Goal: Task Accomplishment & Management: Use online tool/utility

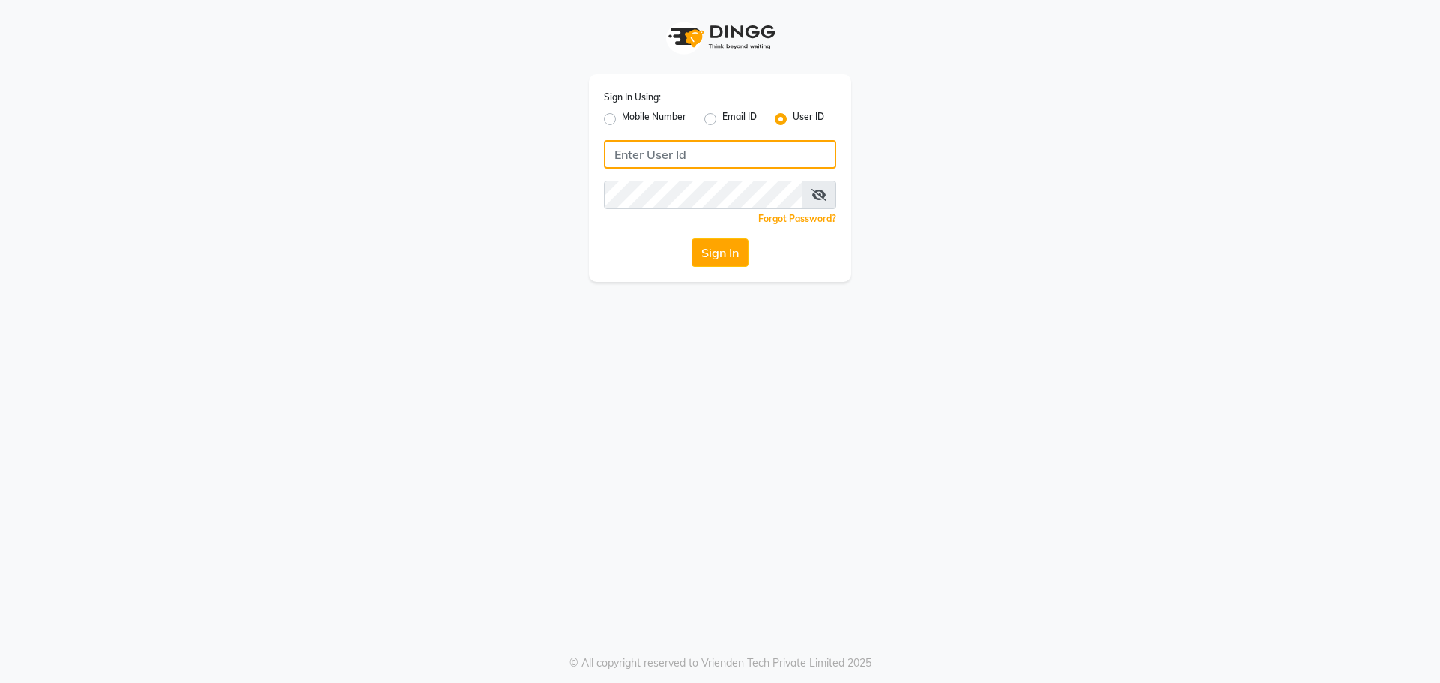
type input "e1787-20"
drag, startPoint x: 0, startPoint y: 0, endPoint x: 708, endPoint y: 250, distance: 750.7
click at [708, 250] on button "Sign In" at bounding box center [719, 252] width 57 height 28
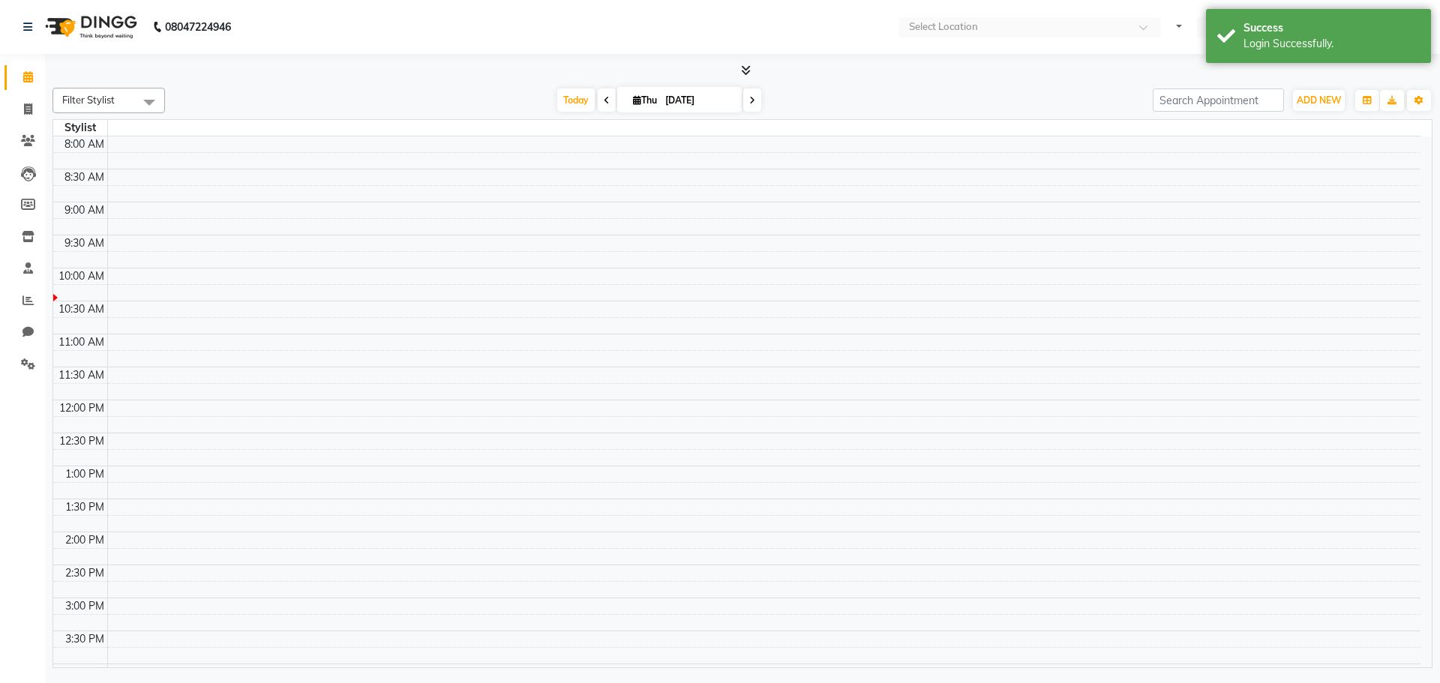
select select "en"
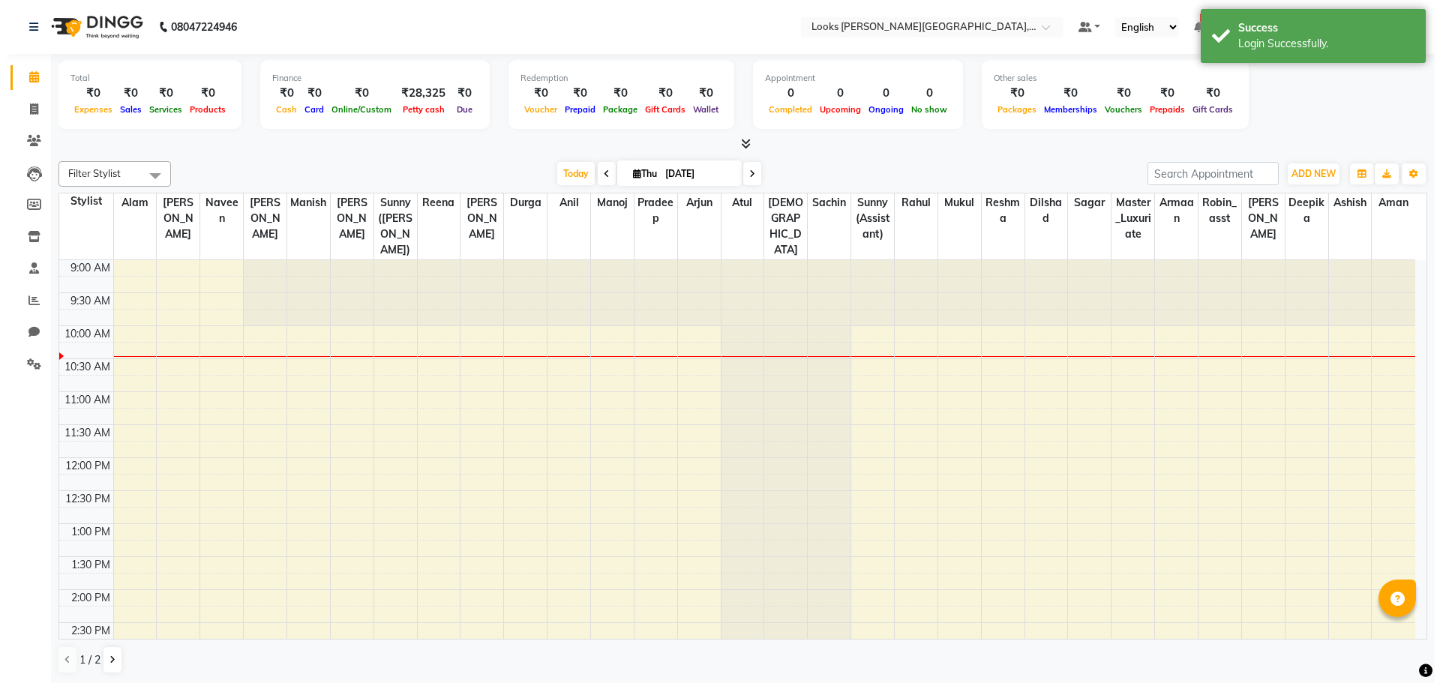
scroll to position [67, 0]
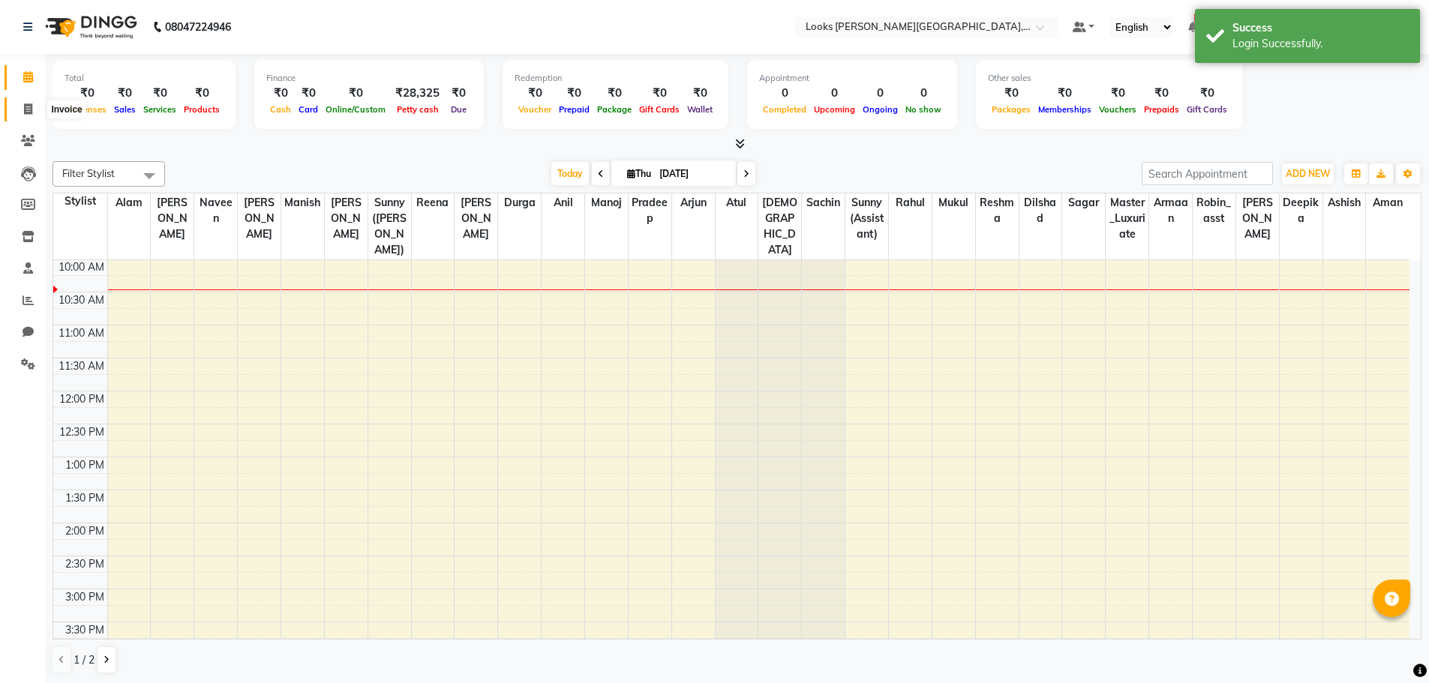
click at [31, 103] on icon at bounding box center [28, 108] width 8 height 11
select select "service"
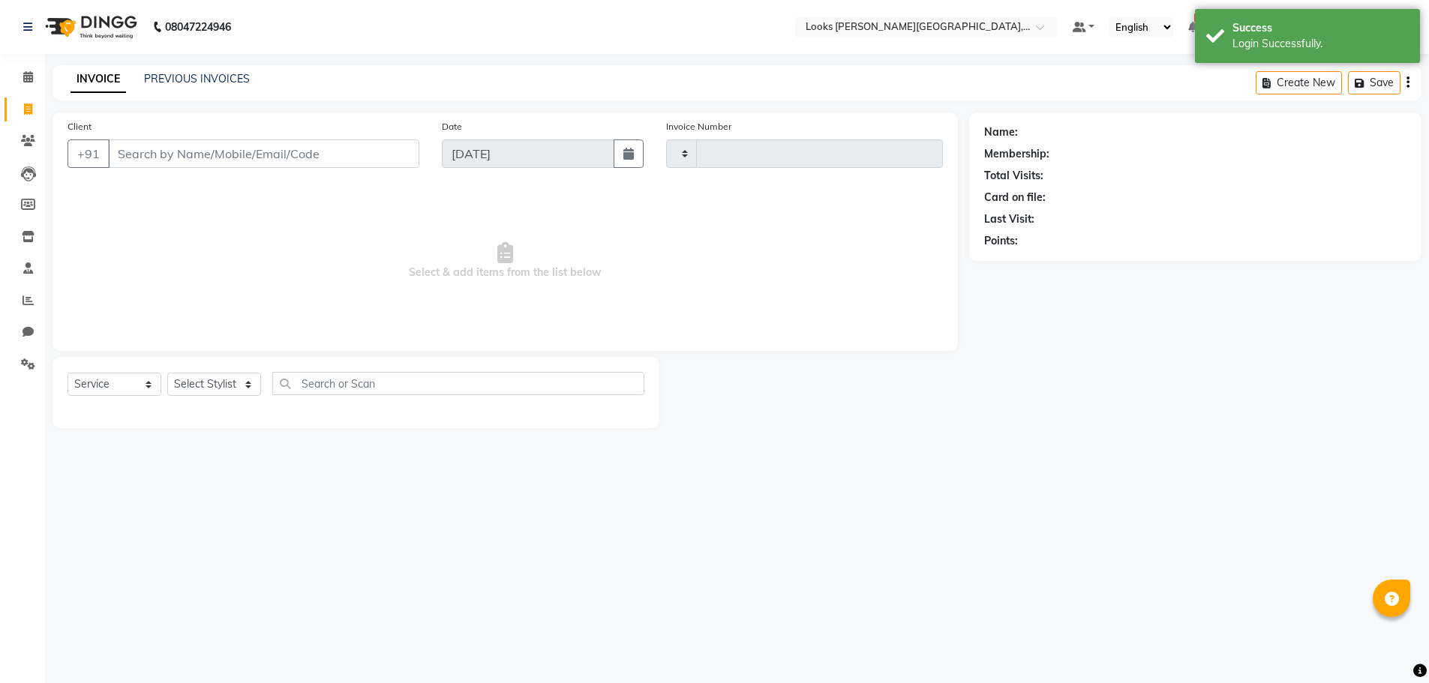
type input "3794"
select select "4327"
click at [31, 73] on icon at bounding box center [28, 76] width 10 height 11
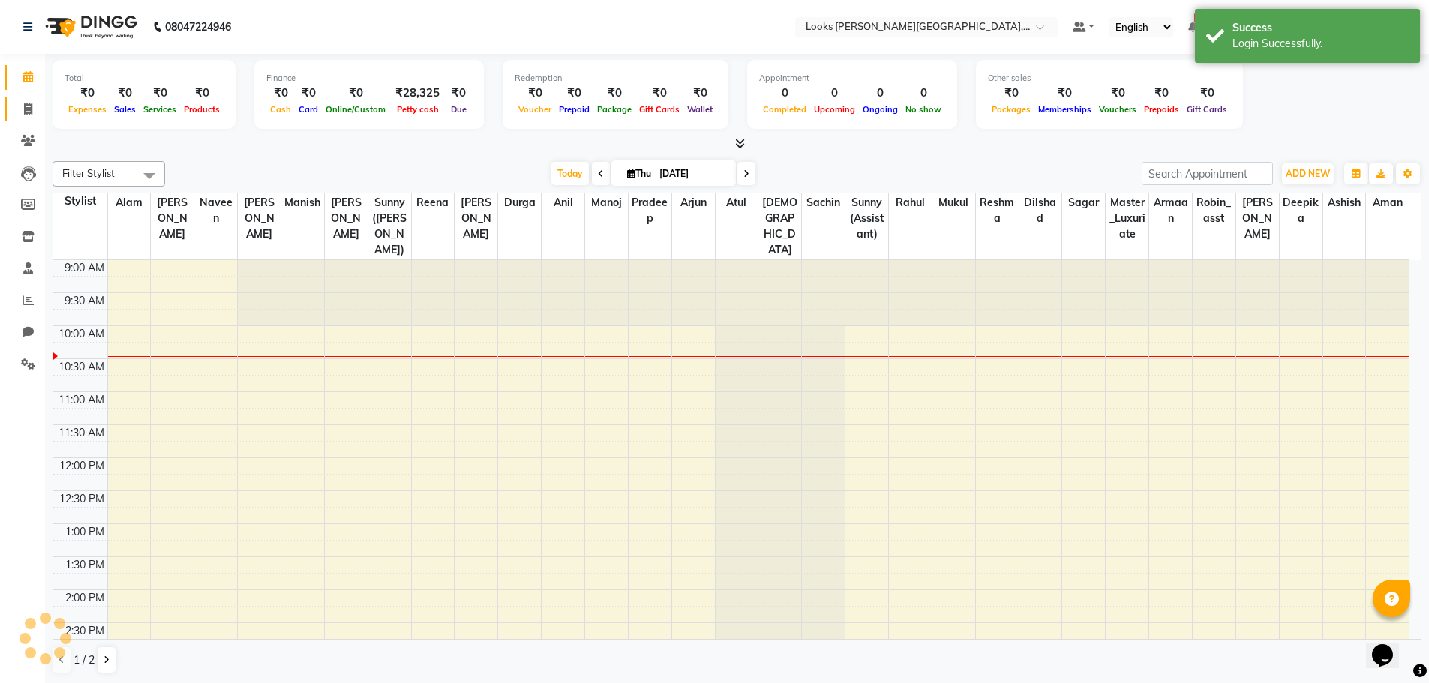
click at [23, 99] on link "Invoice" at bounding box center [22, 109] width 36 height 25
select select "service"
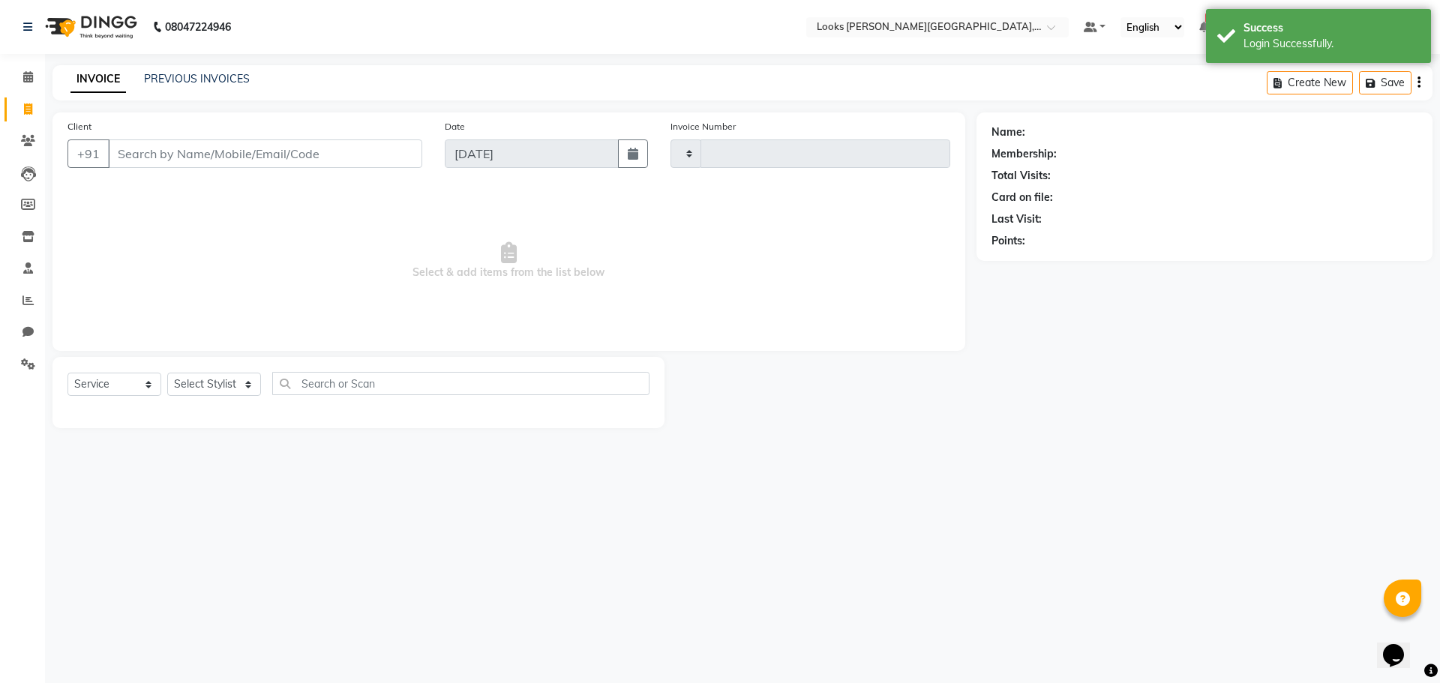
type input "3794"
select select "4327"
click at [25, 84] on span at bounding box center [28, 77] width 26 height 17
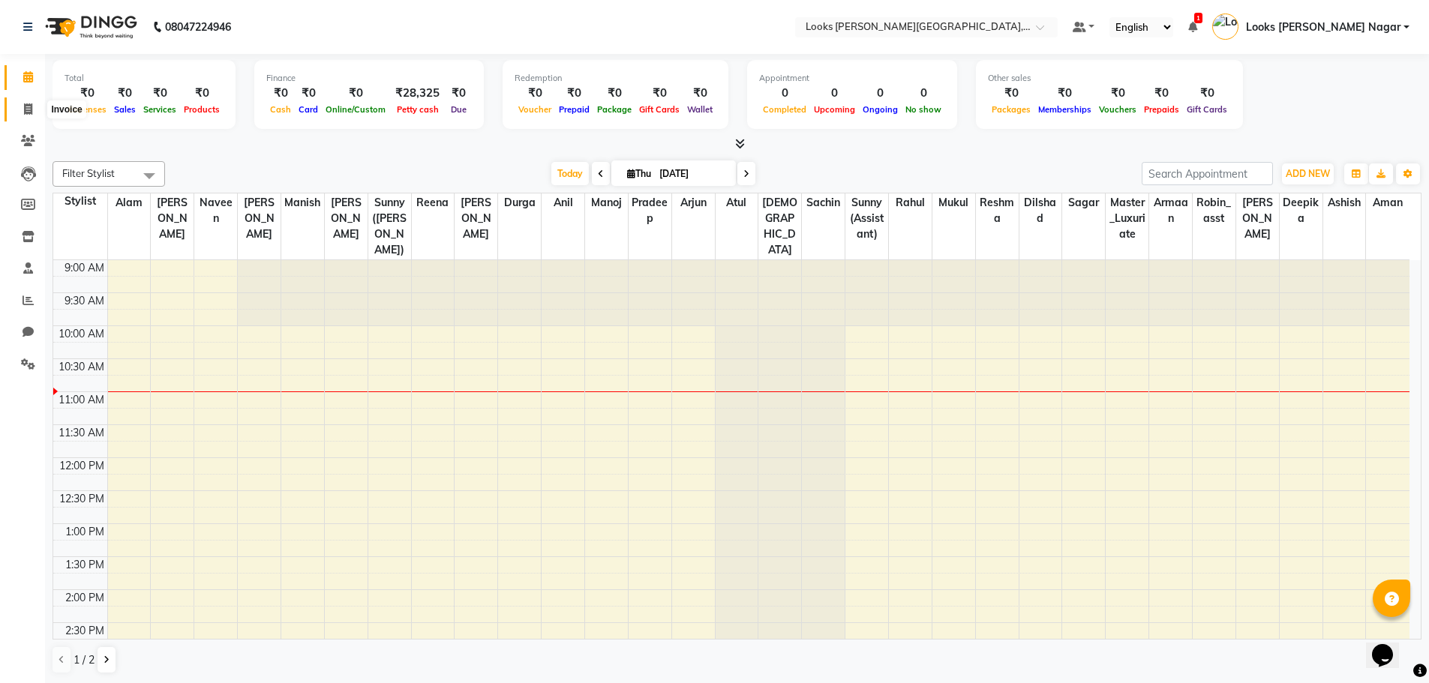
click at [33, 113] on span at bounding box center [28, 109] width 26 height 17
select select "service"
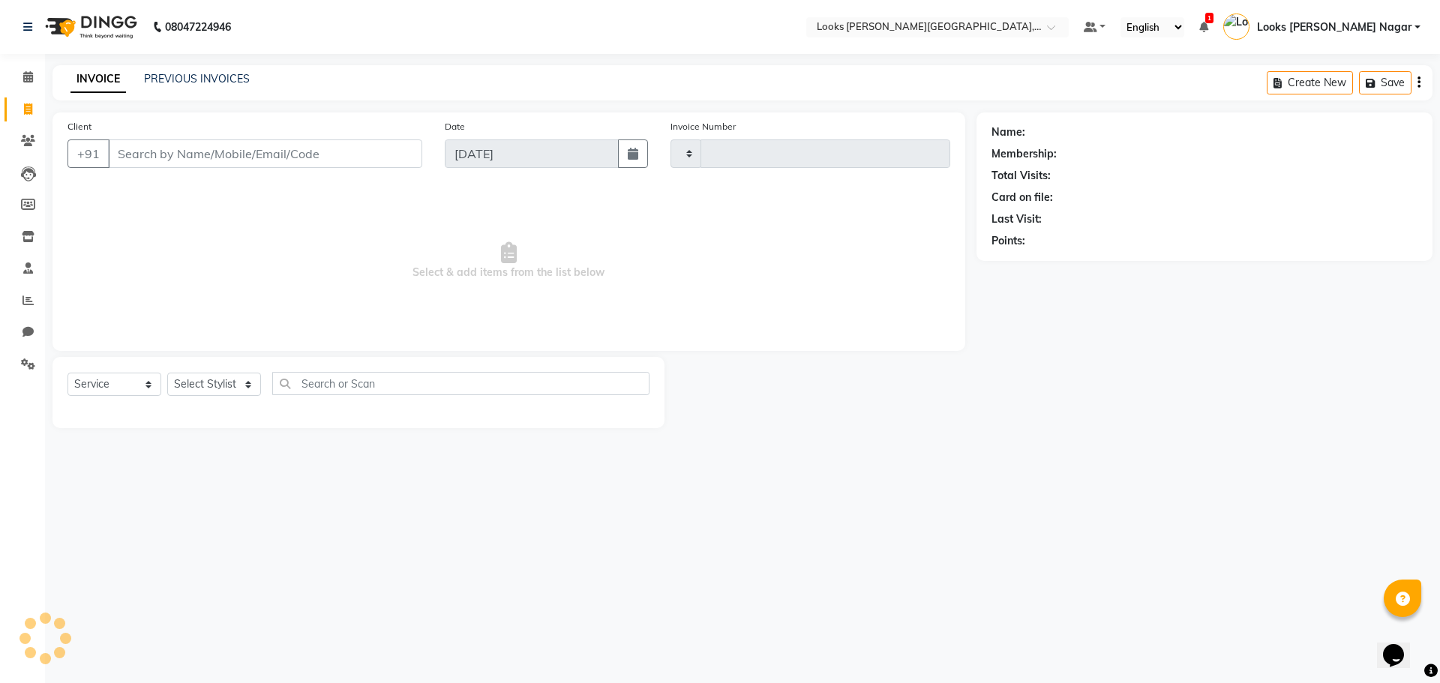
type input "3794"
select select "4327"
click at [262, 145] on input "Client" at bounding box center [265, 153] width 314 height 28
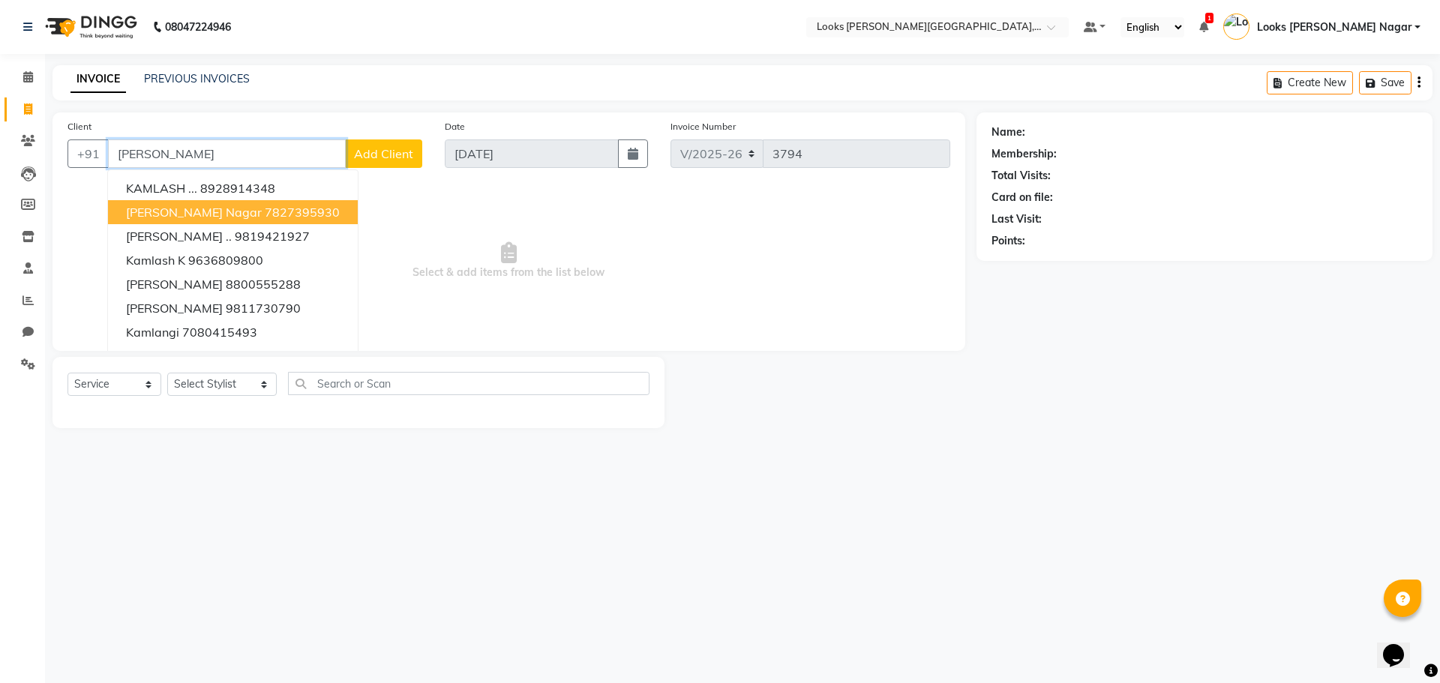
click at [265, 214] on ngb-highlight "7827395930" at bounding box center [302, 212] width 75 height 15
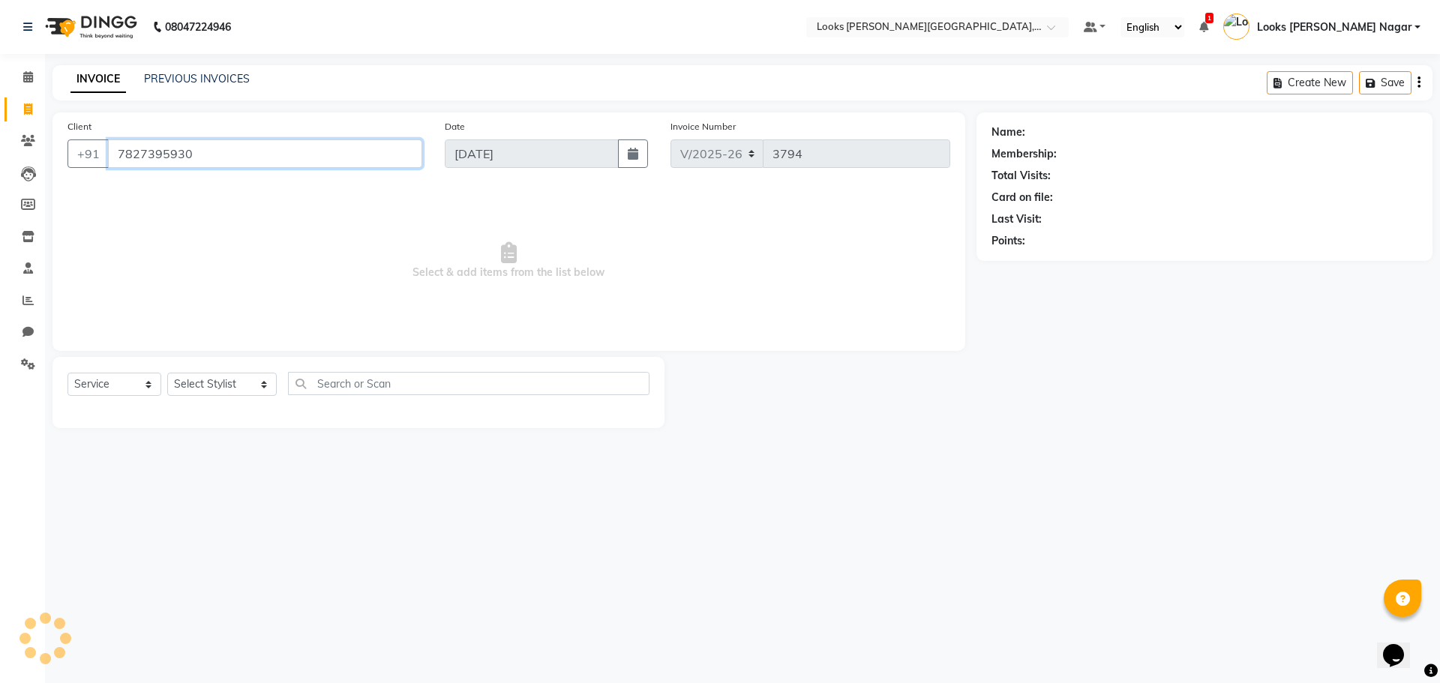
type input "7827395930"
click at [238, 387] on select "Select Stylist Alam Aman [PERSON_NAME] Armaan Ashish Atul Deepika [PERSON_NAME]…" at bounding box center [221, 384] width 109 height 23
select select "23526"
click at [167, 373] on select "Select Stylist Alam Aman [PERSON_NAME] Armaan Ashish Atul Deepika [PERSON_NAME]…" at bounding box center [221, 384] width 109 height 23
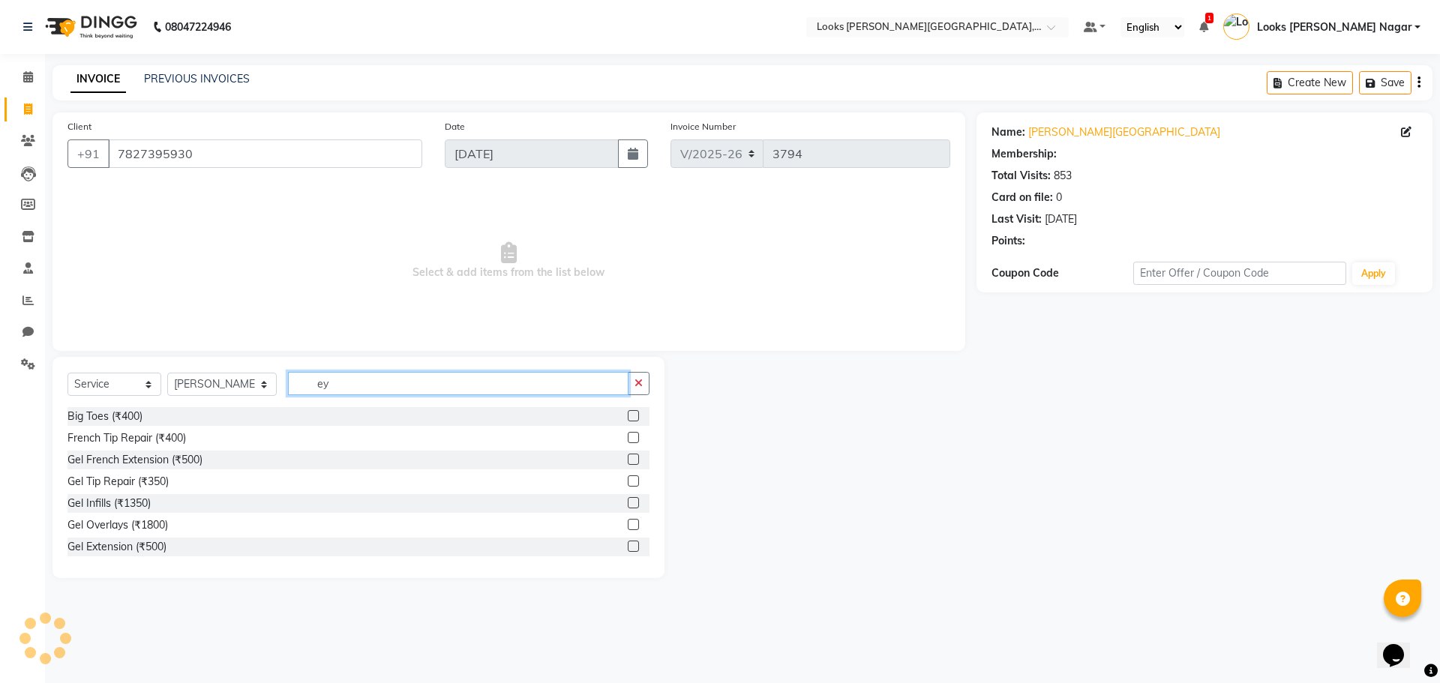
type input "eye"
select select "1: Object"
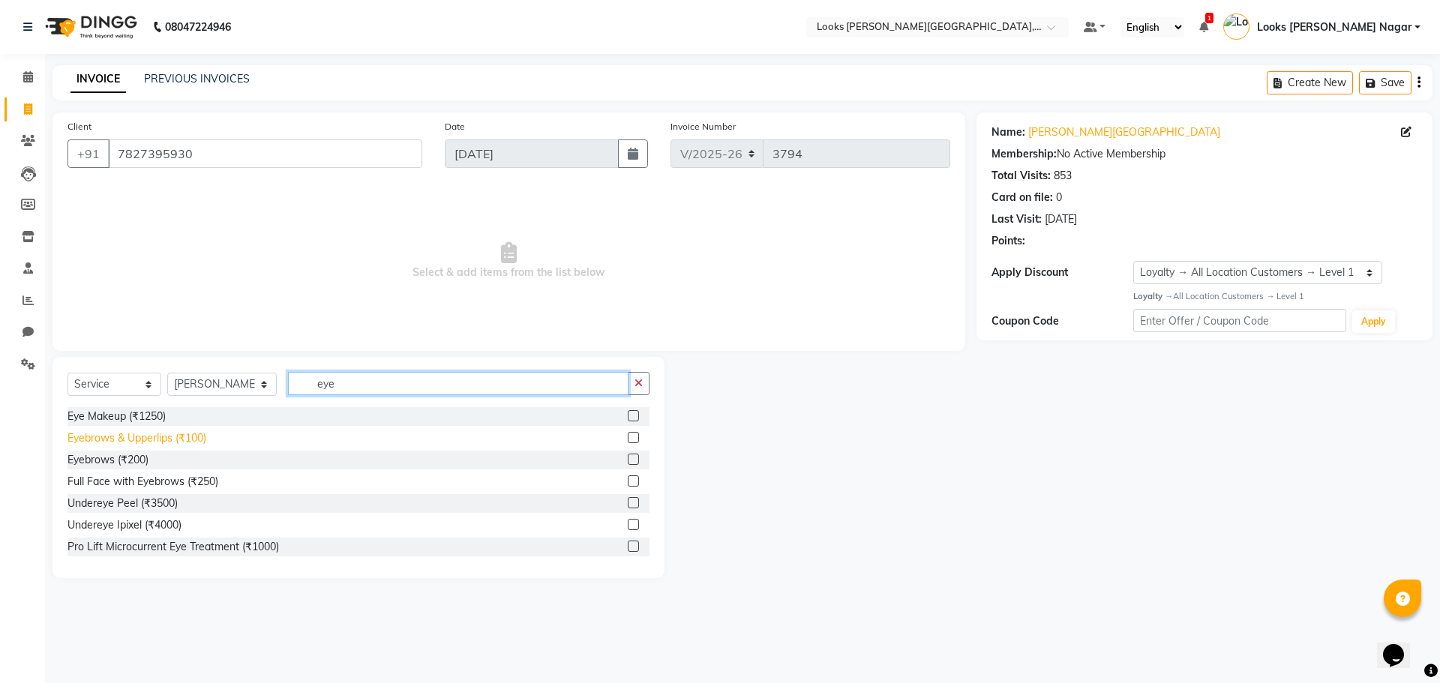
type input "eye"
click at [151, 433] on div "Eyebrows & Upperlips (₹100)" at bounding box center [136, 438] width 139 height 16
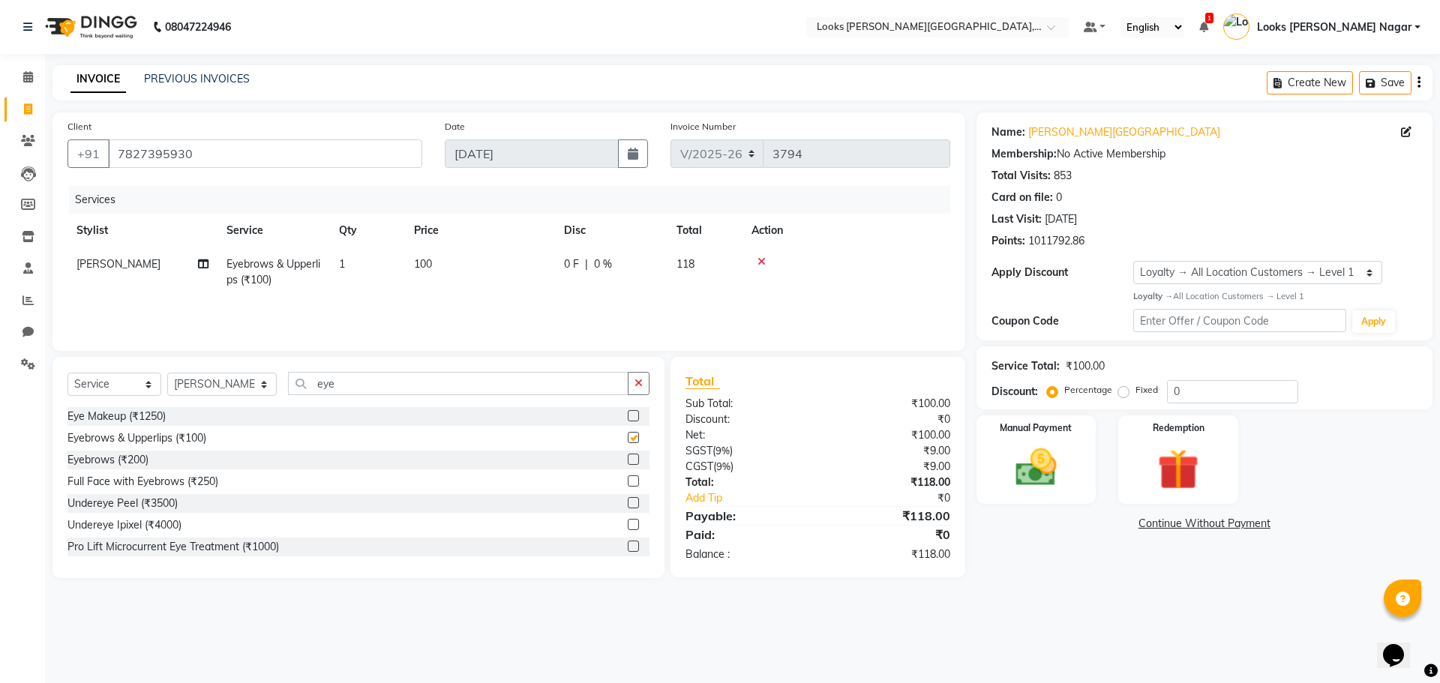
checkbox input "false"
click at [197, 387] on select "Select Stylist Alam Aman [PERSON_NAME] Armaan Ashish Atul Deepika [PERSON_NAME]…" at bounding box center [221, 384] width 109 height 23
select select "69139"
click at [167, 373] on select "Select Stylist Alam Aman [PERSON_NAME] Armaan Ashish Atul Deepika [PERSON_NAME]…" at bounding box center [221, 384] width 109 height 23
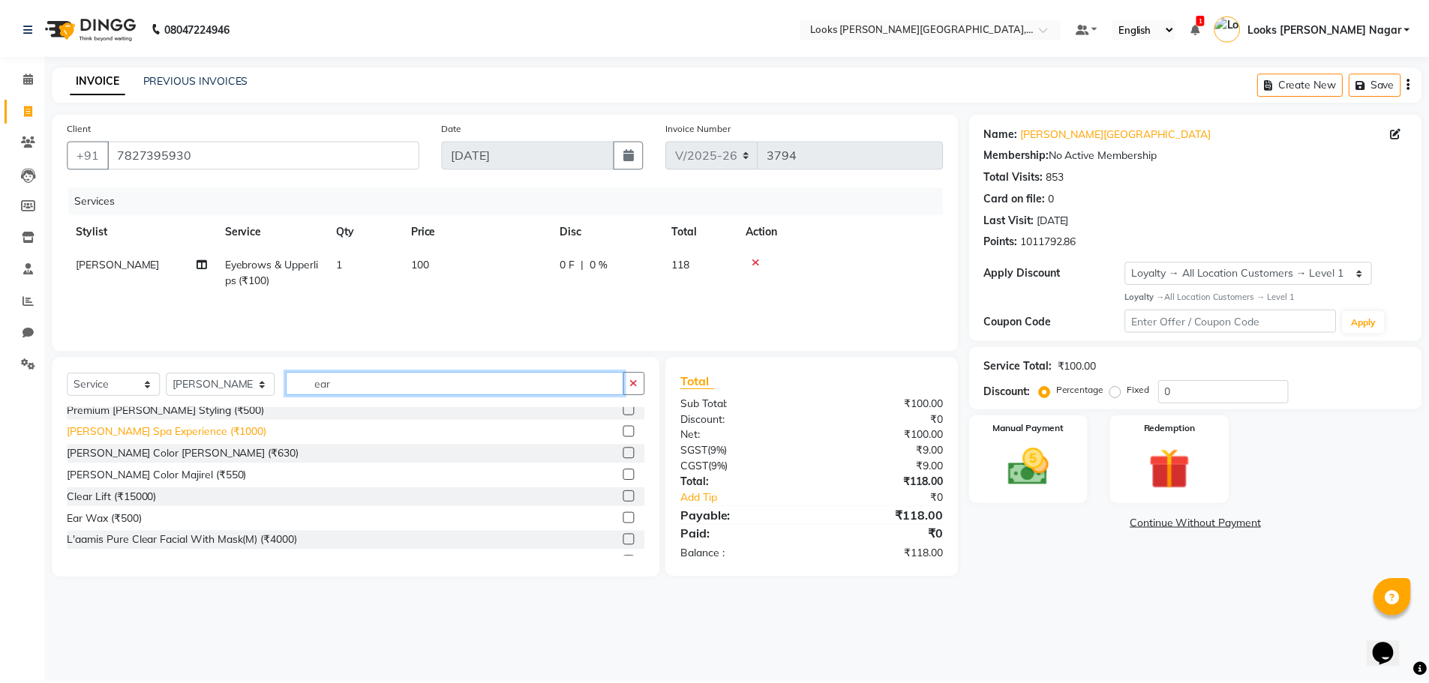
scroll to position [67, 0]
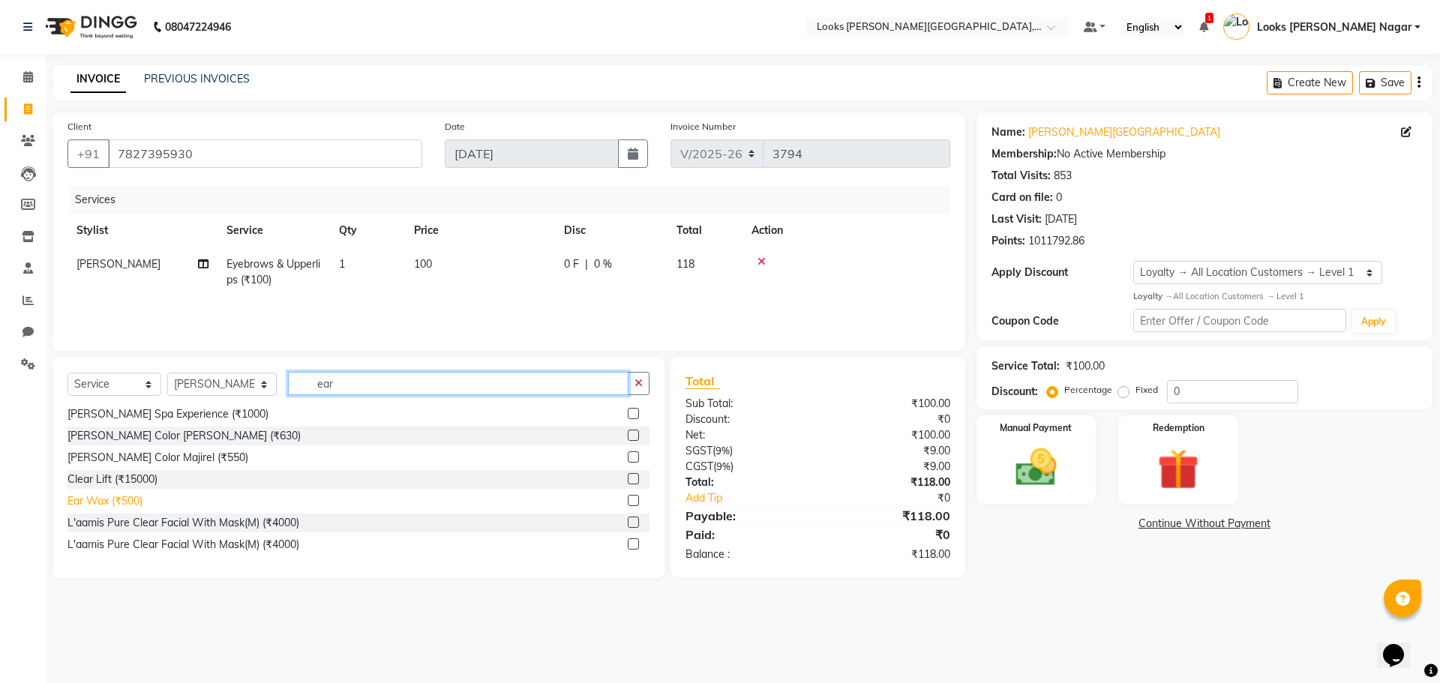
type input "ear"
click at [138, 502] on div "Ear Wax (₹500)" at bounding box center [104, 501] width 75 height 16
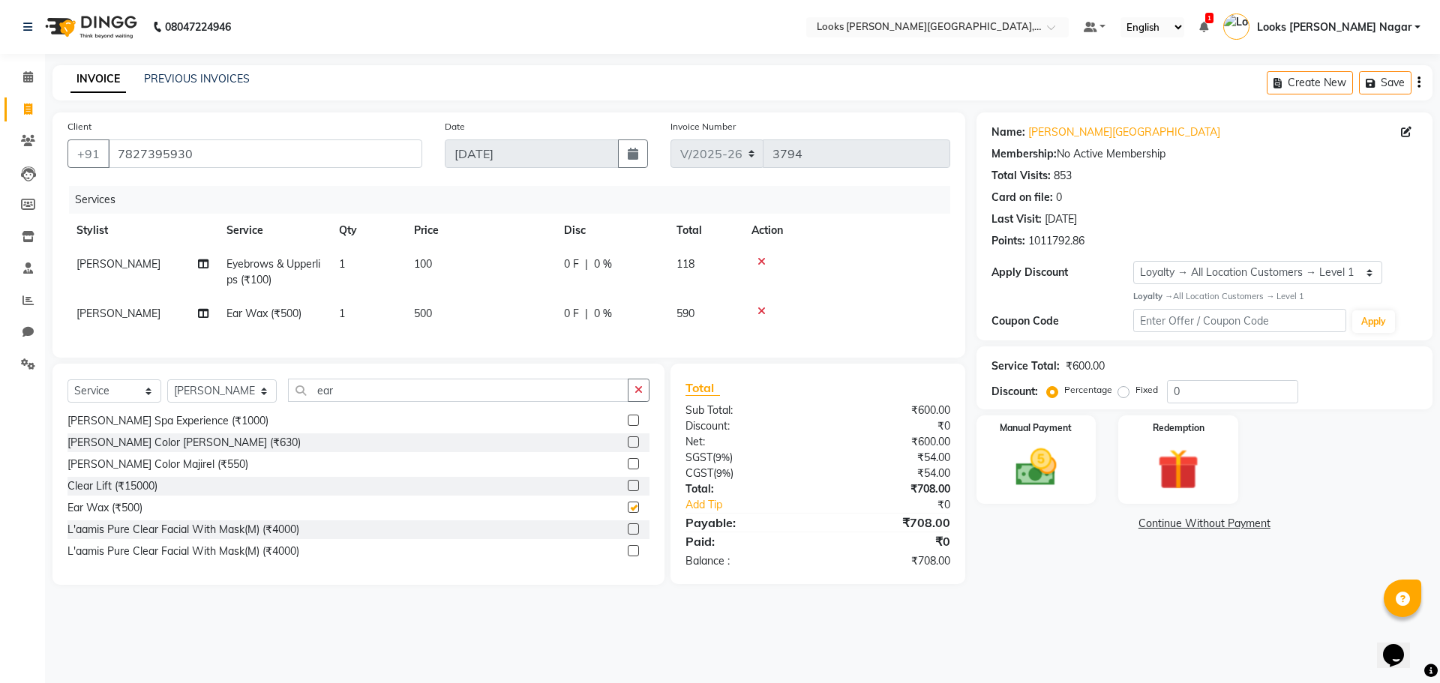
checkbox input "false"
click at [502, 312] on td "500" at bounding box center [480, 314] width 150 height 34
select select "69139"
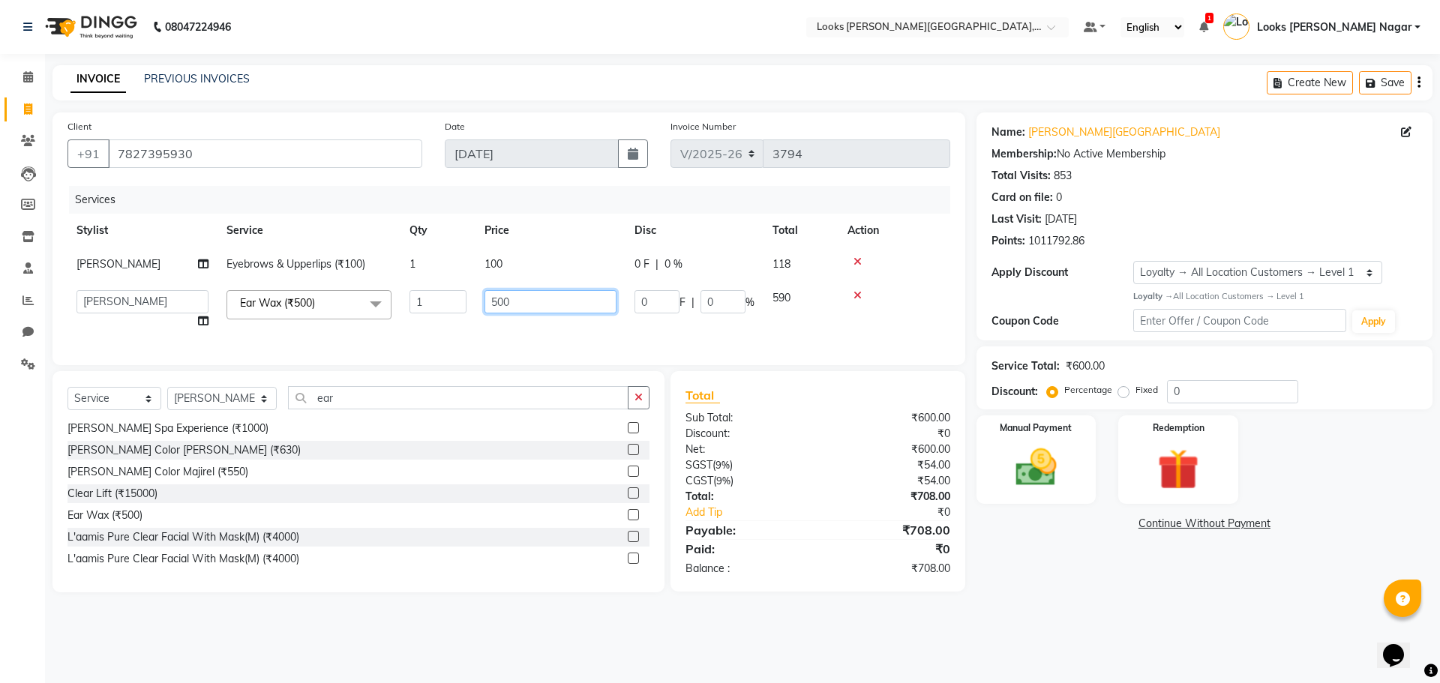
drag, startPoint x: 502, startPoint y: 312, endPoint x: 446, endPoint y: 319, distance: 55.9
click at [451, 318] on tr "Alam Aman [PERSON_NAME] Armaan Ashish Atul Deepika Deepu Dilshad Durga [PERSON_…" at bounding box center [508, 309] width 883 height 57
type input "200"
click at [1038, 615] on main "INVOICE PREVIOUS INVOICES Create New Save Client [PHONE_NUMBER] Date [DATE] Inv…" at bounding box center [742, 340] width 1395 height 550
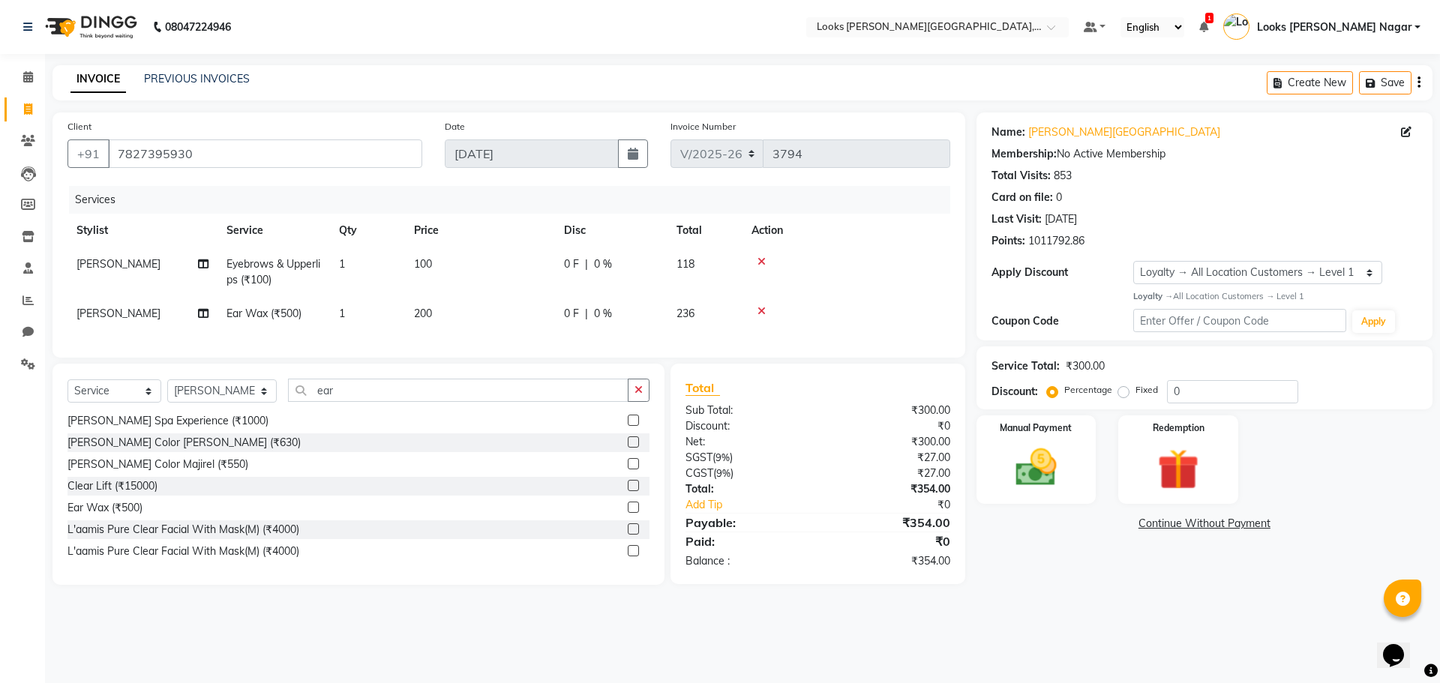
click at [517, 277] on td "100" at bounding box center [480, 271] width 150 height 49
select select "23526"
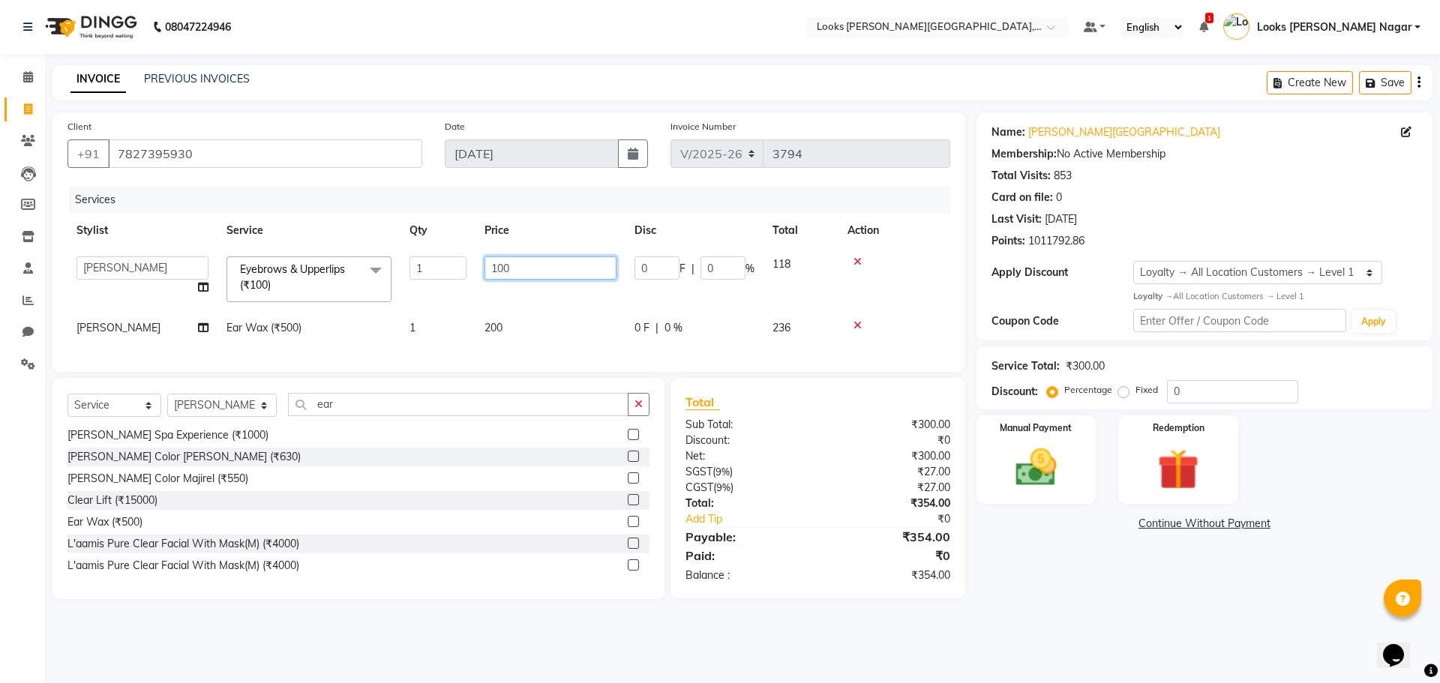
drag, startPoint x: 532, startPoint y: 268, endPoint x: 333, endPoint y: 285, distance: 199.4
click at [333, 285] on tr "Alam Aman [PERSON_NAME] Armaan Ashish Atul Deepika Deepu Dilshad Durga [PERSON_…" at bounding box center [508, 279] width 883 height 64
type input "136"
click at [1135, 571] on div "Name: [PERSON_NAME] Nagar Membership: No Active Membership Total Visits: 853 Ca…" at bounding box center [1209, 355] width 467 height 487
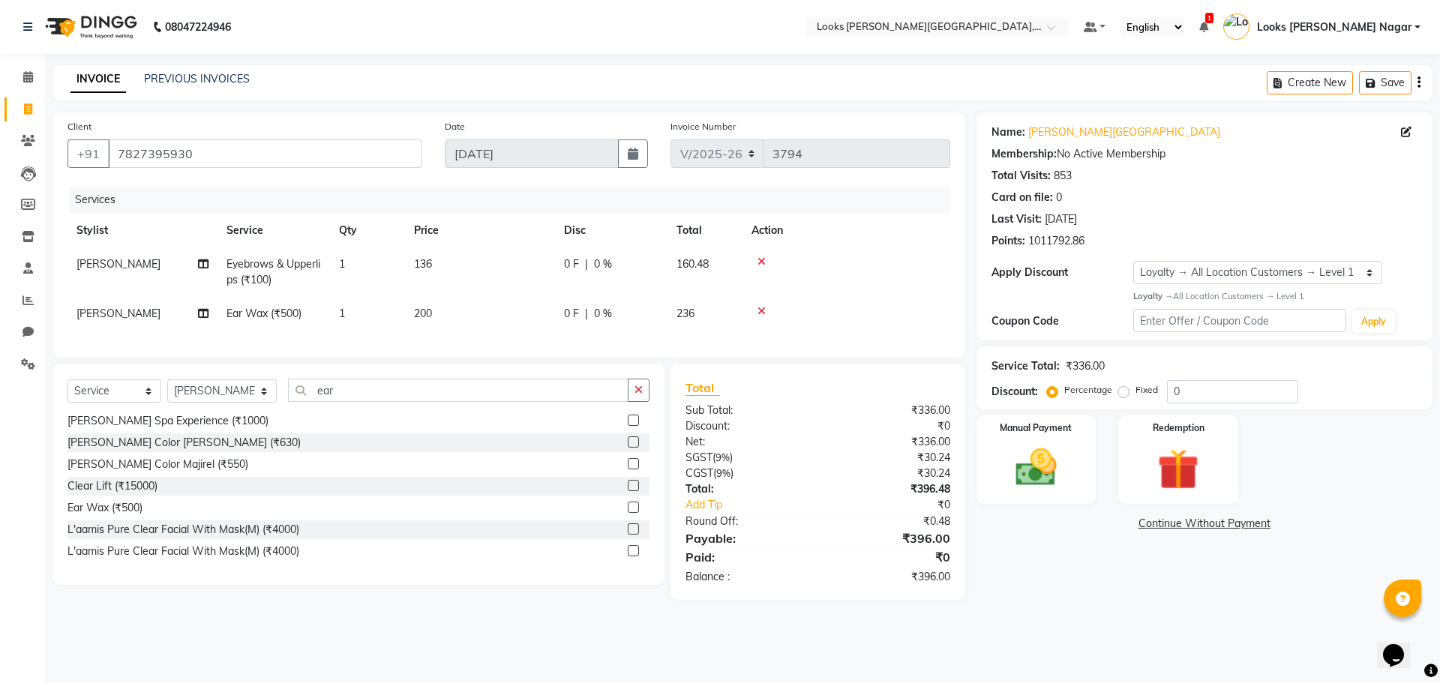
click at [532, 310] on td "200" at bounding box center [480, 314] width 150 height 34
select select "69139"
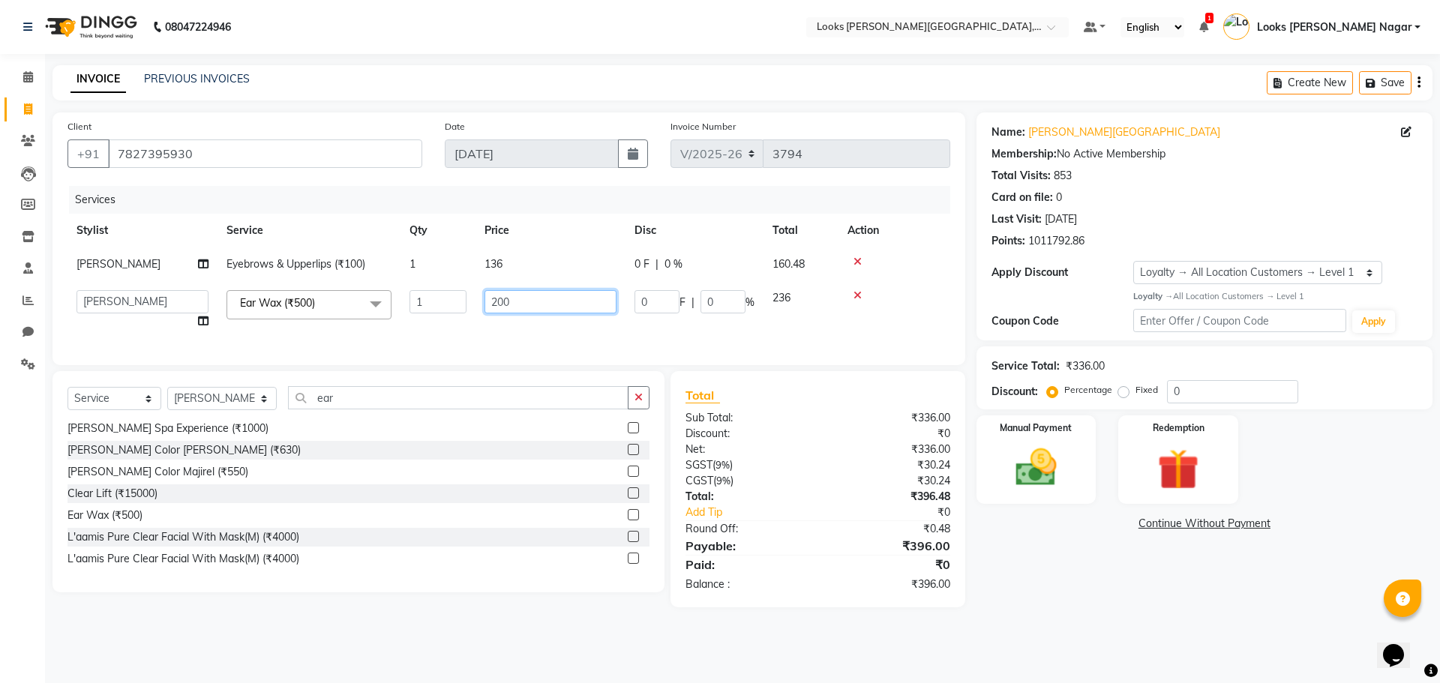
click at [541, 309] on input "200" at bounding box center [550, 301] width 132 height 23
type input "204"
click at [968, 526] on div "Total Sub Total: ₹336.00 Discount: ₹0 Net: ₹336.00 SGST ( 9% ) ₹30.24 CGST ( 9%…" at bounding box center [820, 489] width 312 height 236
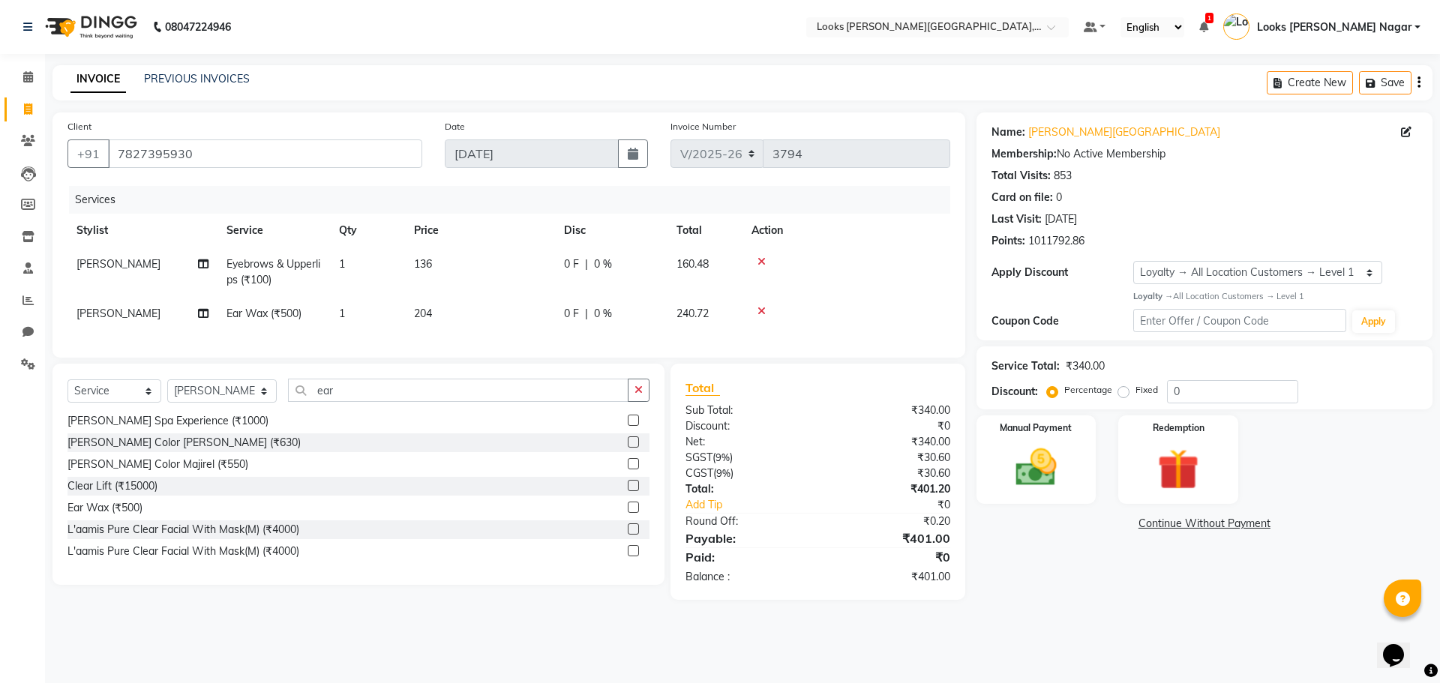
click at [440, 295] on td "136" at bounding box center [480, 271] width 150 height 49
select select "23526"
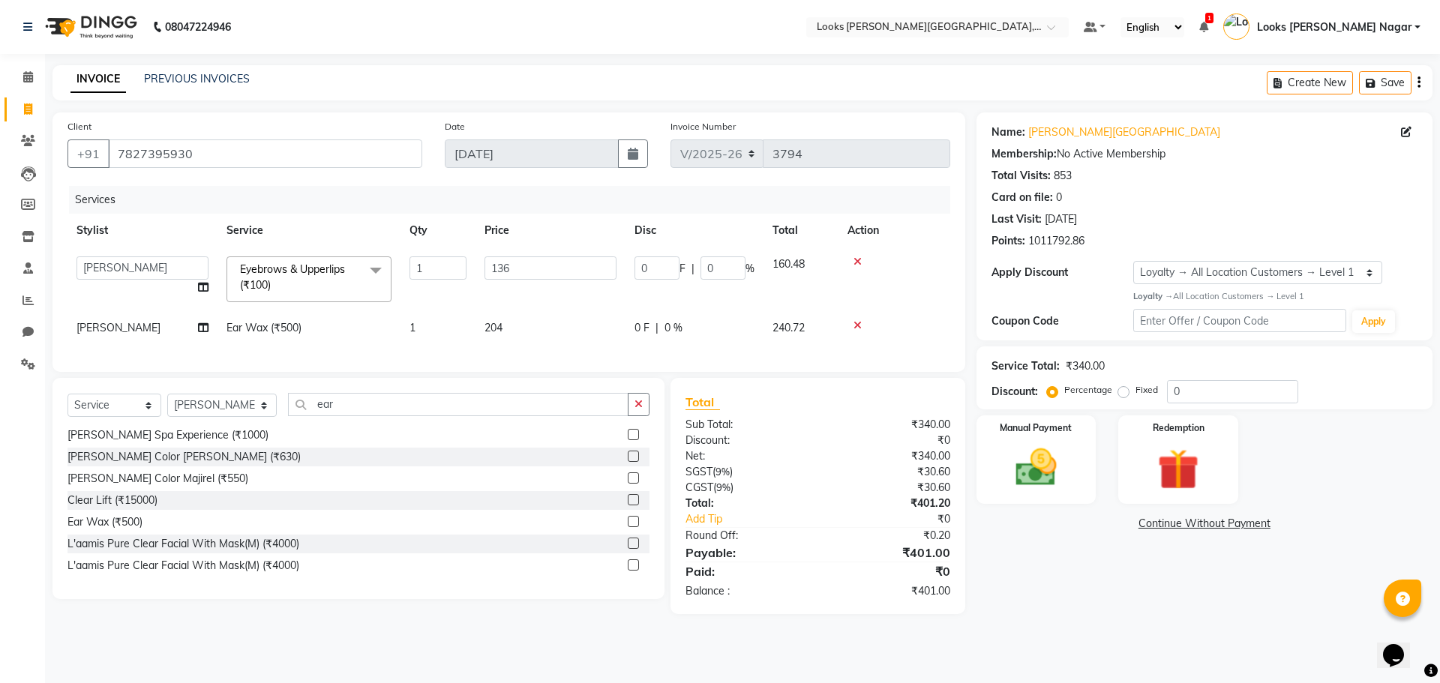
click at [515, 307] on td "136" at bounding box center [550, 279] width 150 height 64
click at [545, 321] on td "204" at bounding box center [550, 328] width 150 height 34
select select "69139"
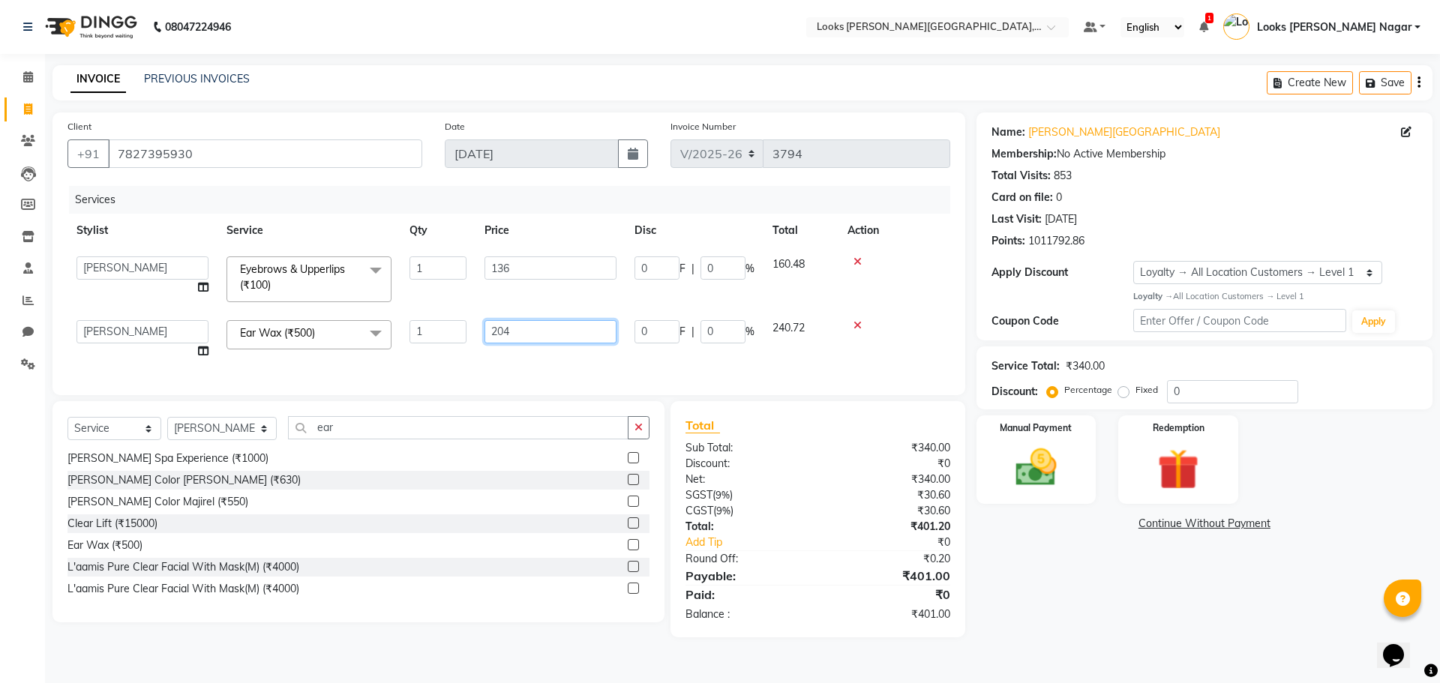
click at [545, 322] on input "204" at bounding box center [550, 331] width 132 height 23
type input "203"
click at [1081, 655] on div "08047224946 Select Location × Looks [PERSON_NAME][GEOGRAPHIC_DATA], [GEOGRAPHIC…" at bounding box center [720, 341] width 1440 height 683
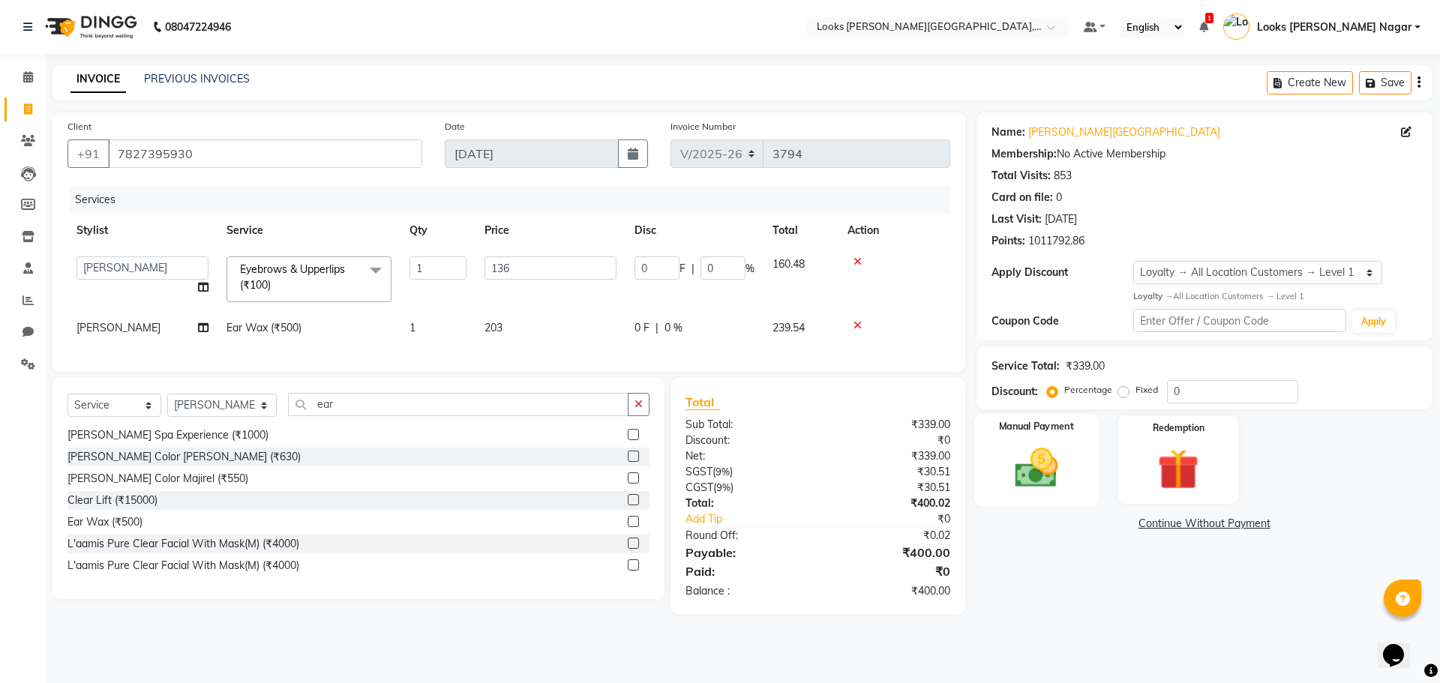
click at [1039, 433] on label "Manual Payment" at bounding box center [1036, 427] width 75 height 14
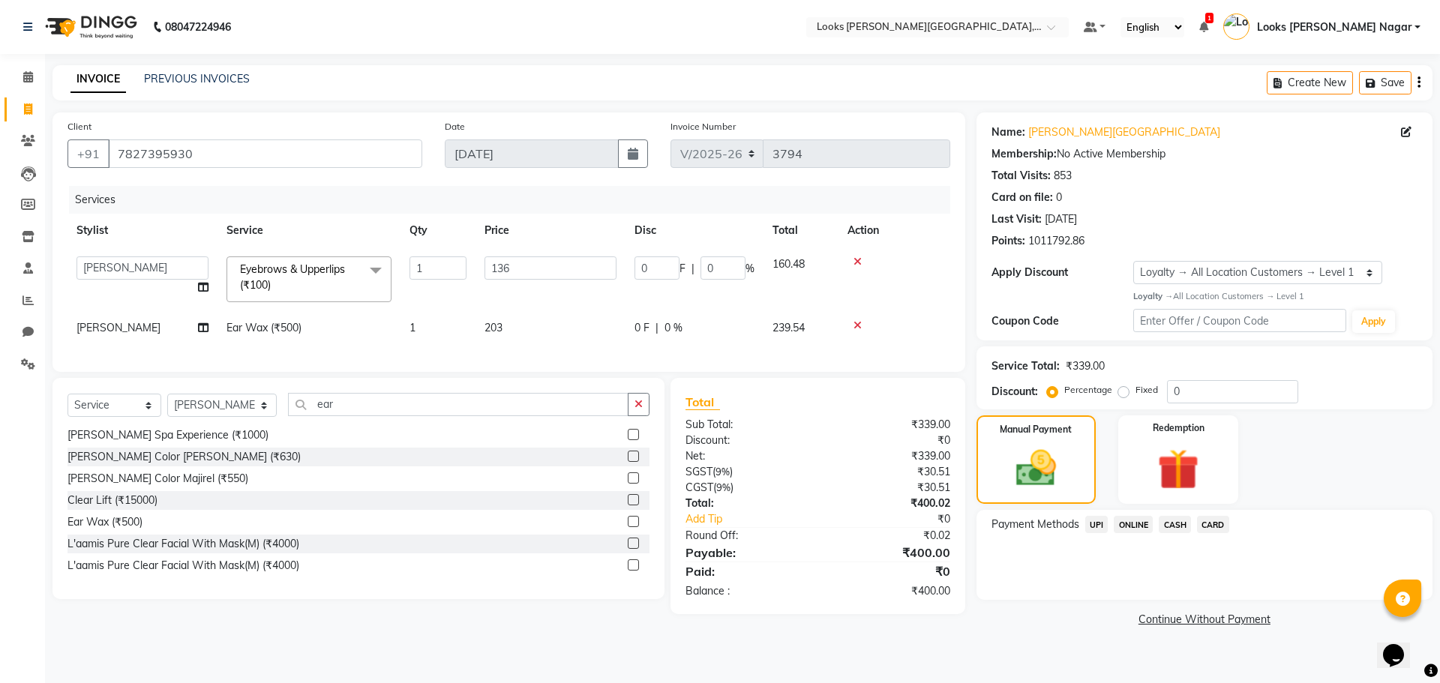
click at [1096, 527] on span "UPI" at bounding box center [1096, 524] width 23 height 17
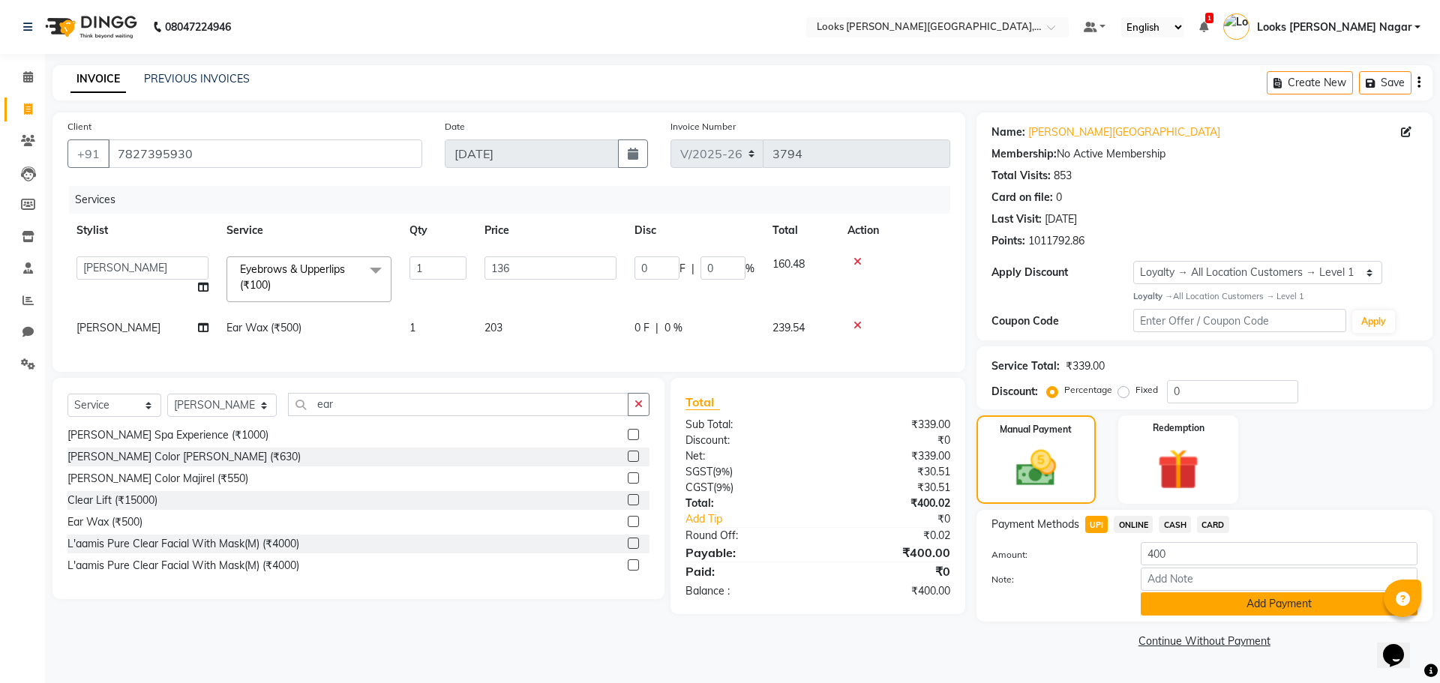
click at [1175, 607] on button "Add Payment" at bounding box center [1279, 603] width 277 height 23
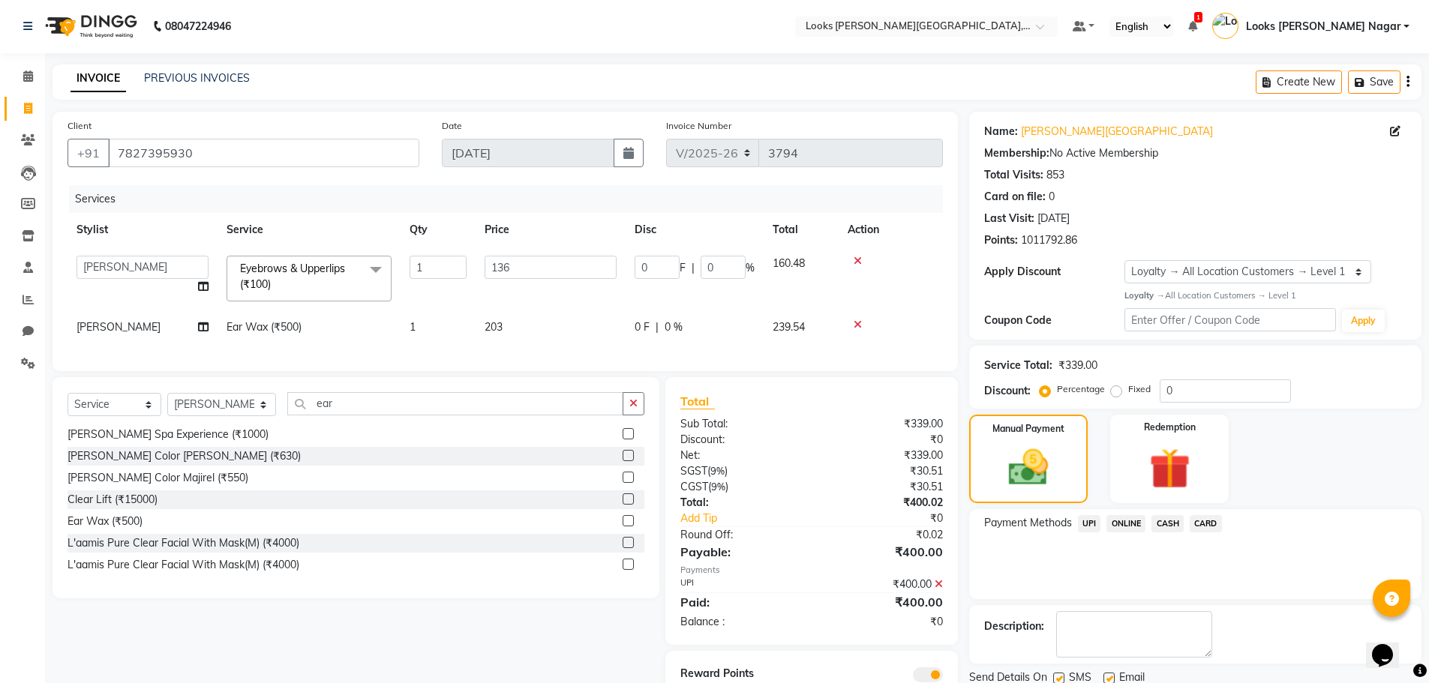
scroll to position [70, 0]
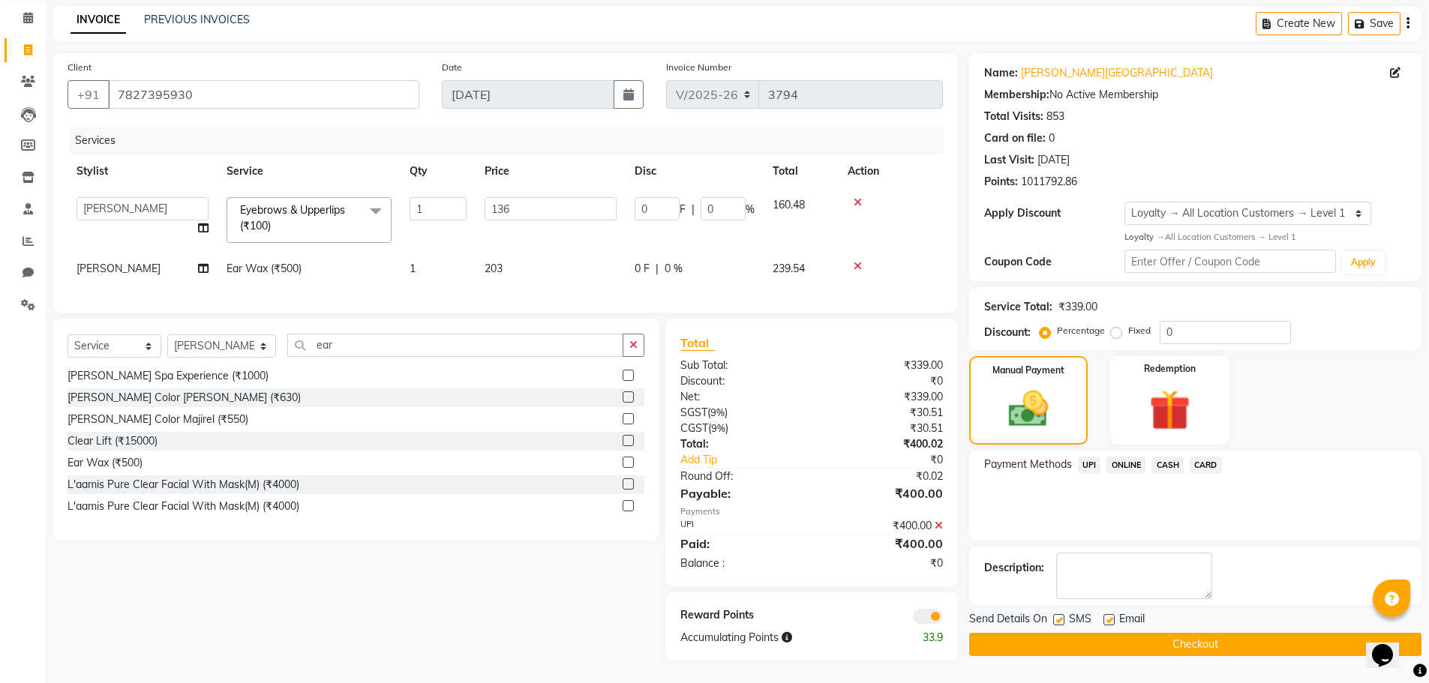
click at [1054, 614] on label at bounding box center [1058, 619] width 11 height 11
click at [1054, 616] on input "checkbox" at bounding box center [1058, 621] width 10 height 10
checkbox input "false"
click at [1051, 633] on button "Checkout" at bounding box center [1195, 644] width 452 height 23
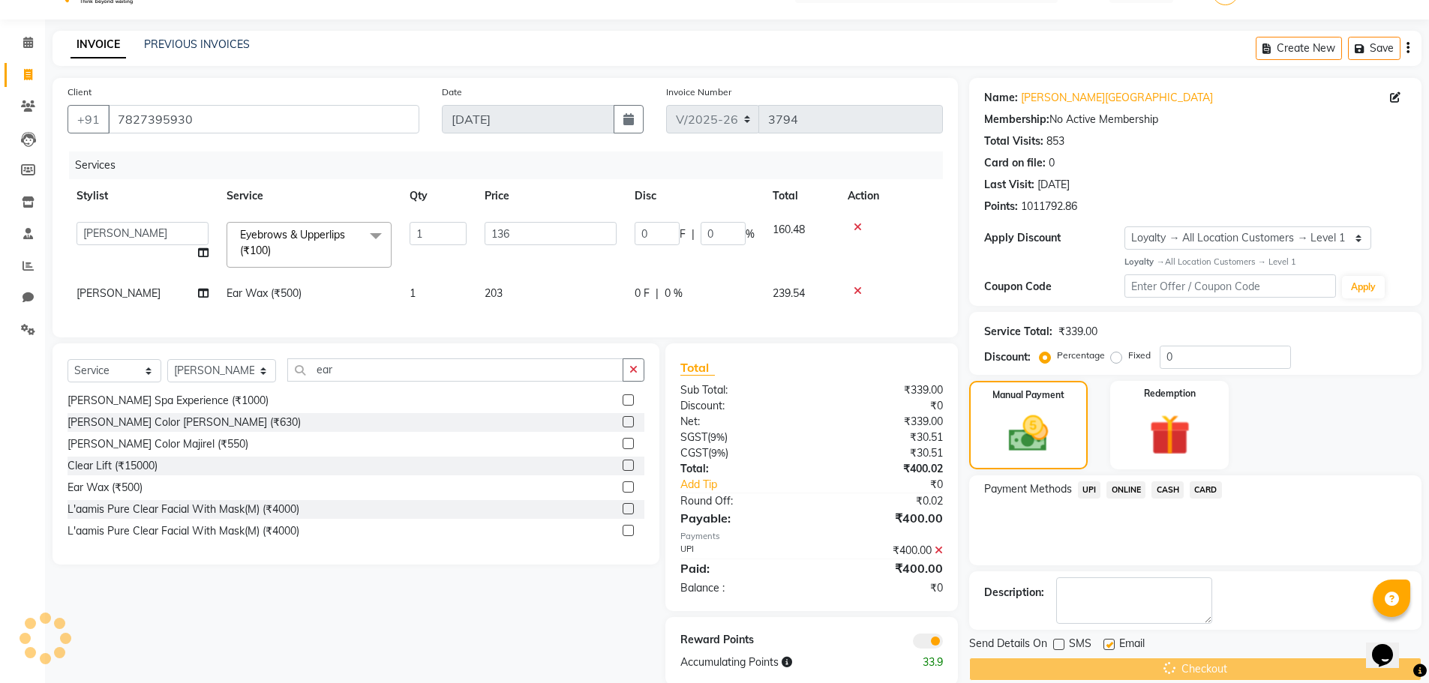
scroll to position [0, 0]
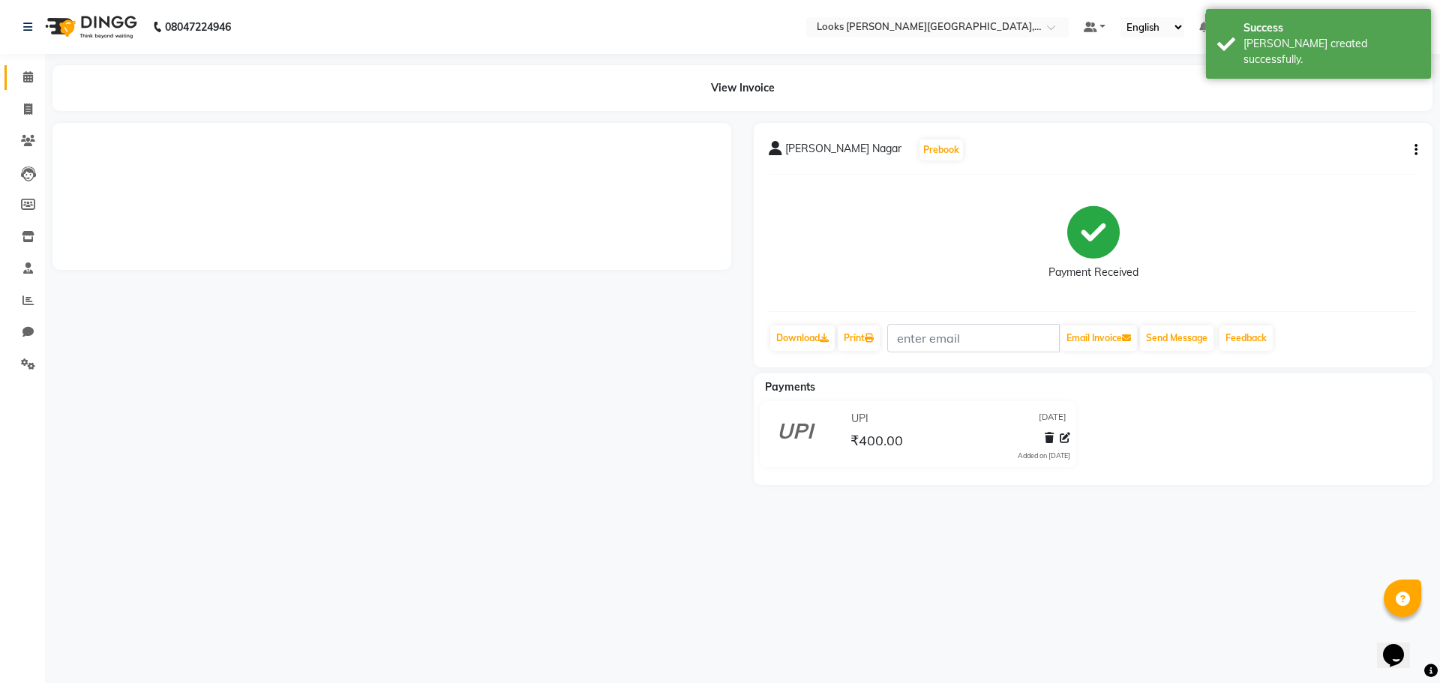
click at [28, 83] on span at bounding box center [28, 77] width 26 height 17
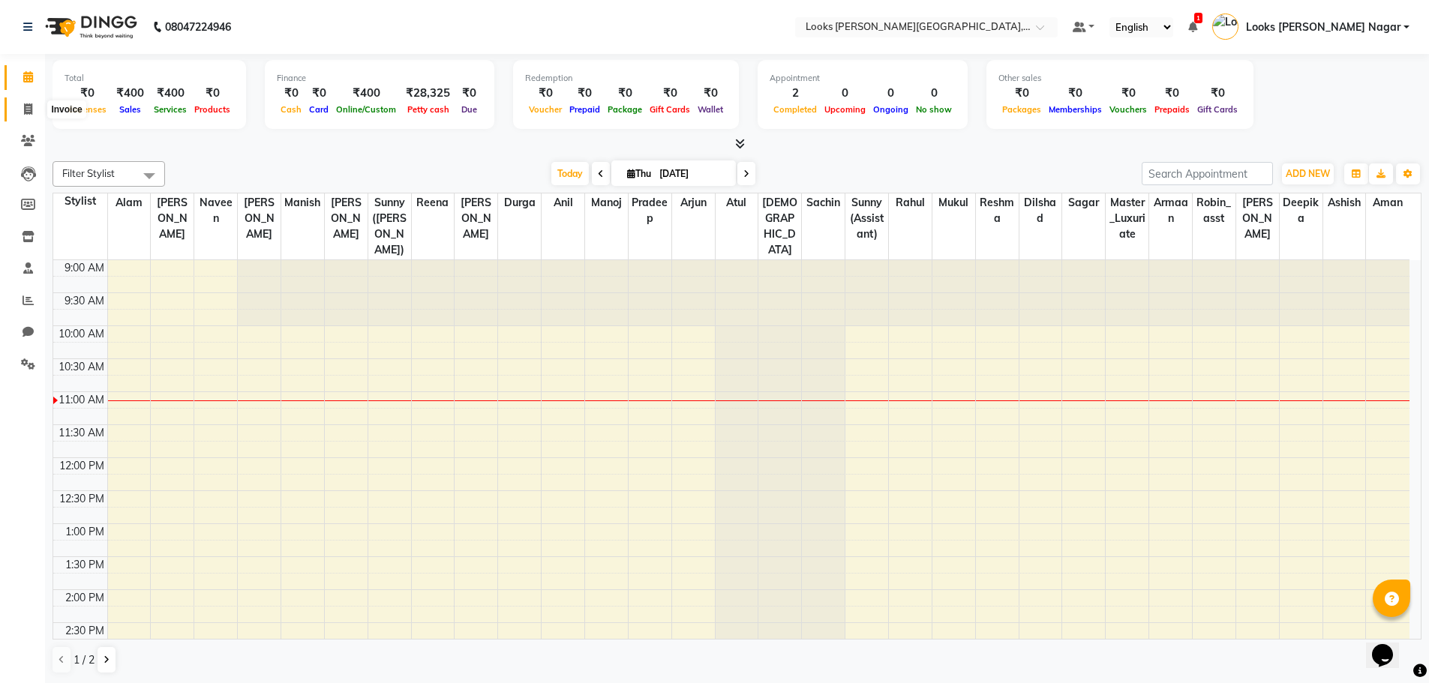
click at [30, 108] on icon at bounding box center [28, 108] width 8 height 11
select select "service"
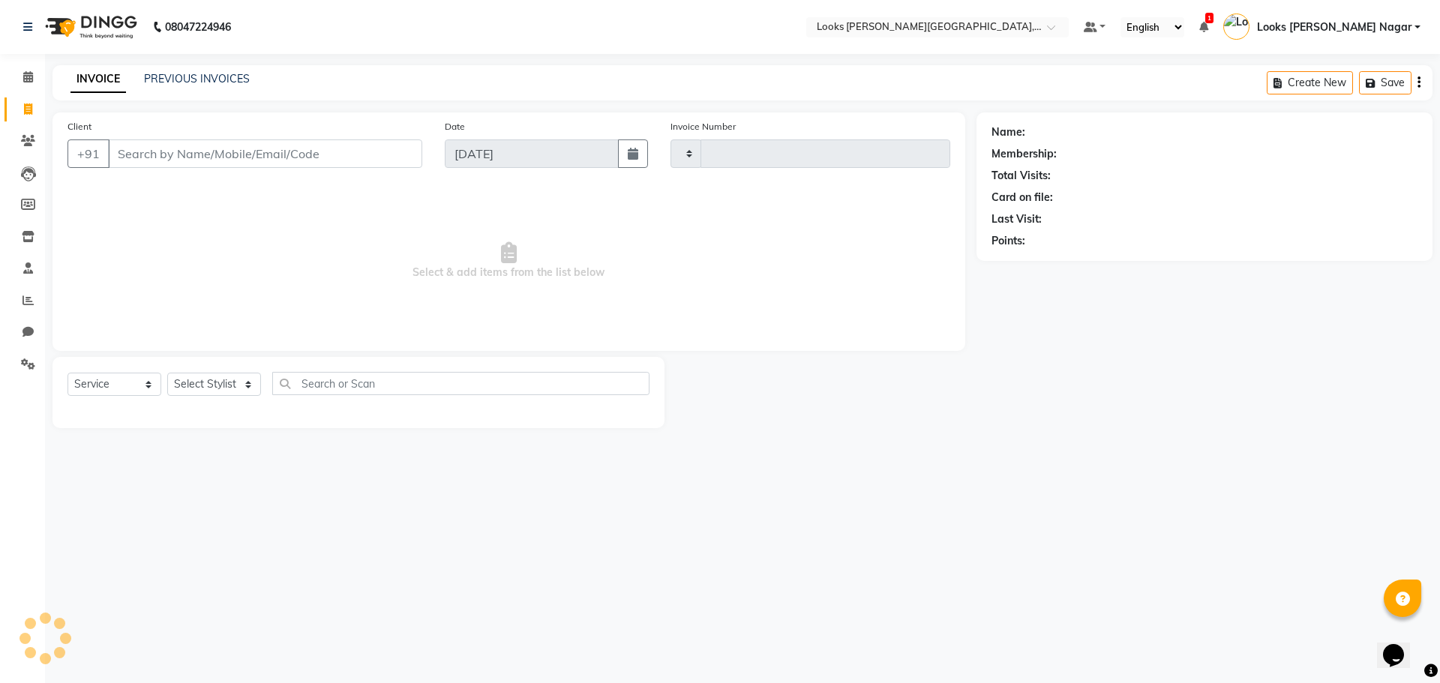
type input "3795"
select select "4327"
click at [145, 157] on input "Client" at bounding box center [265, 153] width 314 height 28
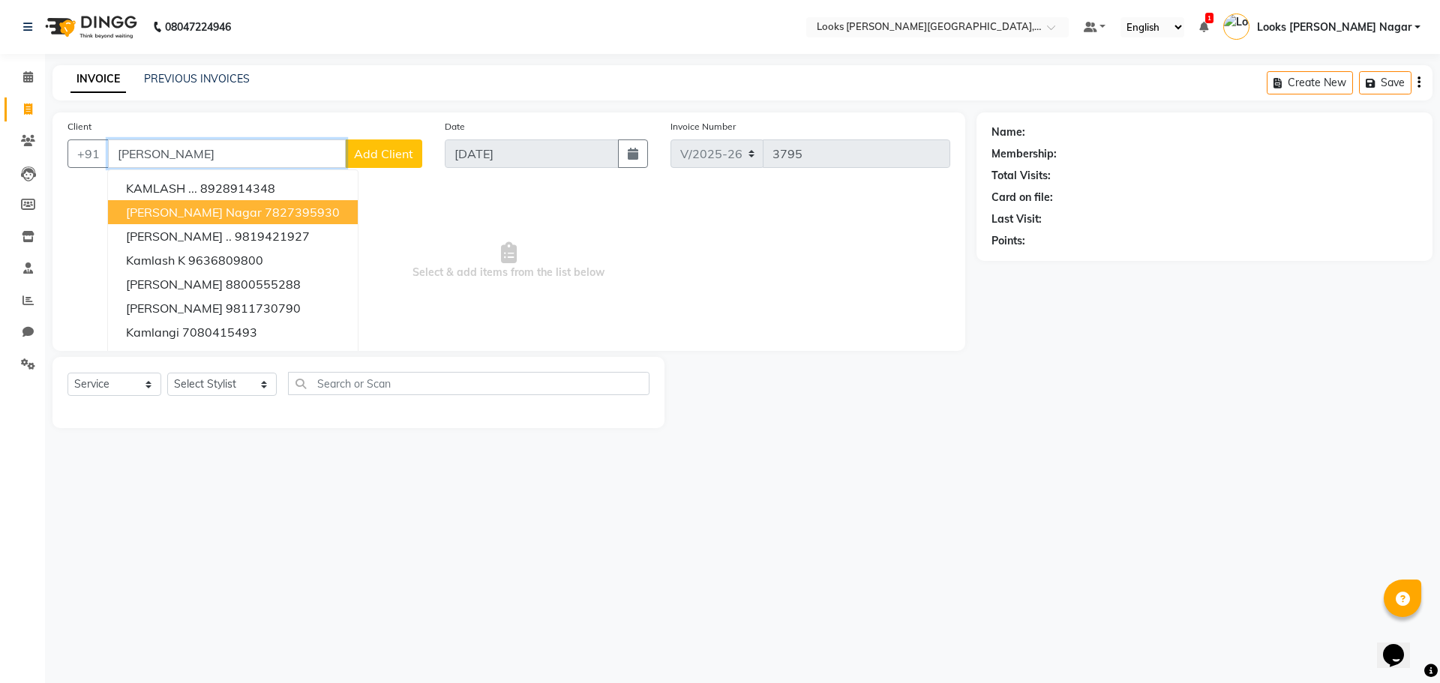
click at [157, 210] on span "[PERSON_NAME] Nagar" at bounding box center [194, 212] width 136 height 15
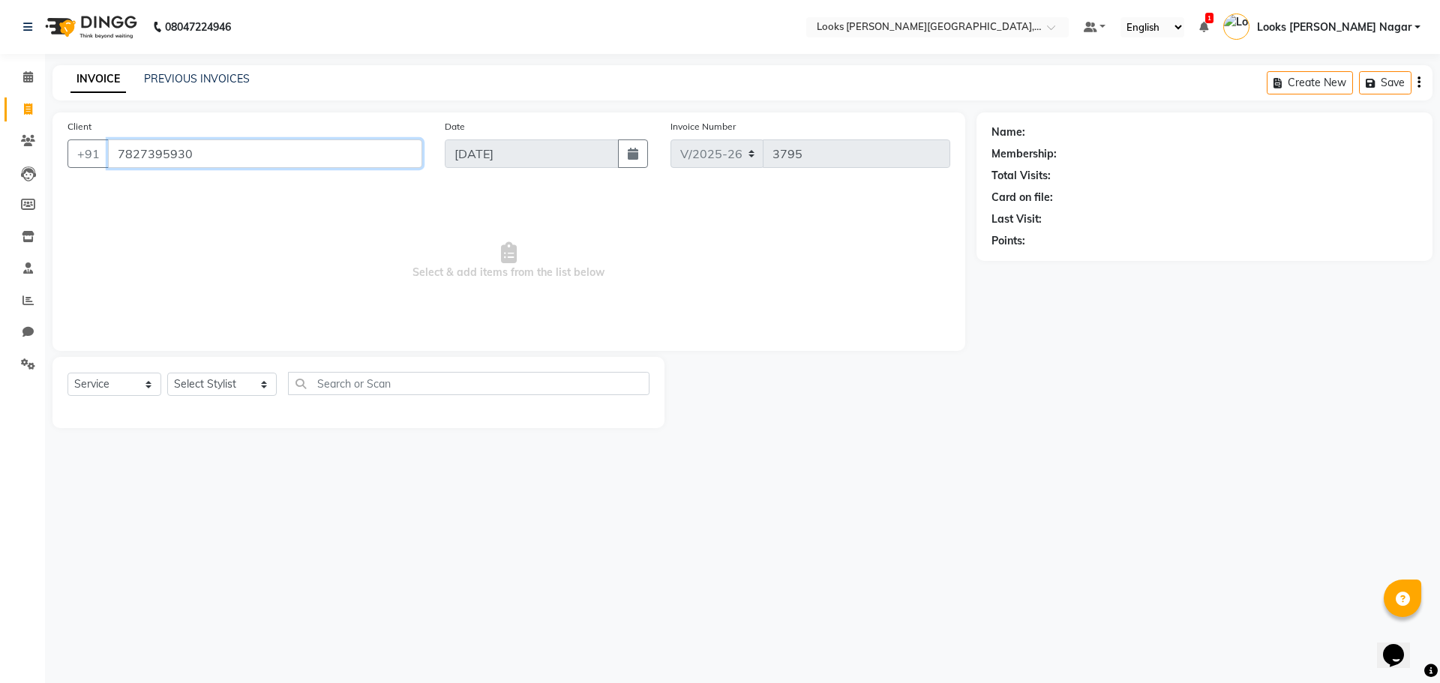
type input "7827395930"
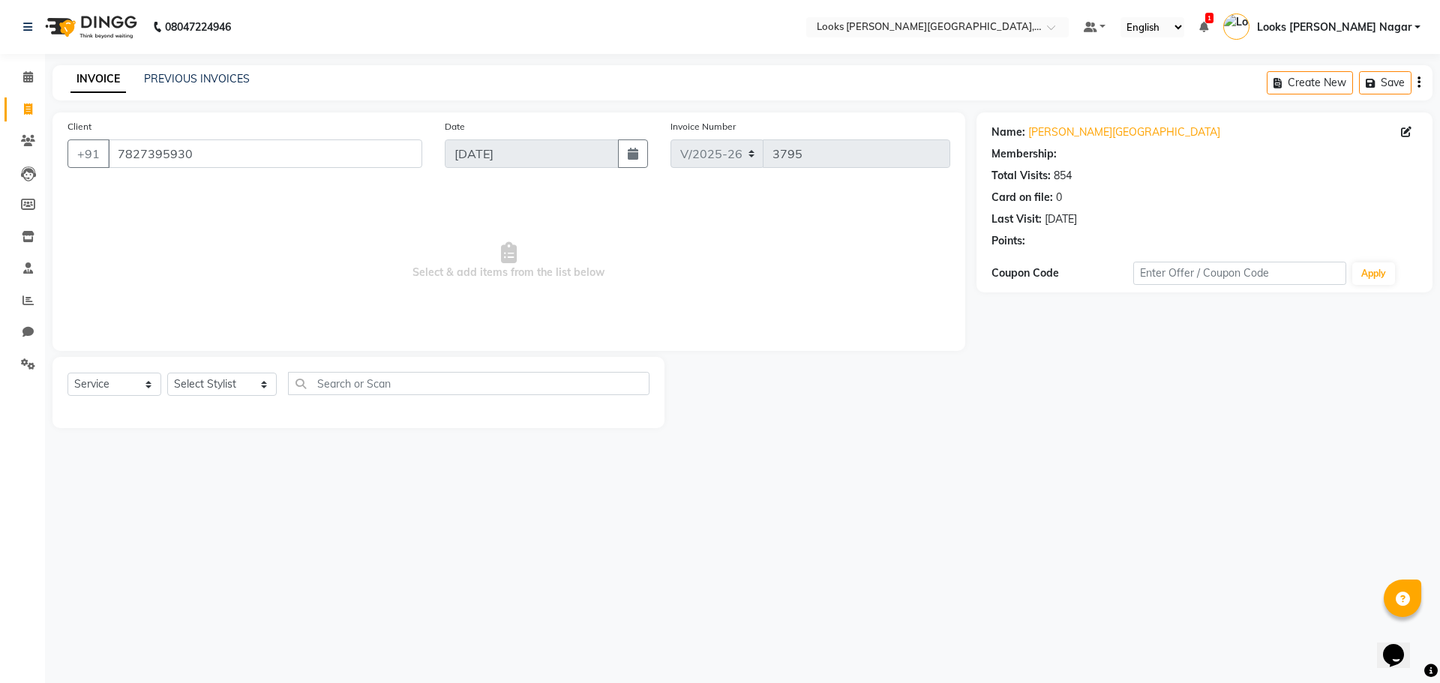
select select "1: Object"
click at [195, 382] on select "Select Stylist Alam Aman [PERSON_NAME] Armaan Ashish Atul Deepika [PERSON_NAME]…" at bounding box center [221, 384] width 109 height 23
select select "23526"
click at [167, 373] on select "Select Stylist Alam Aman [PERSON_NAME] Armaan Ashish Atul Deepika [PERSON_NAME]…" at bounding box center [221, 384] width 109 height 23
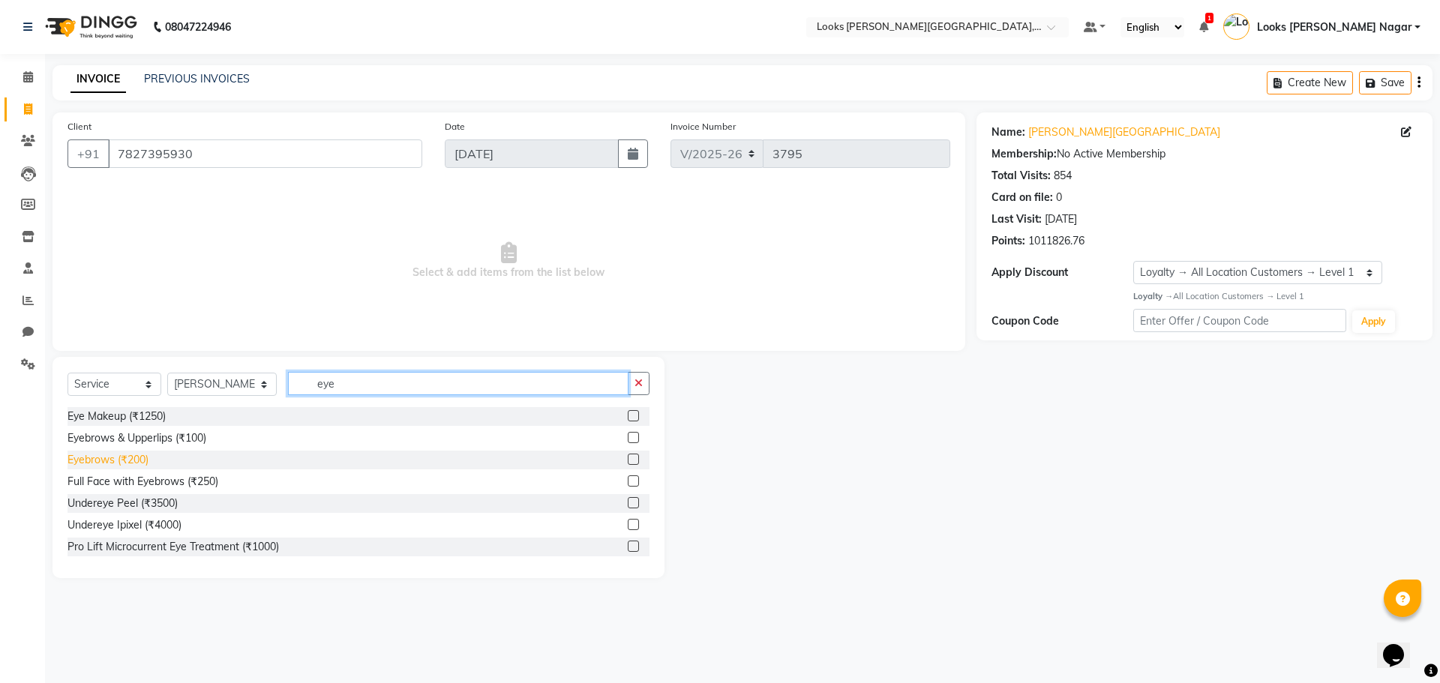
type input "eye"
click at [112, 459] on div "Eyebrows (₹200)" at bounding box center [107, 460] width 81 height 16
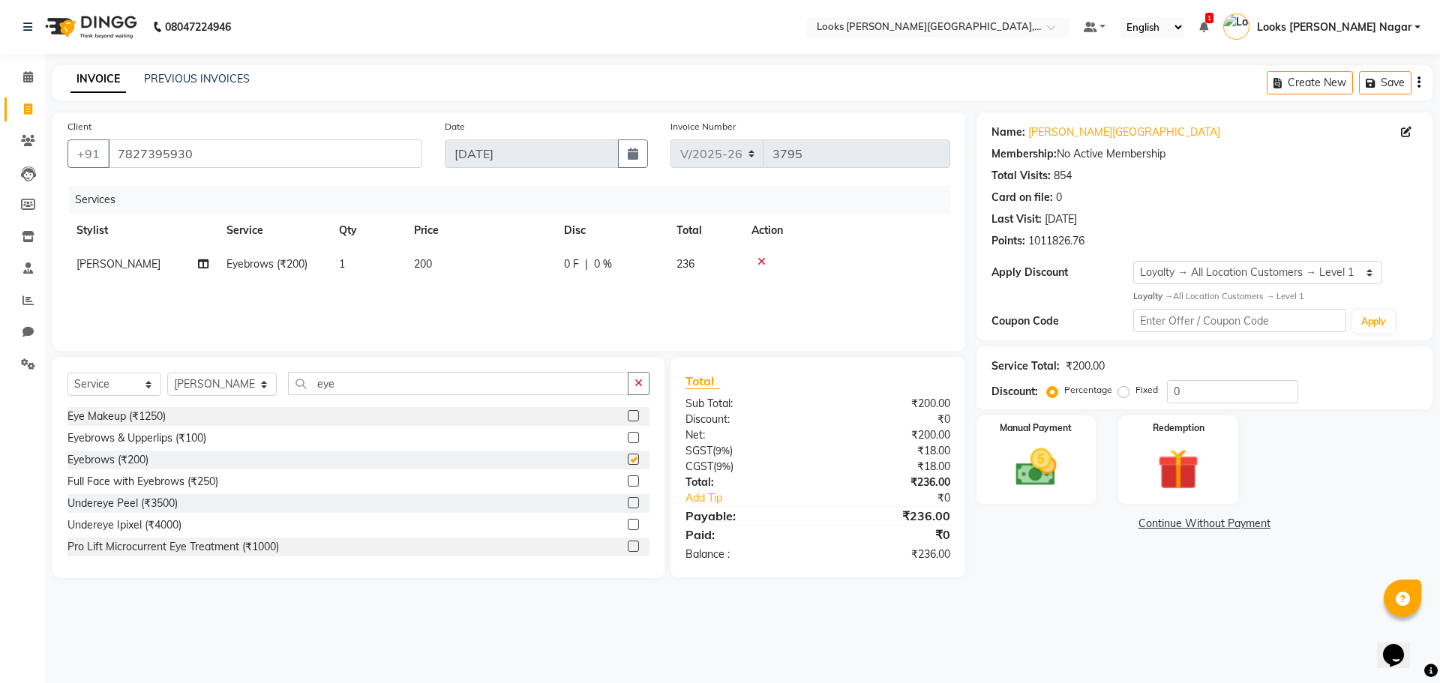
checkbox input "false"
drag, startPoint x: 386, startPoint y: 377, endPoint x: 117, endPoint y: 430, distance: 274.4
click at [120, 430] on div "Select Service Product Membership Package Voucher Prepaid Gift Card Select Styl…" at bounding box center [358, 467] width 612 height 221
type input "wax"
click at [143, 469] on div "Upperlip~Wax (₹200)" at bounding box center [358, 460] width 582 height 19
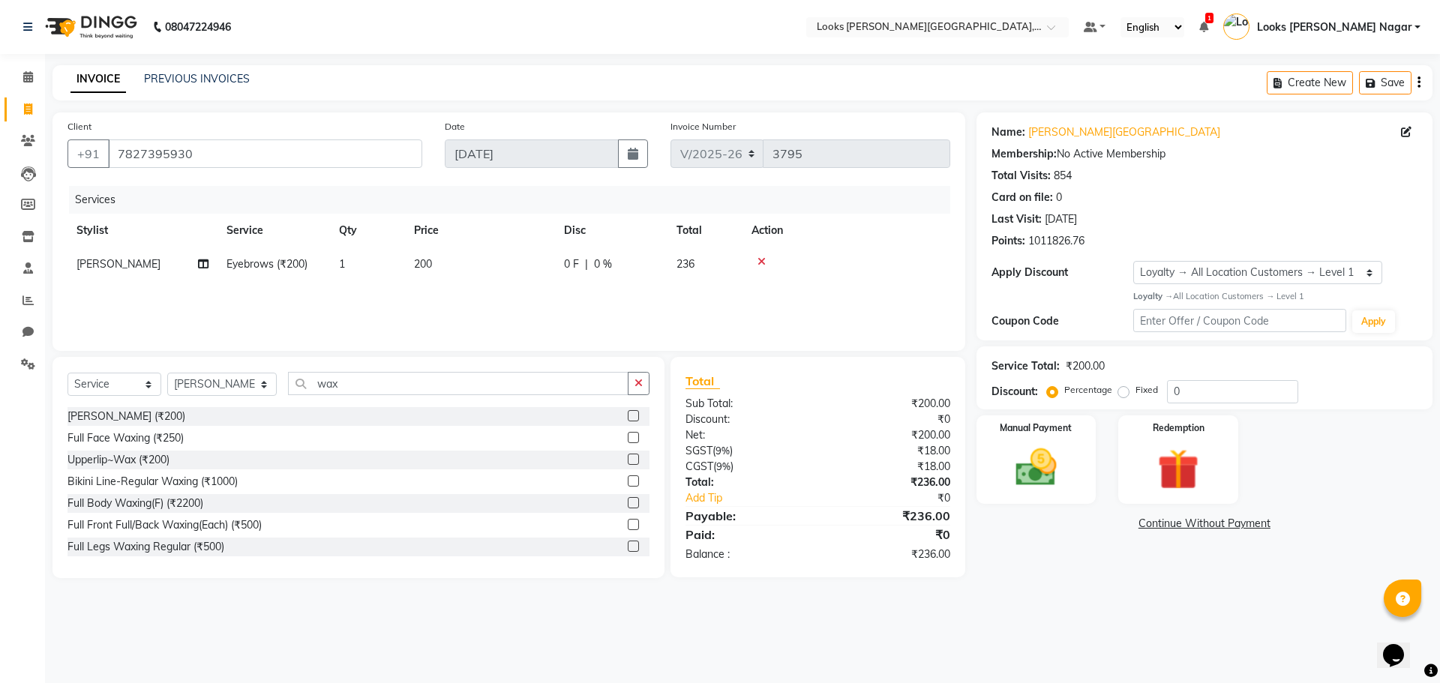
drag, startPoint x: 149, startPoint y: 460, endPoint x: 274, endPoint y: 387, distance: 144.2
click at [149, 459] on div "Upperlip~Wax (₹200)" at bounding box center [118, 460] width 102 height 16
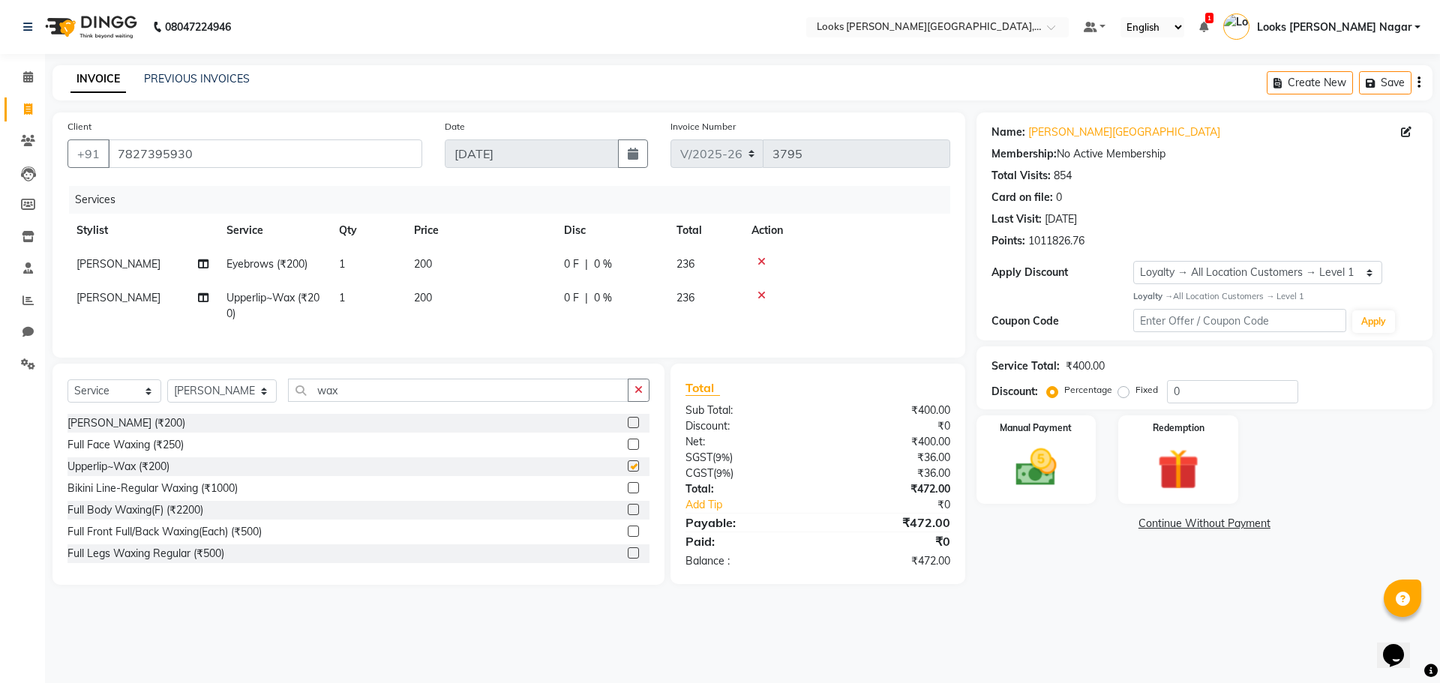
checkbox input "false"
click at [493, 267] on td "200" at bounding box center [480, 264] width 150 height 34
select select "23526"
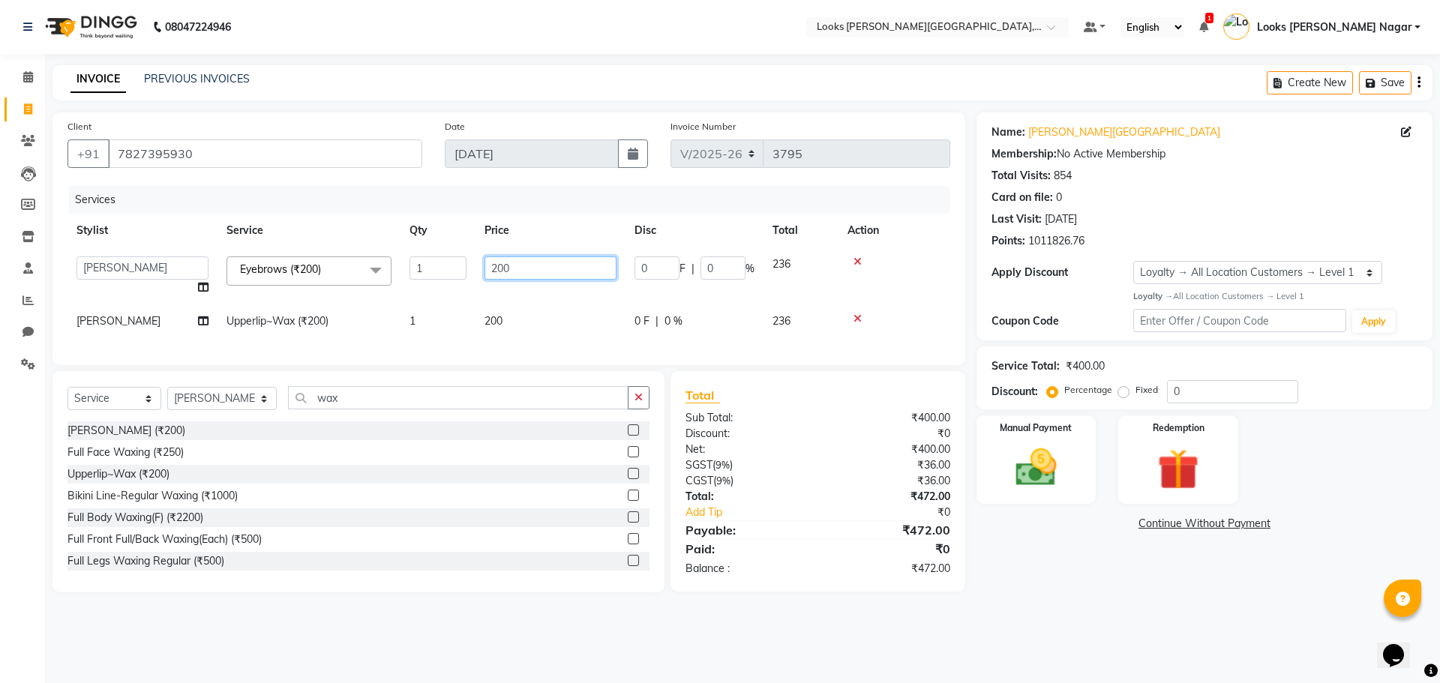
drag, startPoint x: 493, startPoint y: 267, endPoint x: 322, endPoint y: 312, distance: 176.8
click at [322, 312] on tbody "Alam Aman [PERSON_NAME] Armaan Ashish Atul Deepika Deepu Dilshad Durga [PERSON_…" at bounding box center [508, 292] width 883 height 91
type input "68"
drag, startPoint x: 618, startPoint y: 304, endPoint x: 503, endPoint y: 305, distance: 114.7
click at [616, 306] on tr "[PERSON_NAME] Upperlip~Wax (₹200) 1 200 0 F | 0 % 236" at bounding box center [508, 321] width 883 height 34
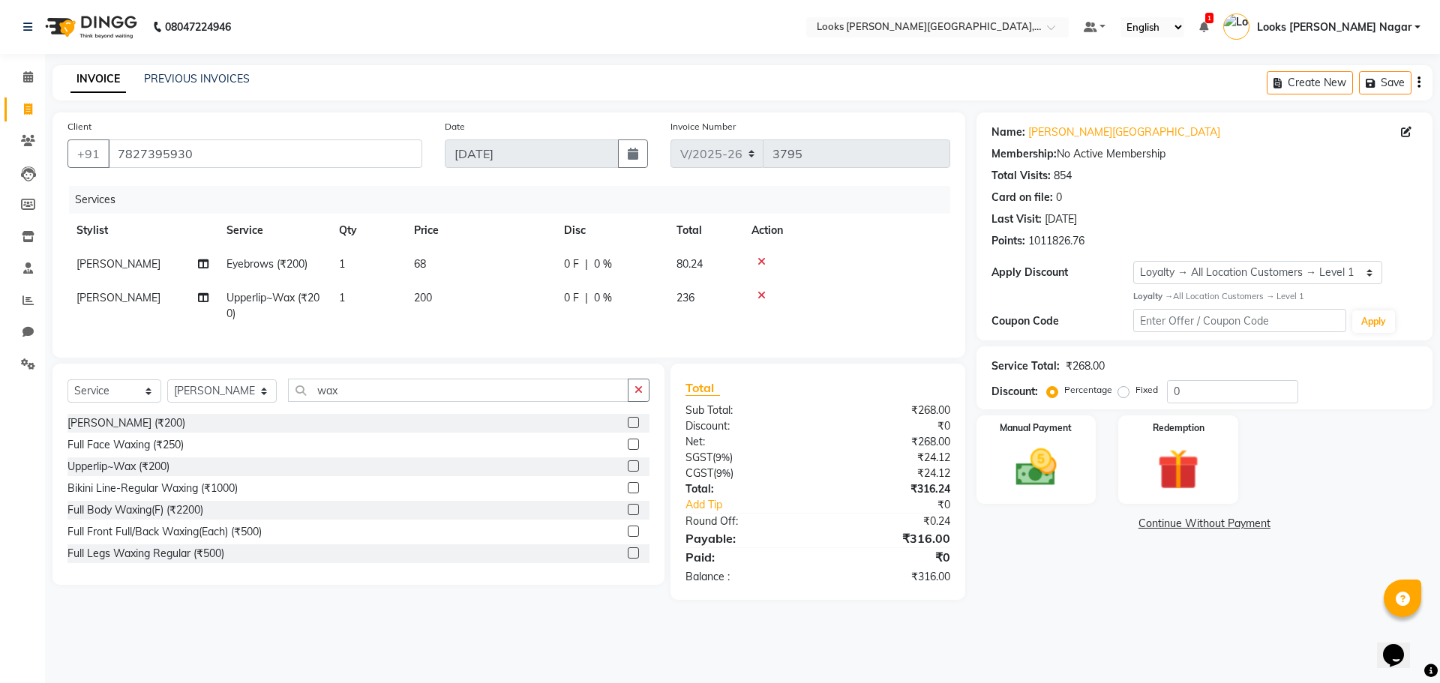
click at [500, 300] on td "200" at bounding box center [480, 305] width 150 height 49
select select "23526"
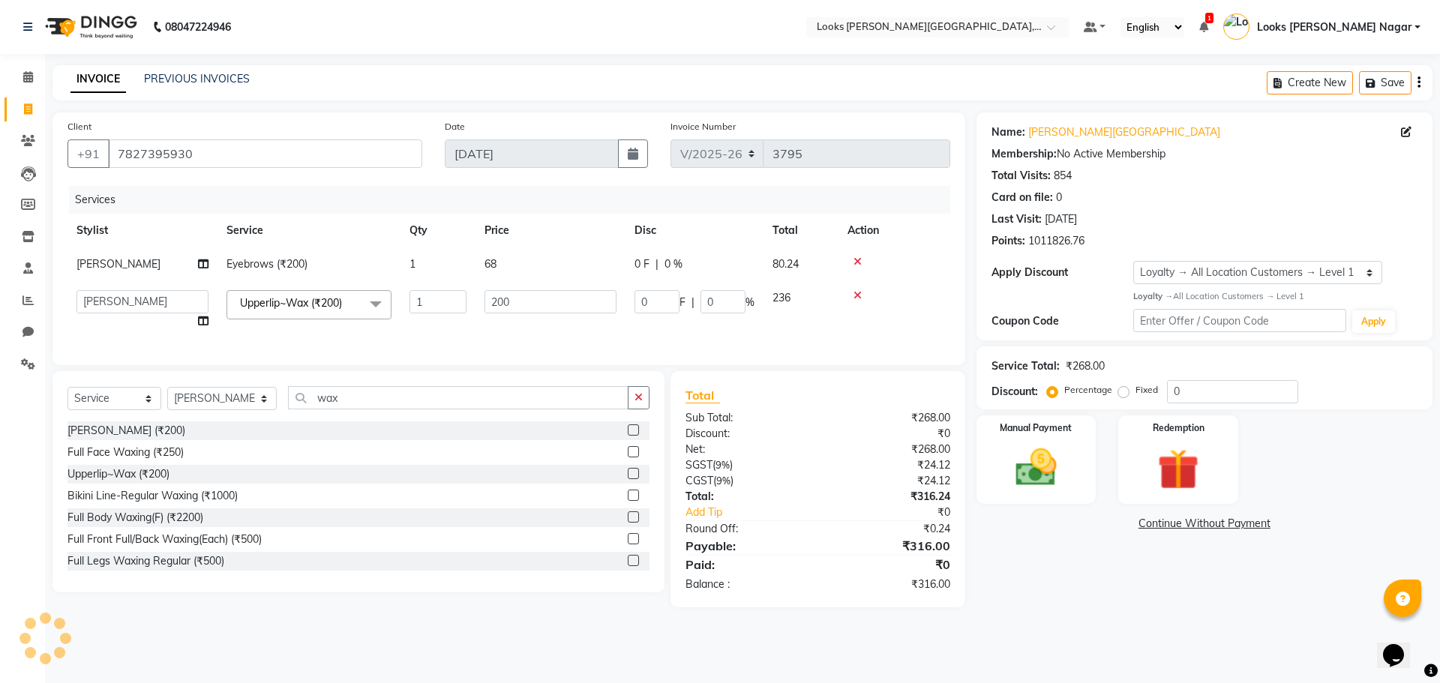
click at [452, 303] on tr "Alam Aman [PERSON_NAME] Armaan Ashish Atul Deepika Deepu Dilshad Durga [PERSON_…" at bounding box center [508, 309] width 883 height 57
type input "150"
click at [1150, 641] on div "08047224946 Select Location × Looks [PERSON_NAME][GEOGRAPHIC_DATA], [GEOGRAPHIC…" at bounding box center [720, 341] width 1440 height 683
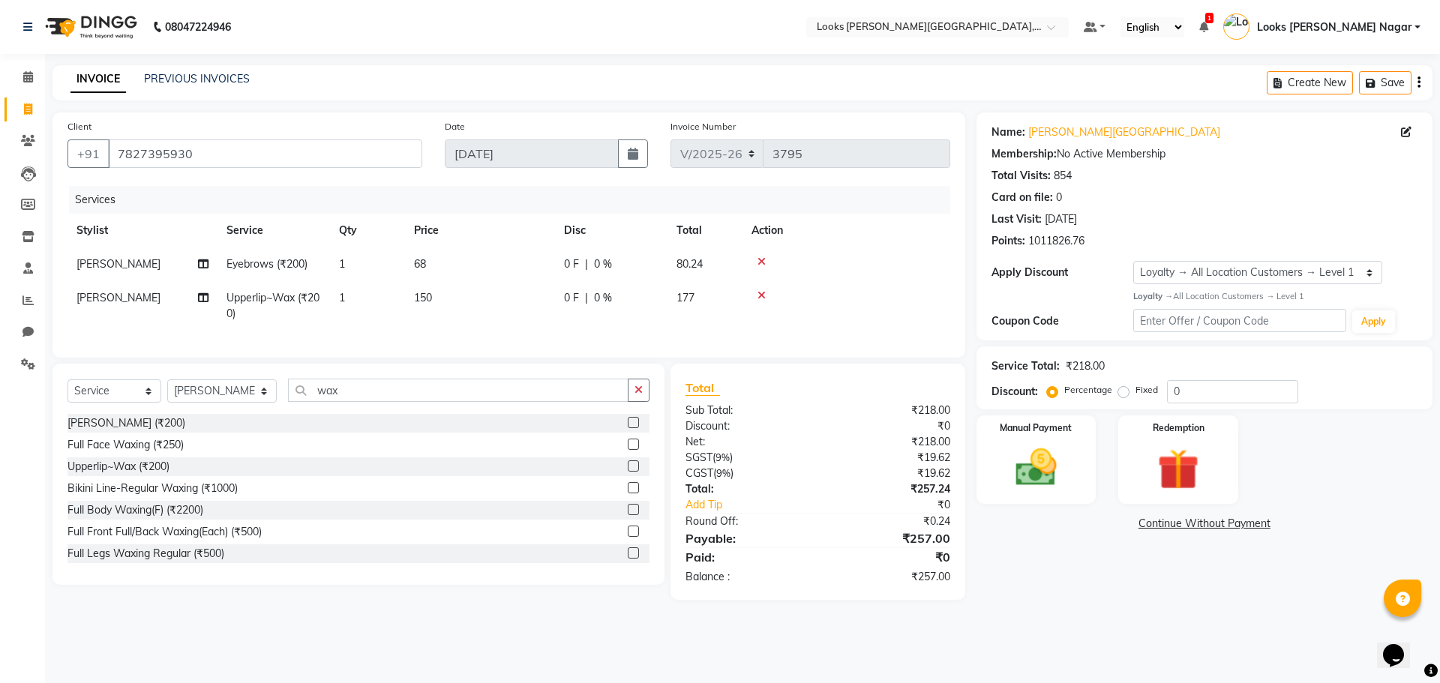
click at [537, 310] on td "150" at bounding box center [480, 305] width 150 height 49
select select "23526"
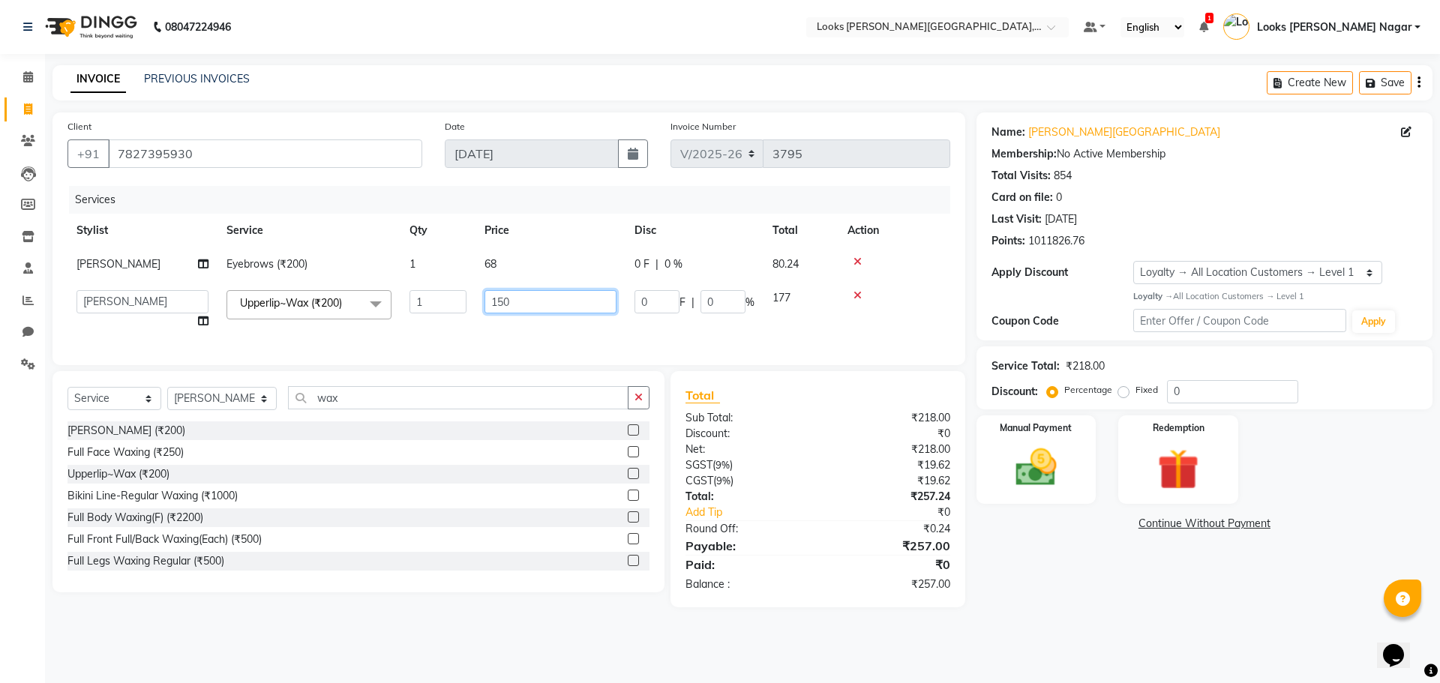
click at [541, 298] on input "150" at bounding box center [550, 301] width 132 height 23
type input "153"
click at [1159, 602] on div "Name: [PERSON_NAME] Nagar Membership: No Active Membership Total Visits: 854 Ca…" at bounding box center [1209, 359] width 467 height 495
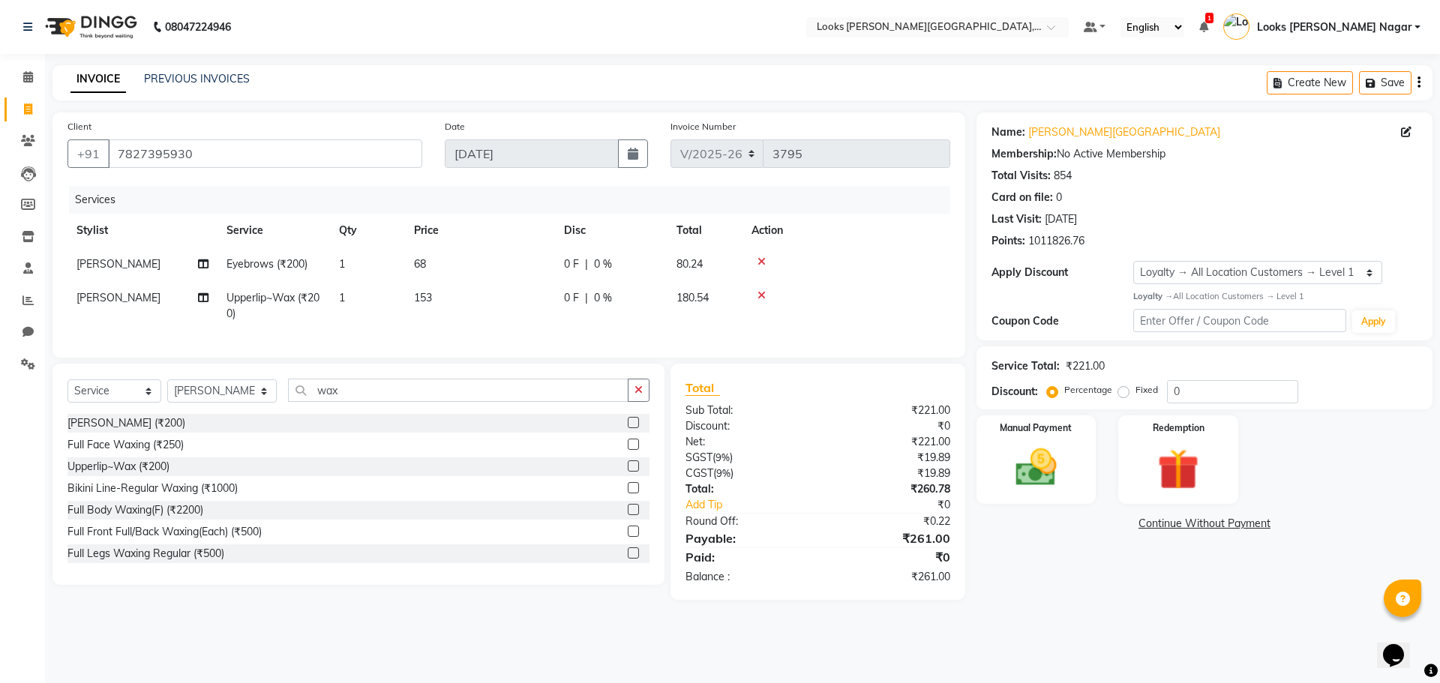
click at [528, 288] on td "153" at bounding box center [480, 305] width 150 height 49
select select "23526"
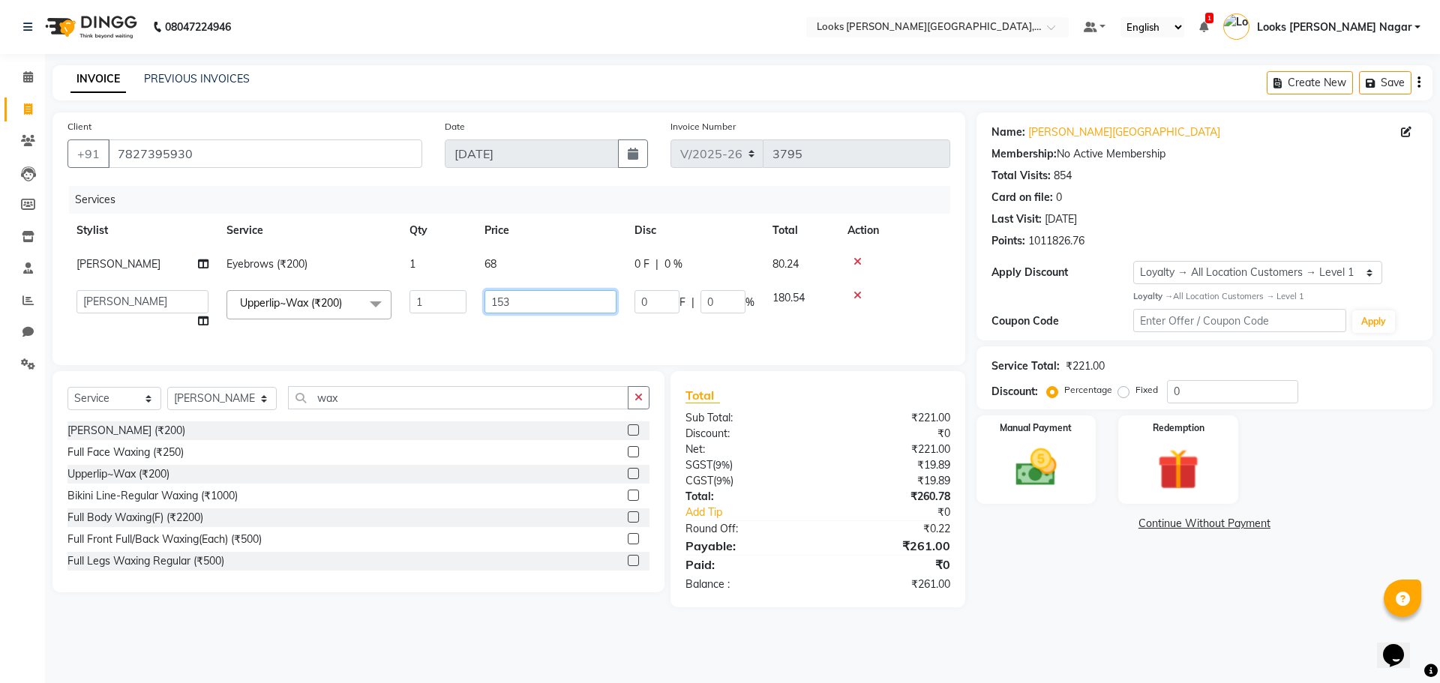
click at [532, 291] on input "153" at bounding box center [550, 301] width 132 height 23
type input "152"
click at [1303, 625] on main "INVOICE PREVIOUS INVOICES Create New Save Client [PHONE_NUMBER] Date [DATE] Inv…" at bounding box center [742, 347] width 1395 height 565
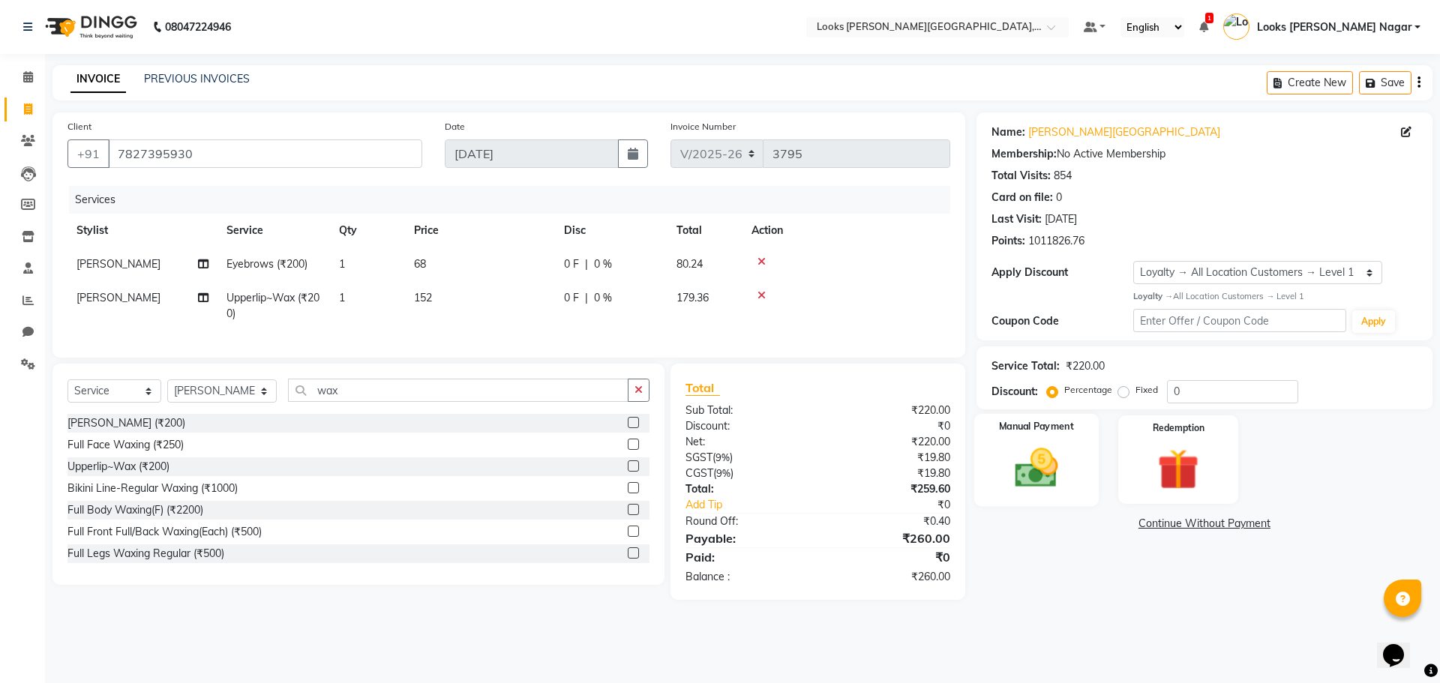
click at [1065, 457] on img at bounding box center [1036, 467] width 70 height 49
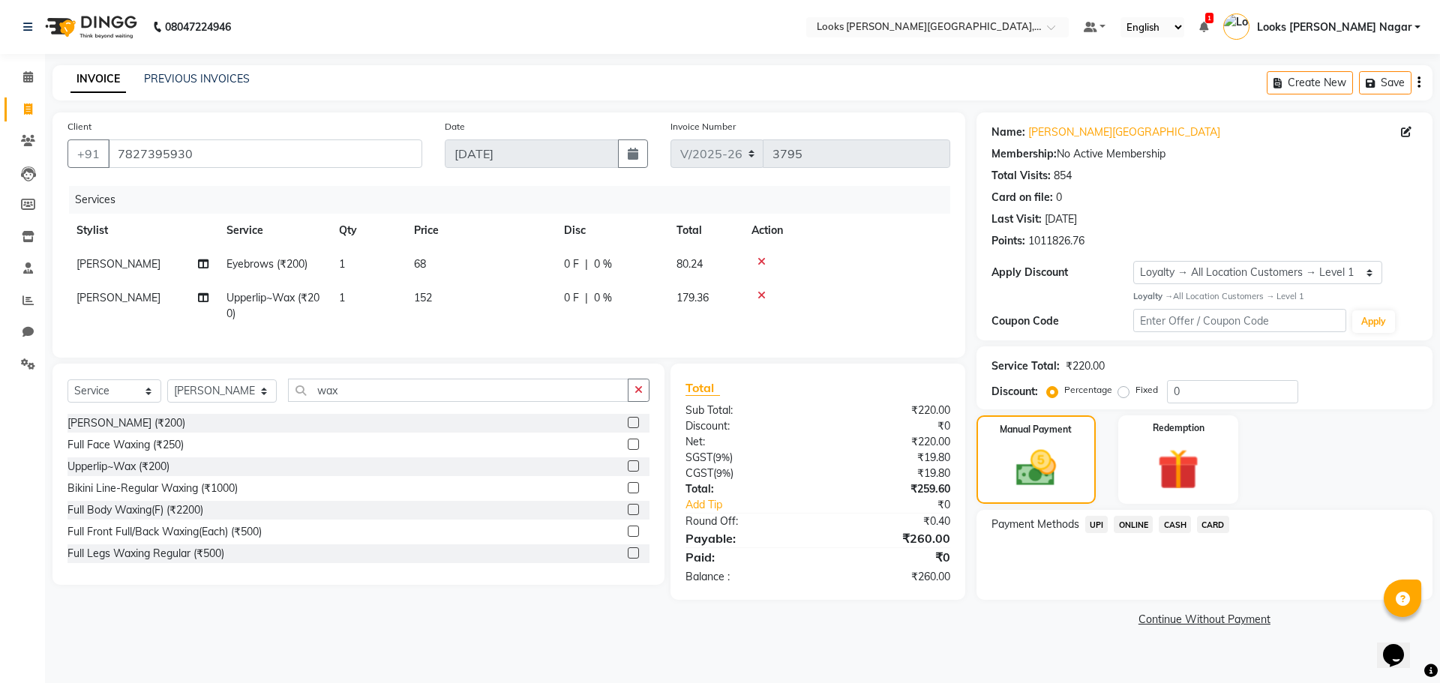
click at [1085, 523] on span "UPI" at bounding box center [1096, 524] width 23 height 17
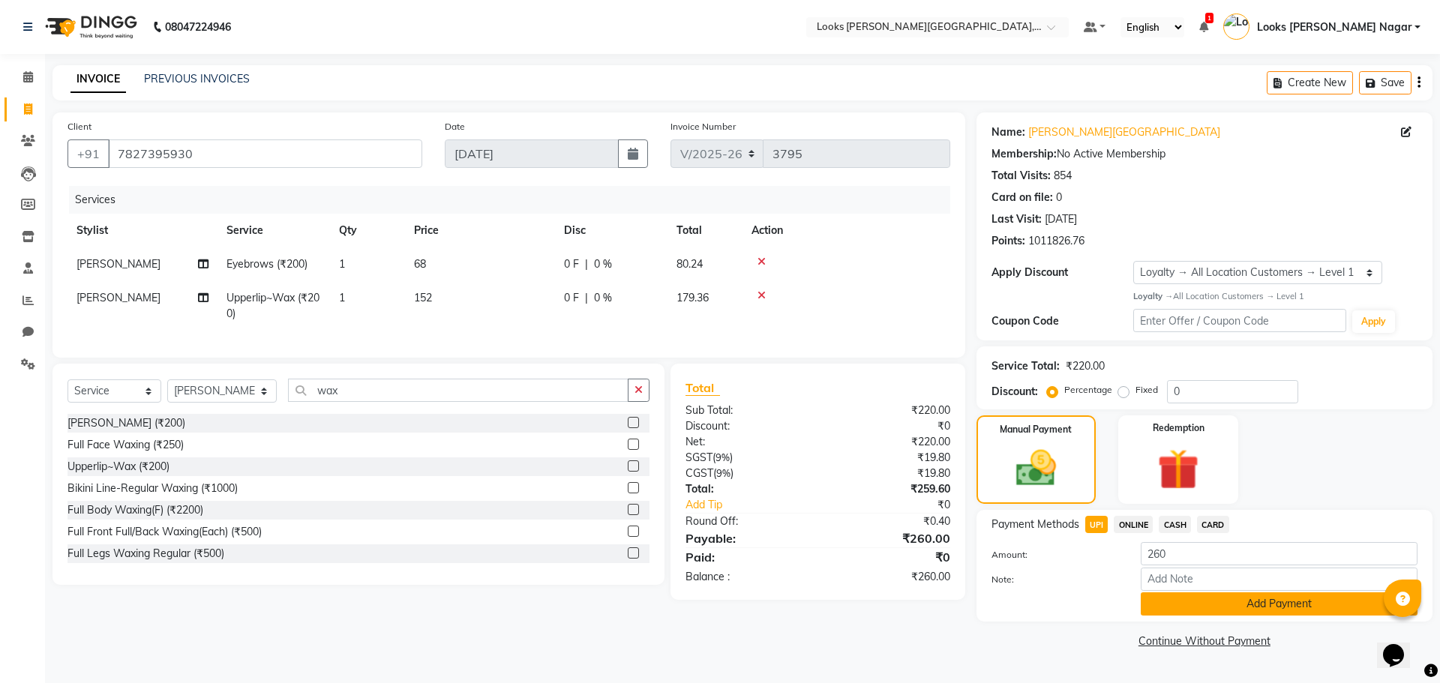
click at [1249, 607] on button "Add Payment" at bounding box center [1279, 603] width 277 height 23
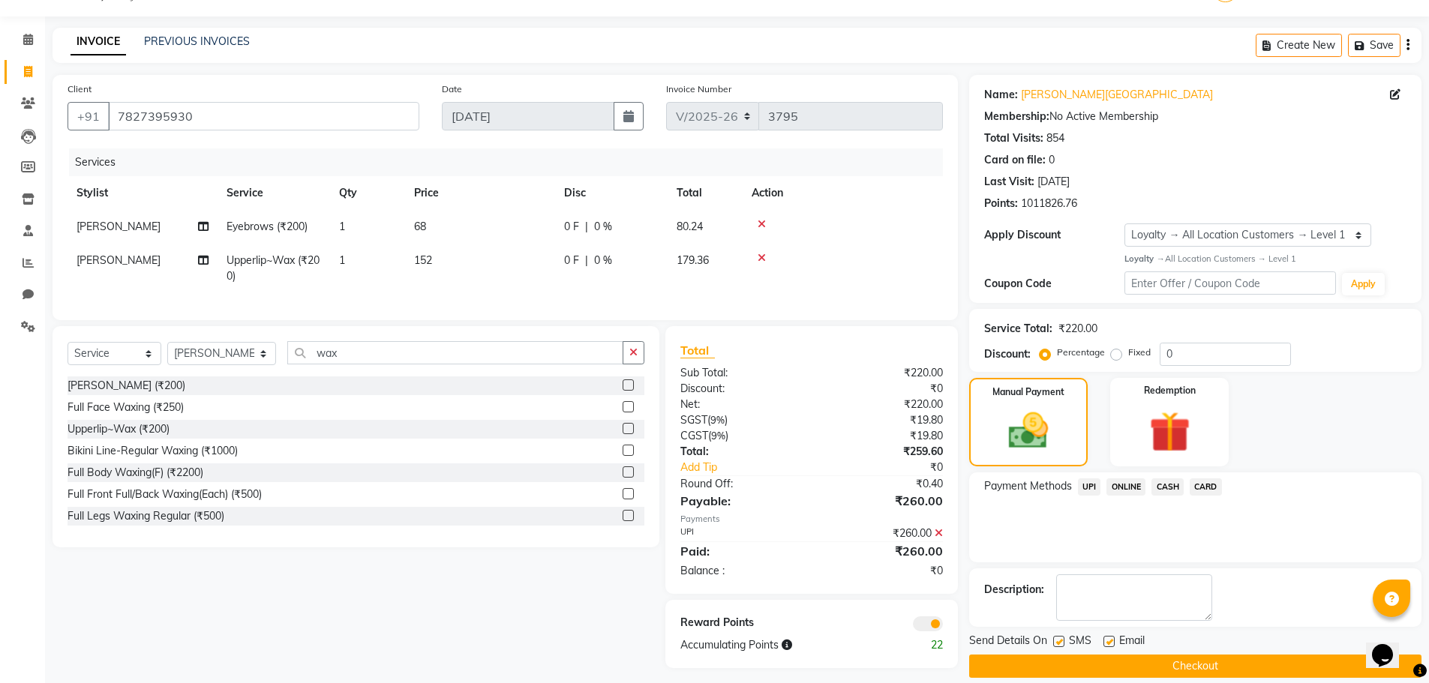
scroll to position [56, 0]
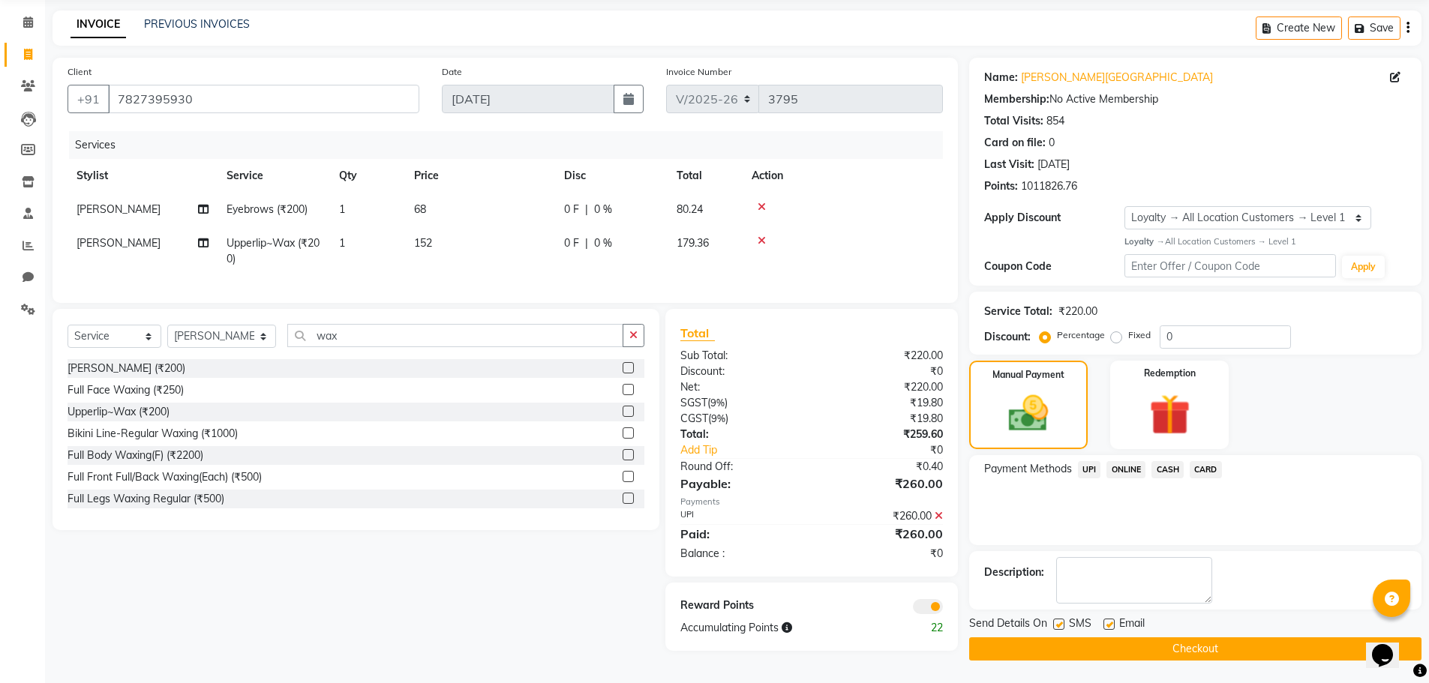
click at [1056, 623] on label at bounding box center [1058, 624] width 11 height 11
click at [1056, 623] on input "checkbox" at bounding box center [1058, 625] width 10 height 10
checkbox input "false"
click at [1057, 639] on button "Checkout" at bounding box center [1195, 648] width 452 height 23
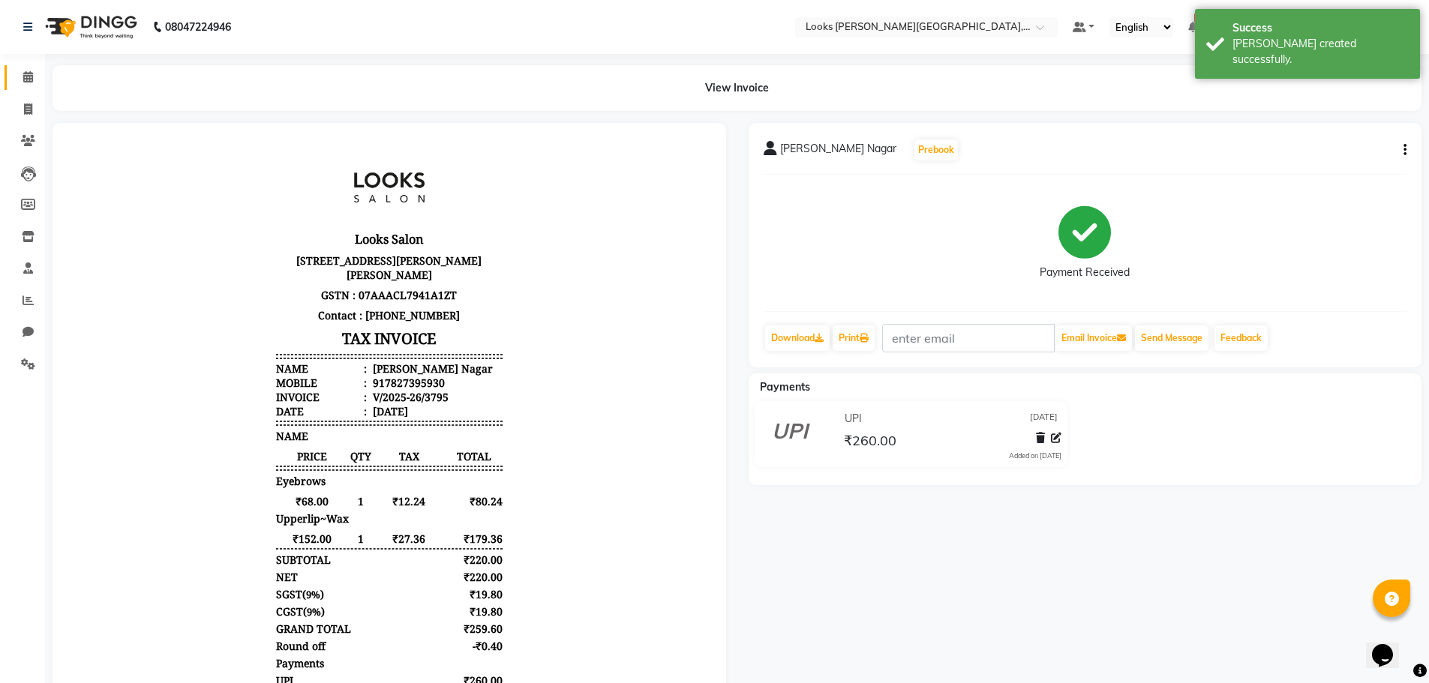
click at [29, 87] on link "Calendar" at bounding box center [22, 77] width 36 height 25
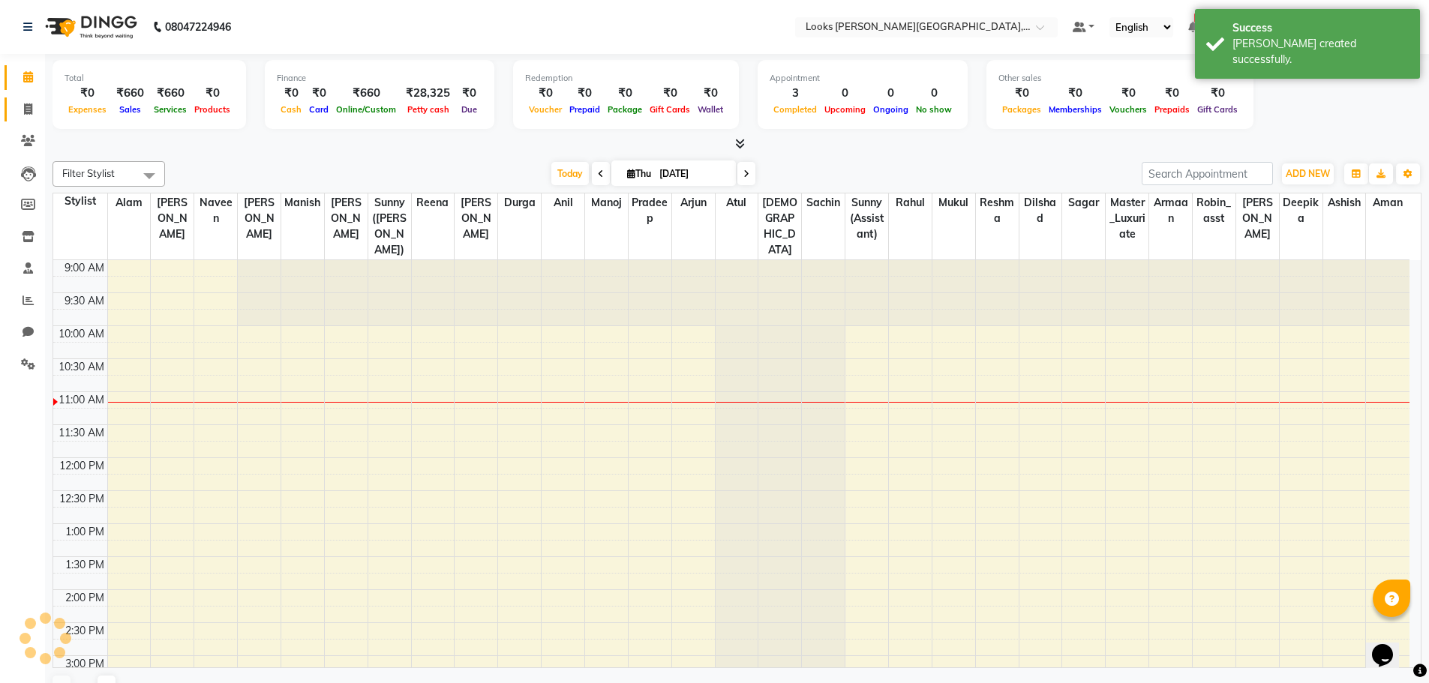
scroll to position [133, 0]
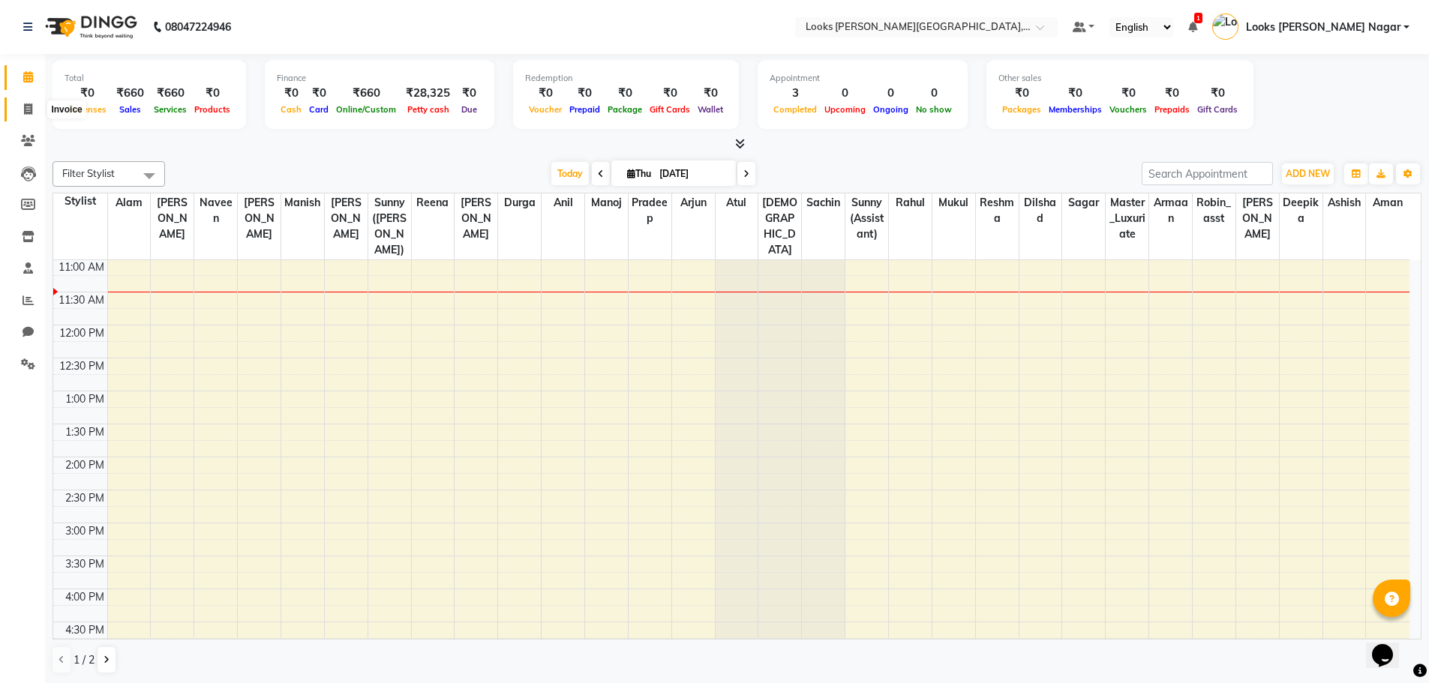
drag, startPoint x: 20, startPoint y: 106, endPoint x: 39, endPoint y: 110, distance: 19.1
click at [20, 106] on span at bounding box center [28, 109] width 26 height 17
select select "service"
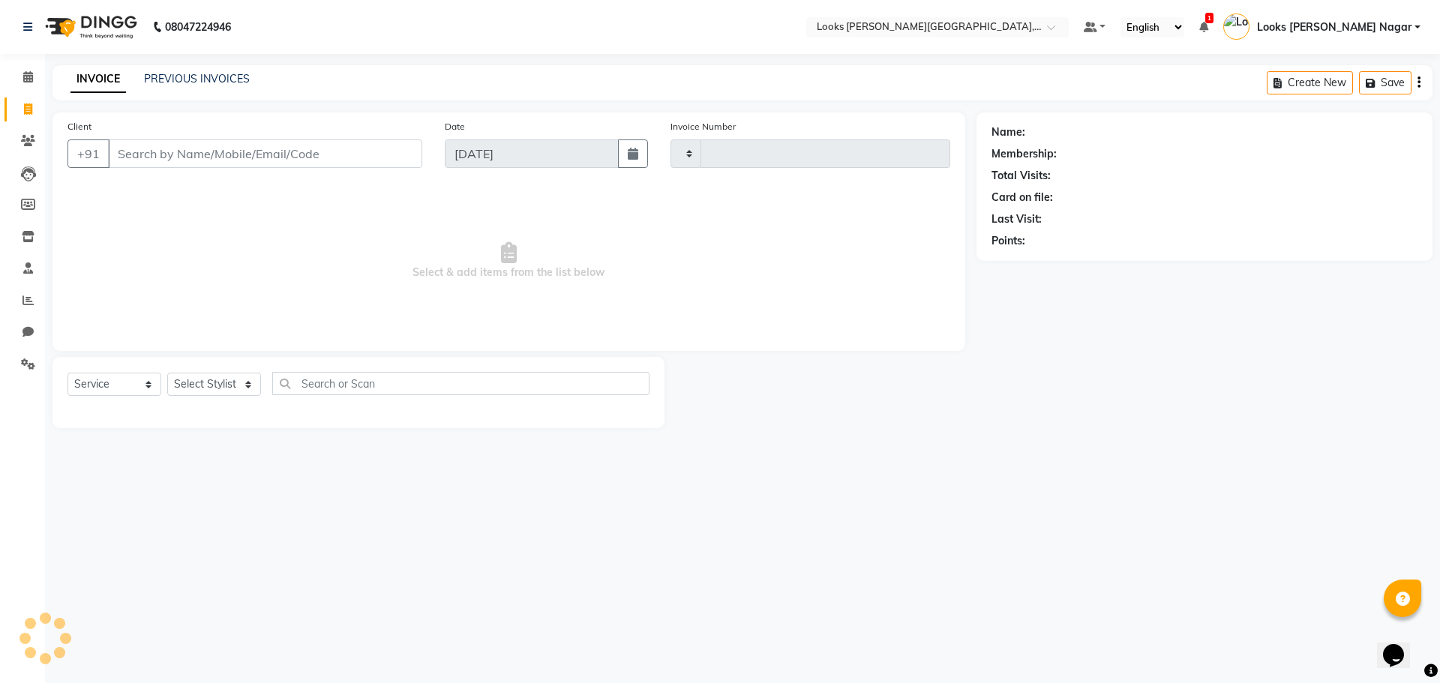
type input "3796"
select select "4327"
click at [232, 150] on input "Client" at bounding box center [265, 153] width 314 height 28
type input "9818019175"
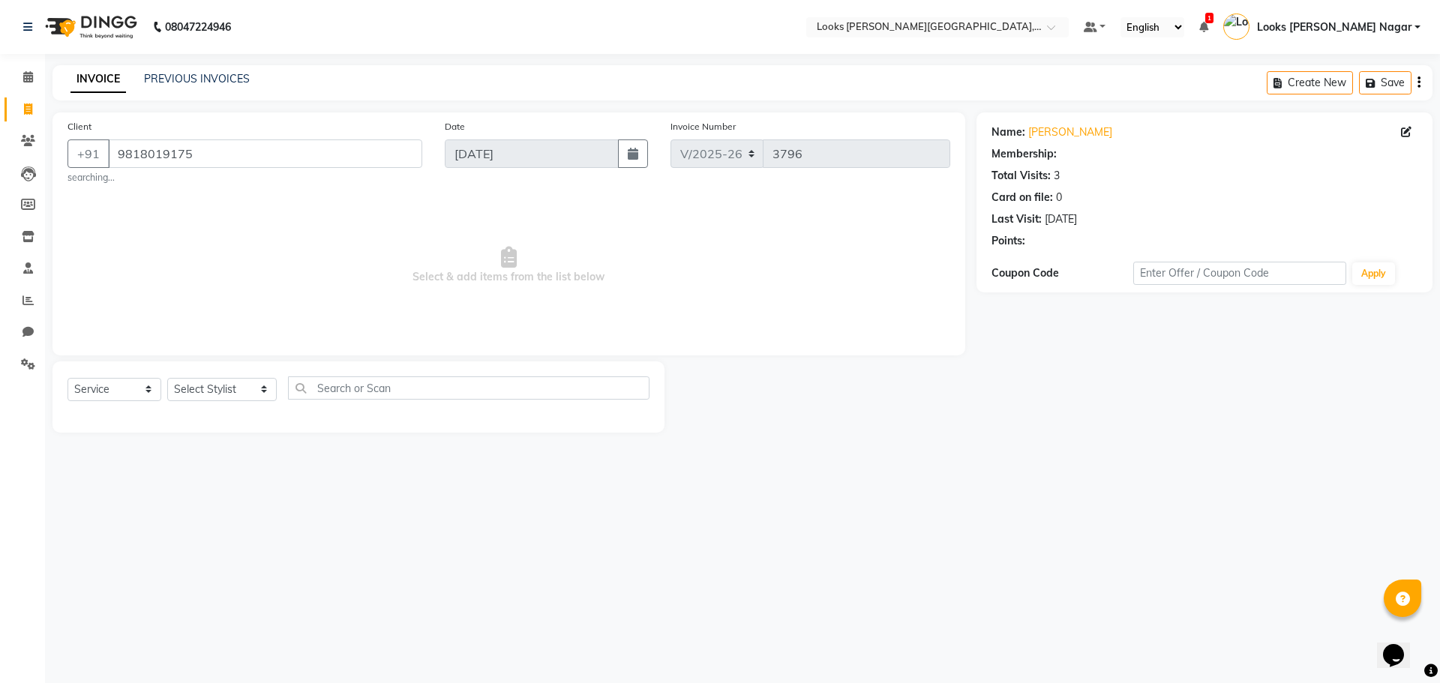
select select "1: Object"
click at [398, 486] on div "08047224946 Select Location × Looks [PERSON_NAME][GEOGRAPHIC_DATA], [GEOGRAPHIC…" at bounding box center [720, 341] width 1440 height 683
click at [222, 386] on select "Select Stylist Alam Aman [PERSON_NAME] Armaan Ashish Atul Deepika [PERSON_NAME]…" at bounding box center [221, 389] width 109 height 23
select select "69139"
click at [167, 378] on select "Select Stylist Alam Aman [PERSON_NAME] Armaan Ashish Atul Deepika [PERSON_NAME]…" at bounding box center [221, 389] width 109 height 23
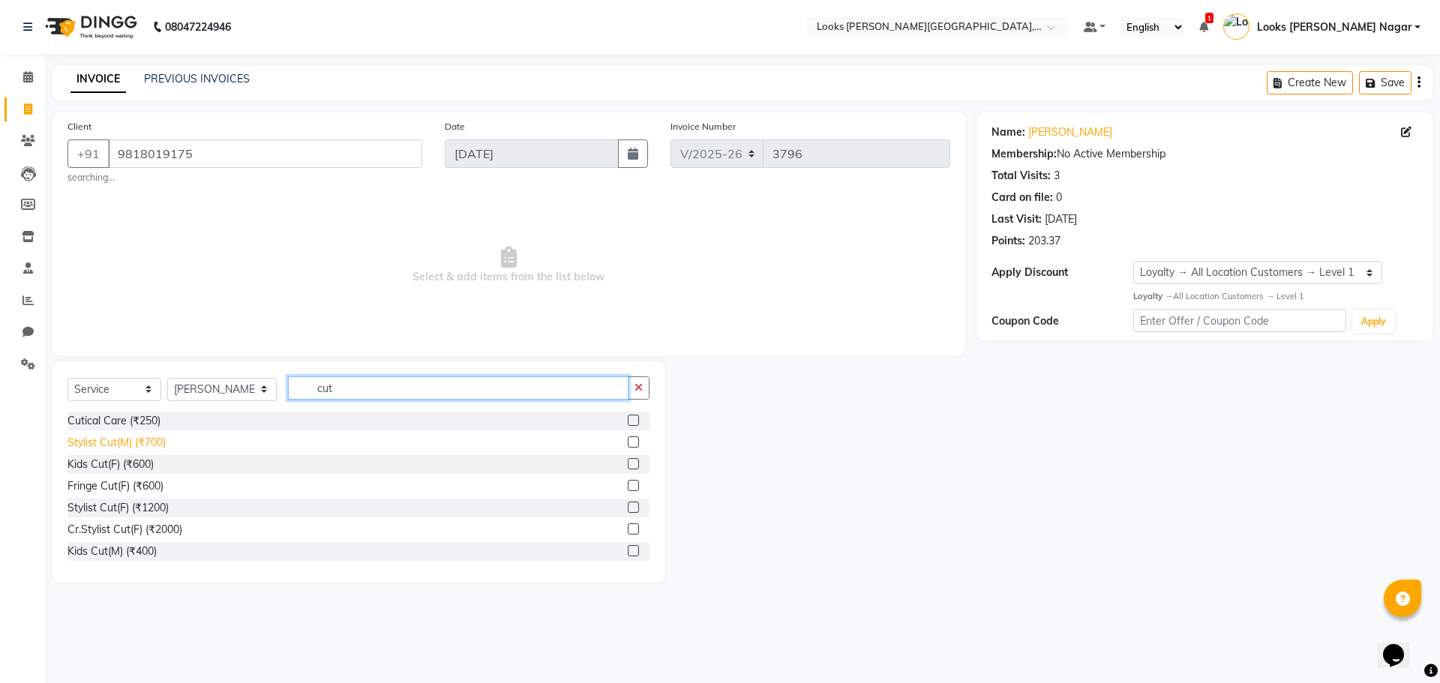
type input "cut"
click at [161, 439] on div "Stylist Cut(M) (₹700)" at bounding box center [116, 443] width 98 height 16
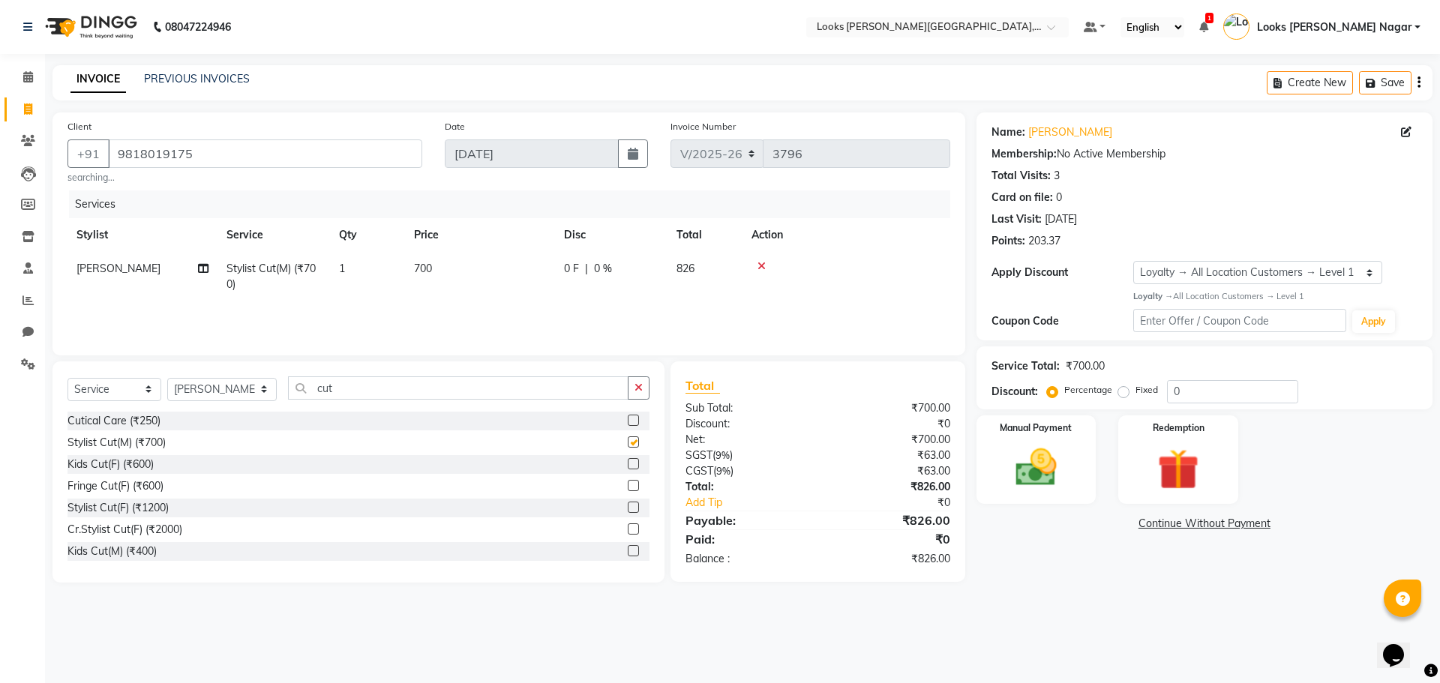
checkbox input "false"
drag, startPoint x: 457, startPoint y: 265, endPoint x: 471, endPoint y: 265, distance: 13.5
click at [459, 265] on td "700" at bounding box center [480, 276] width 150 height 49
select select "69139"
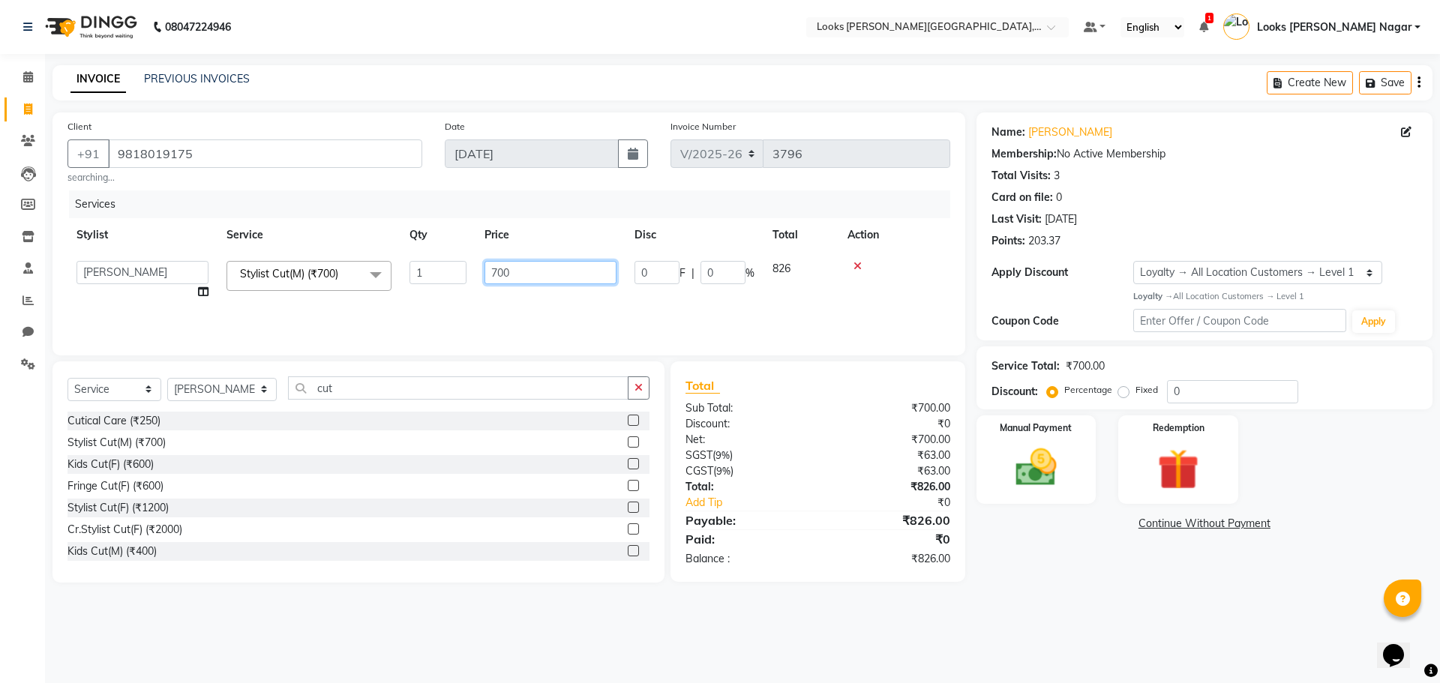
drag, startPoint x: 544, startPoint y: 267, endPoint x: 408, endPoint y: 292, distance: 138.8
click at [410, 292] on tr "Alam Aman [PERSON_NAME] Armaan Ashish Atul Deepika Deepu Dilshad Durga [PERSON_…" at bounding box center [508, 280] width 883 height 57
type input "466"
click at [1101, 585] on main "INVOICE PREVIOUS INVOICES Create New Save Client [PHONE_NUMBER] searching... Da…" at bounding box center [742, 335] width 1395 height 540
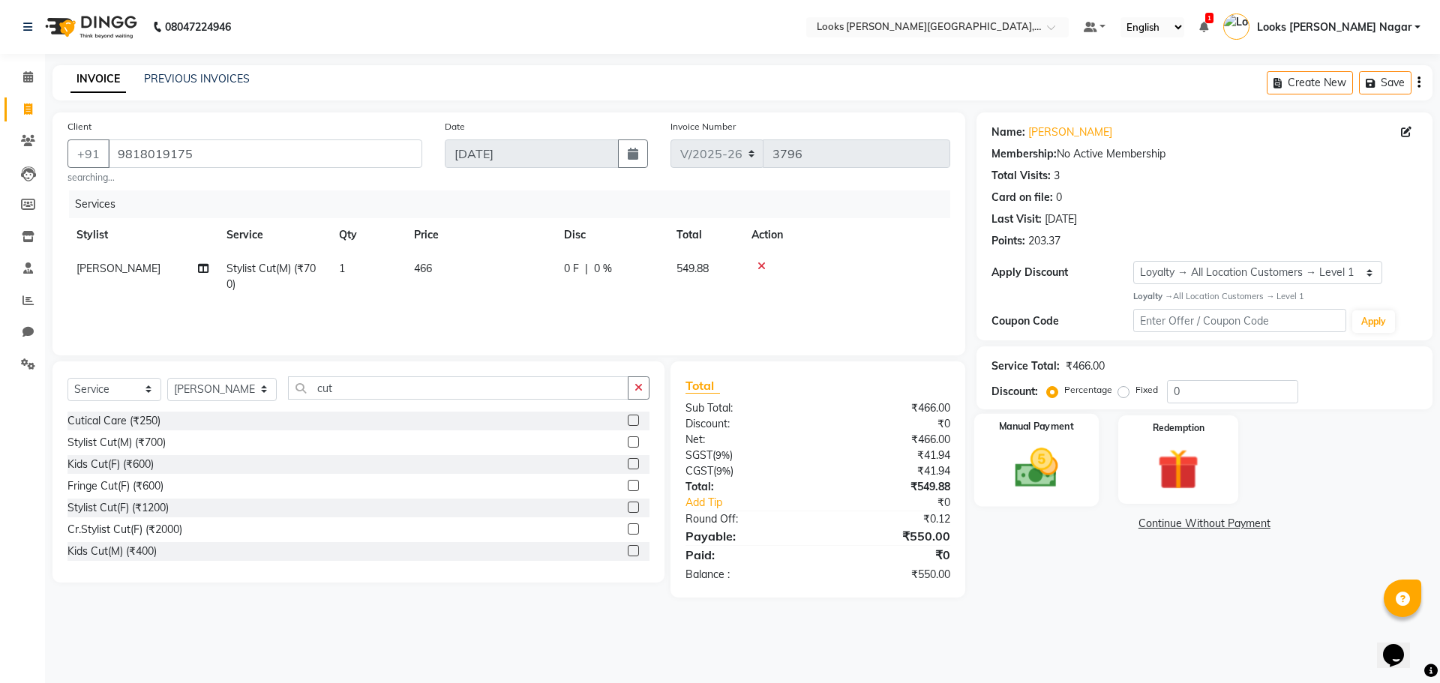
click at [1045, 475] on img at bounding box center [1036, 467] width 70 height 49
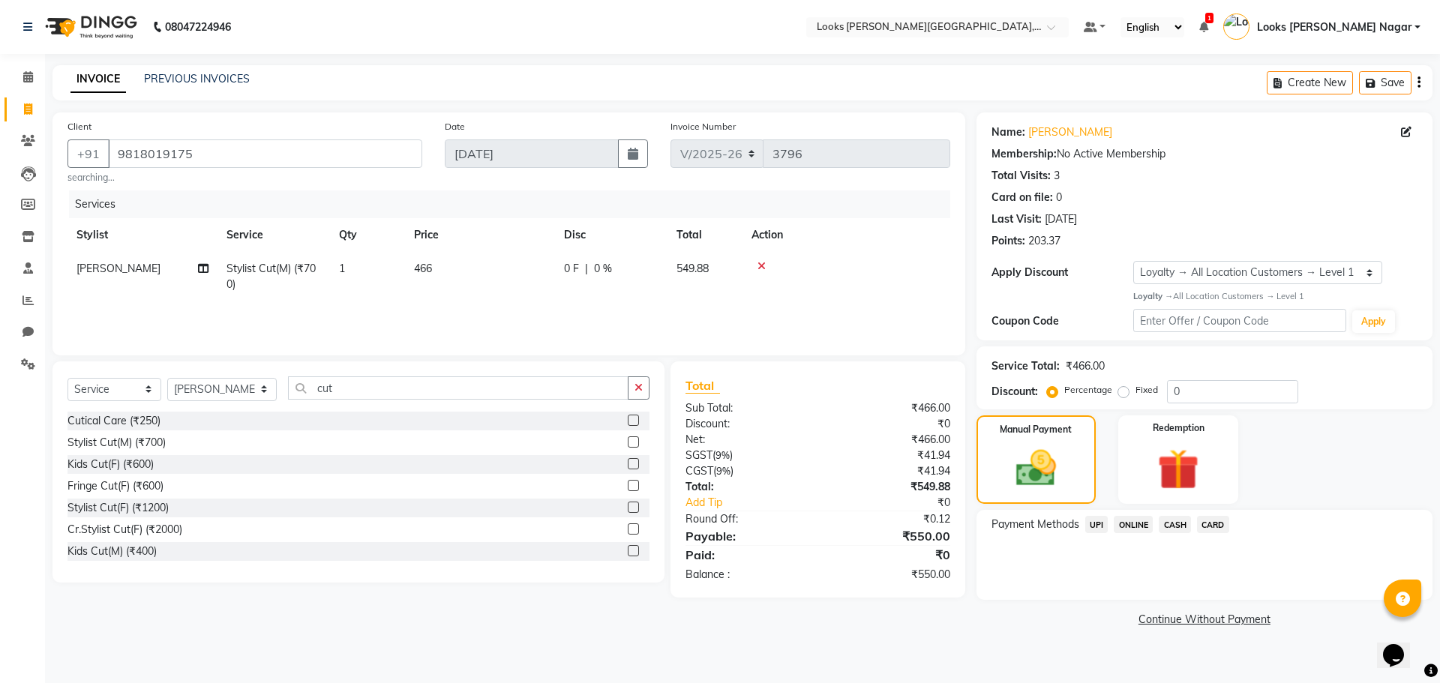
click at [1183, 527] on span "CASH" at bounding box center [1175, 524] width 32 height 17
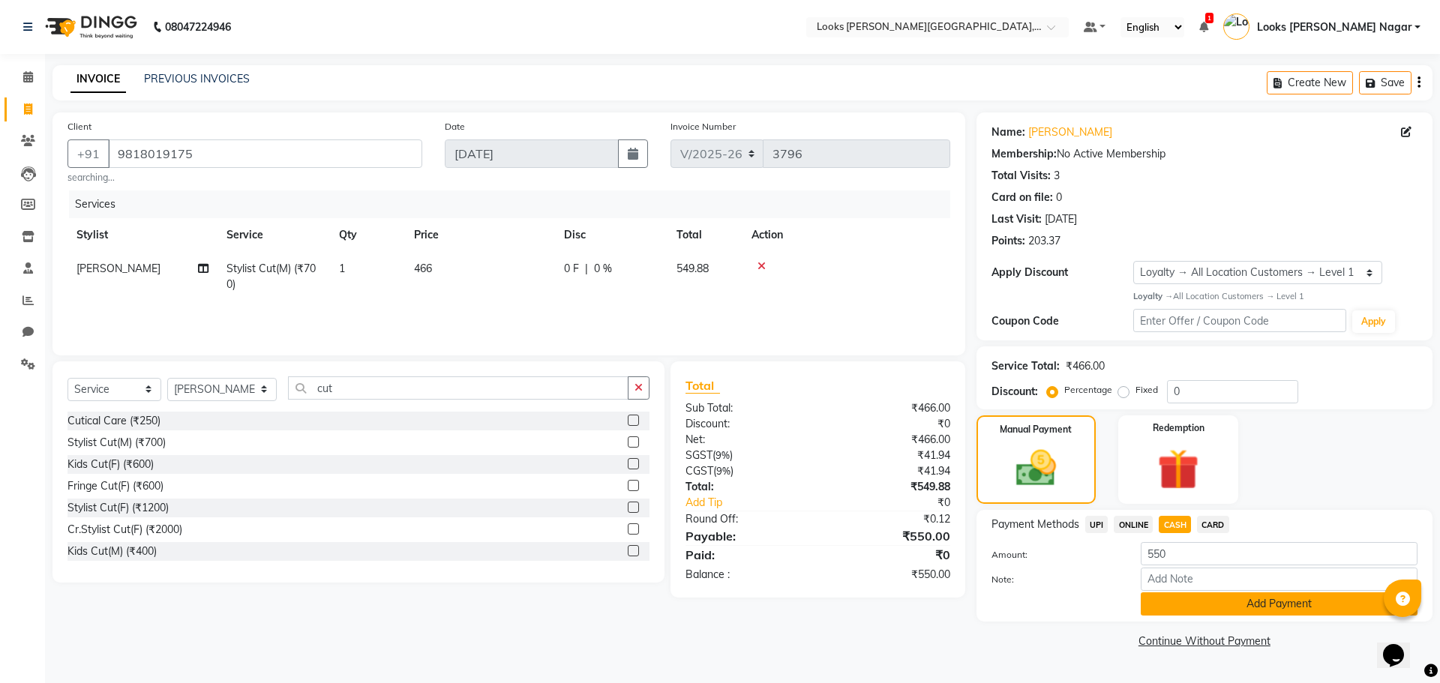
click at [1174, 602] on button "Add Payment" at bounding box center [1279, 603] width 277 height 23
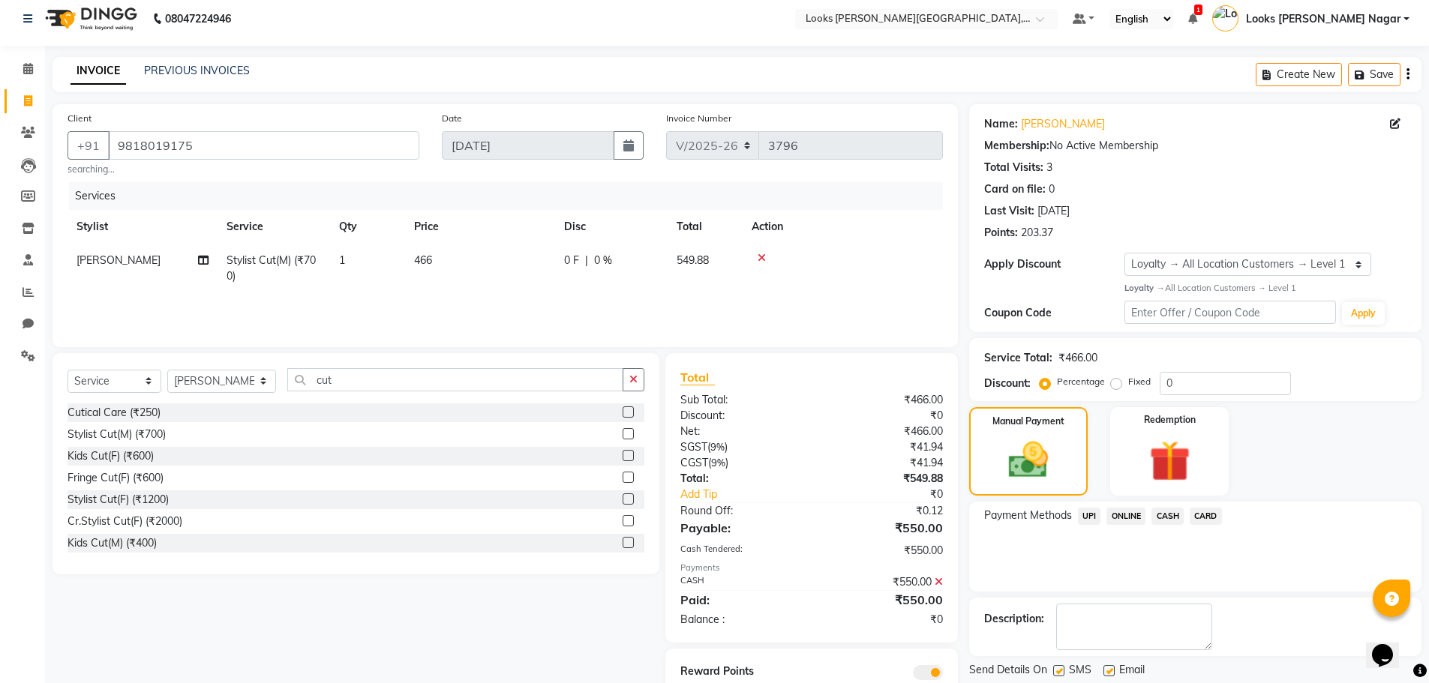
scroll to position [64, 0]
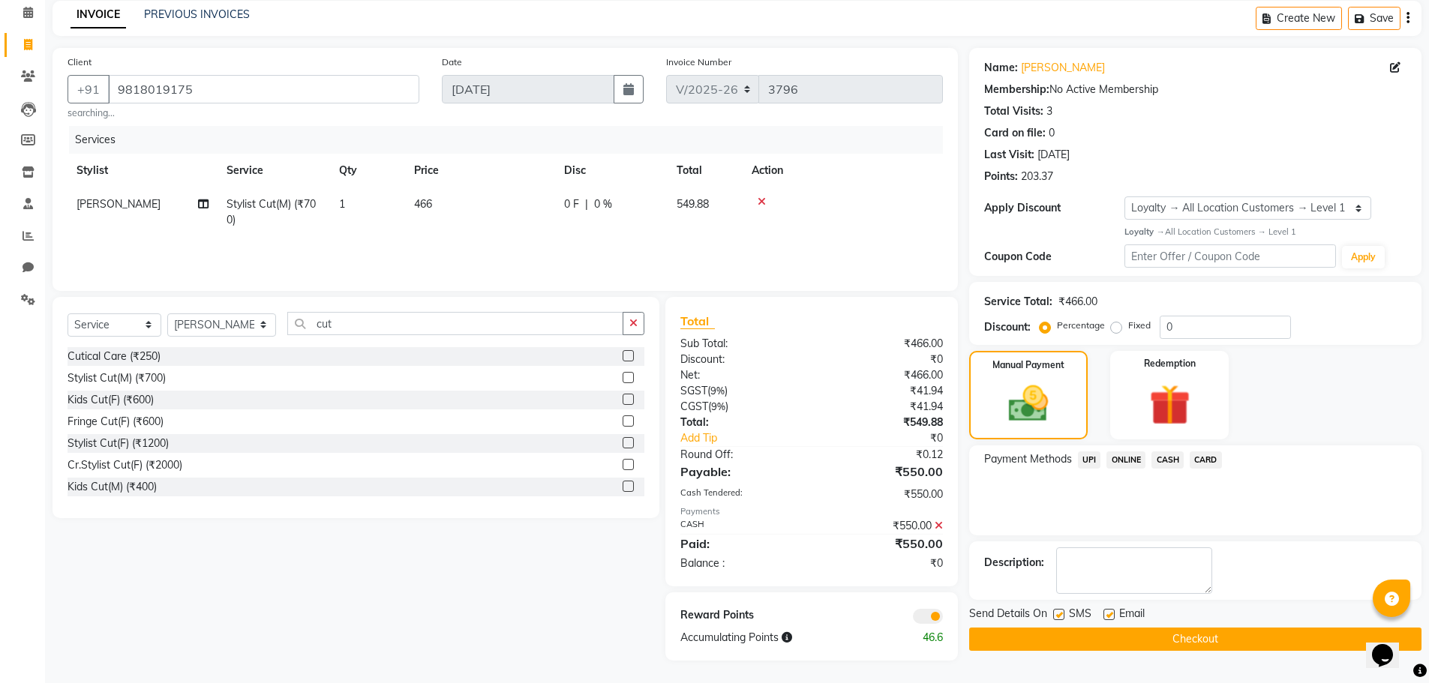
click at [1062, 613] on label at bounding box center [1058, 614] width 11 height 11
click at [1062, 613] on input "checkbox" at bounding box center [1058, 615] width 10 height 10
checkbox input "false"
click at [1053, 648] on button "Checkout" at bounding box center [1195, 639] width 452 height 23
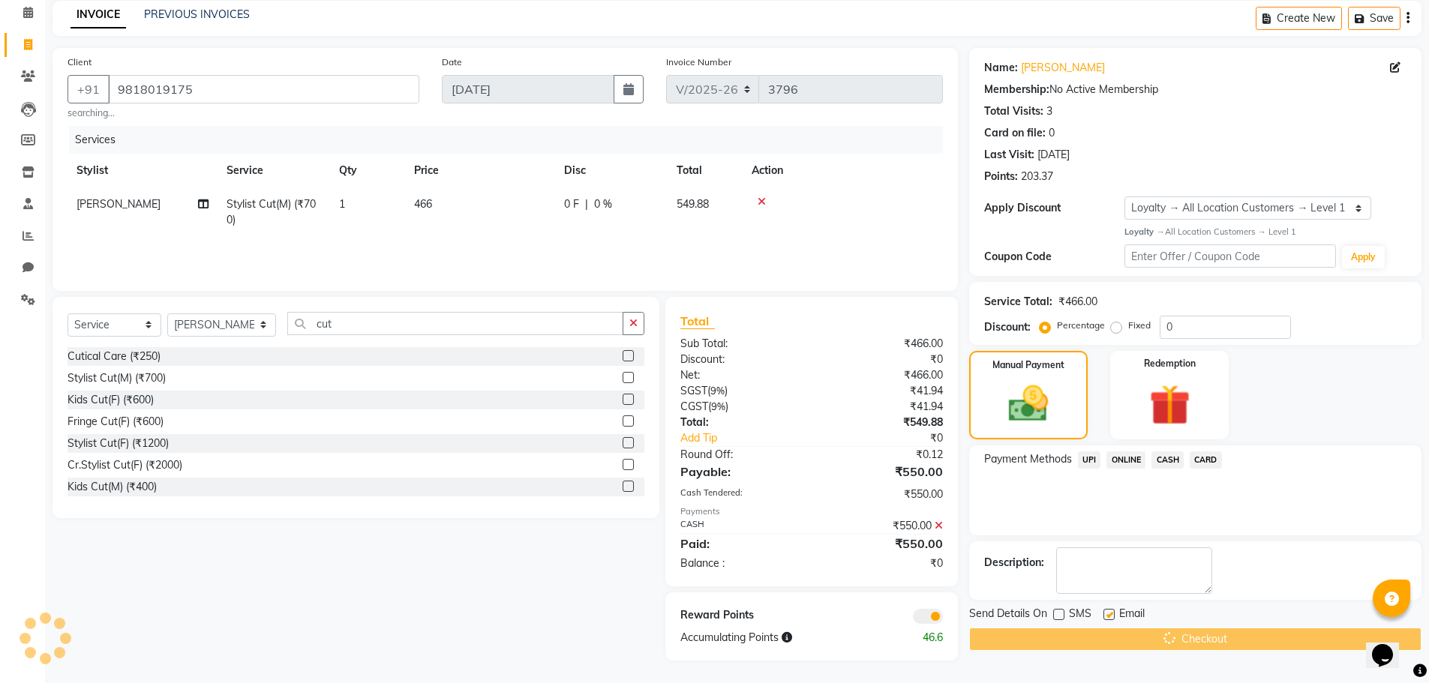
scroll to position [32, 0]
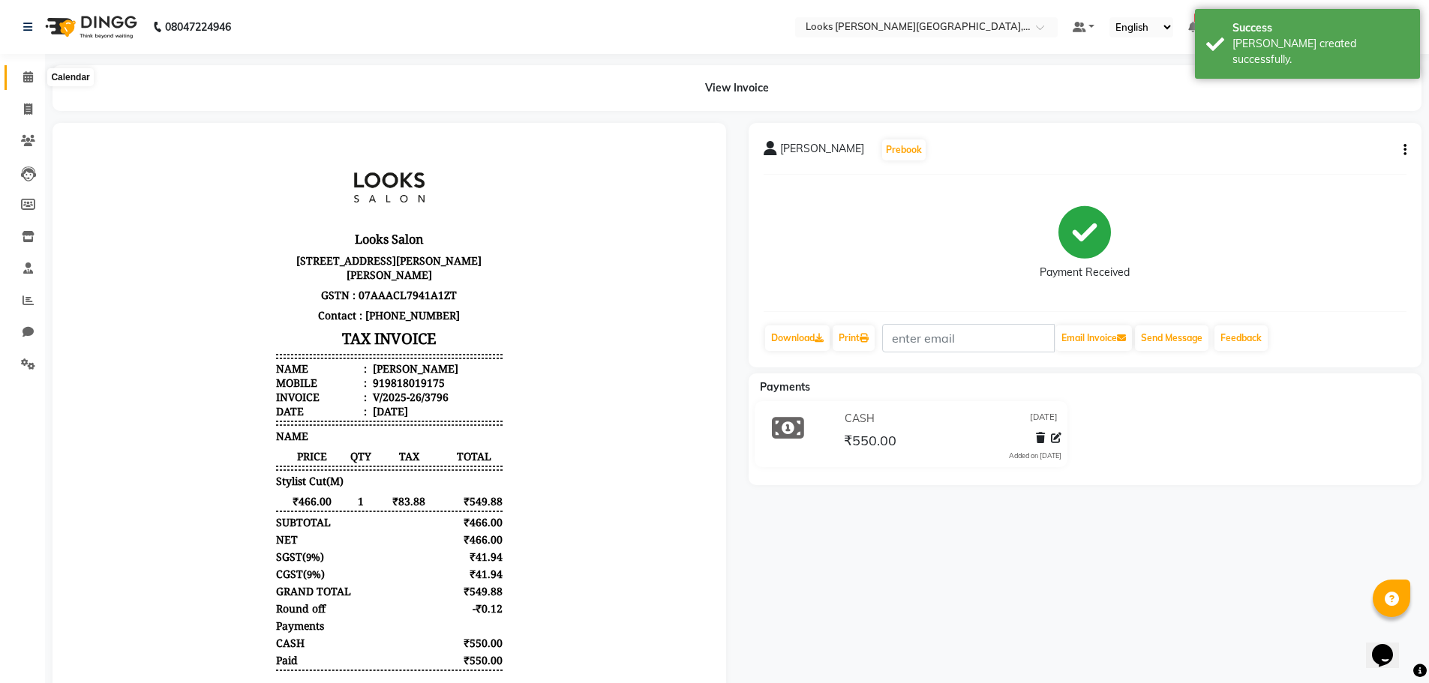
click at [31, 75] on icon at bounding box center [28, 76] width 10 height 11
